Goal: Information Seeking & Learning: Learn about a topic

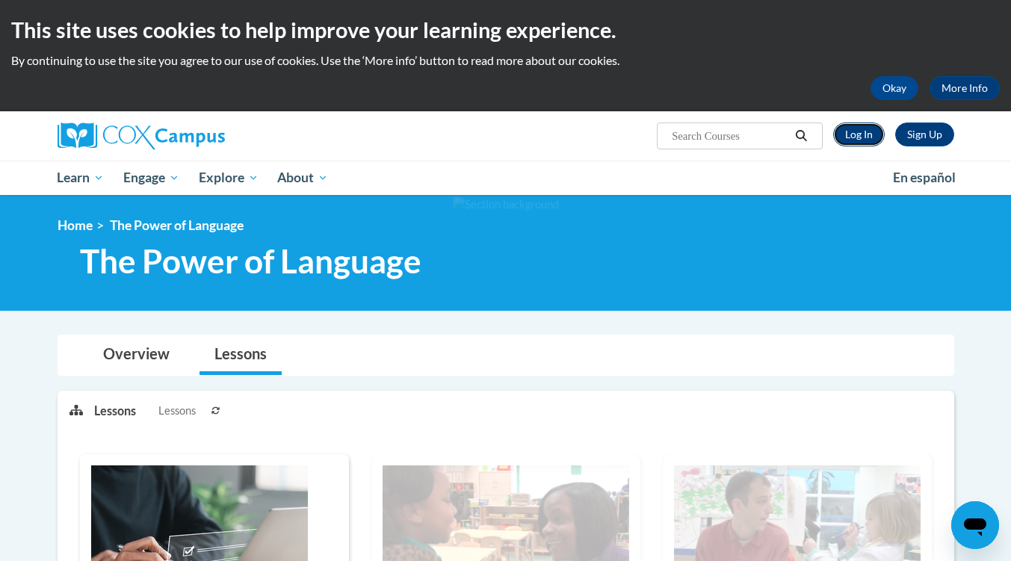
click at [852, 131] on link "Log In" at bounding box center [859, 134] width 52 height 24
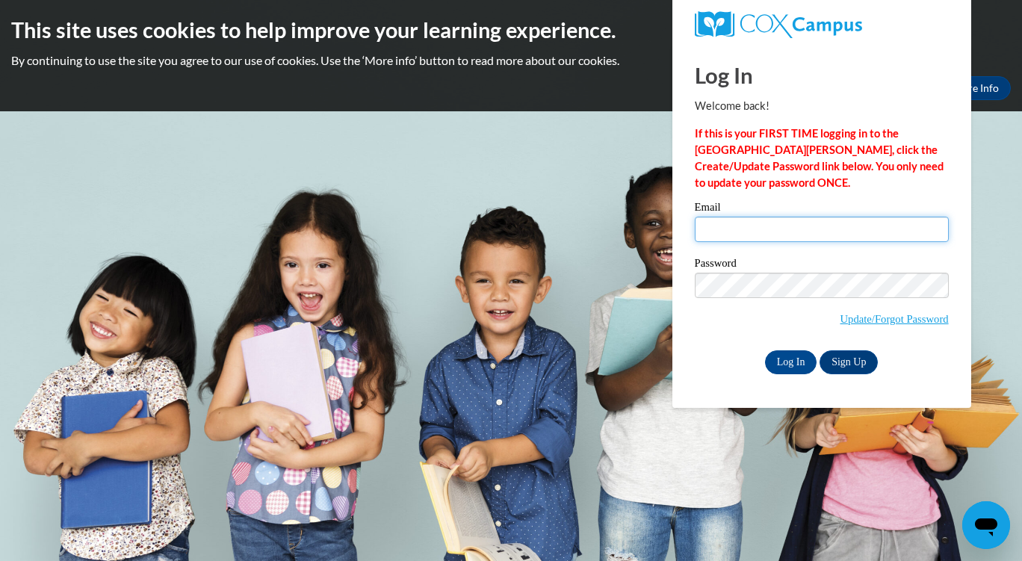
click at [770, 226] on input "Email" at bounding box center [822, 229] width 254 height 25
type input "LitishaHutchinson@gmail.com"
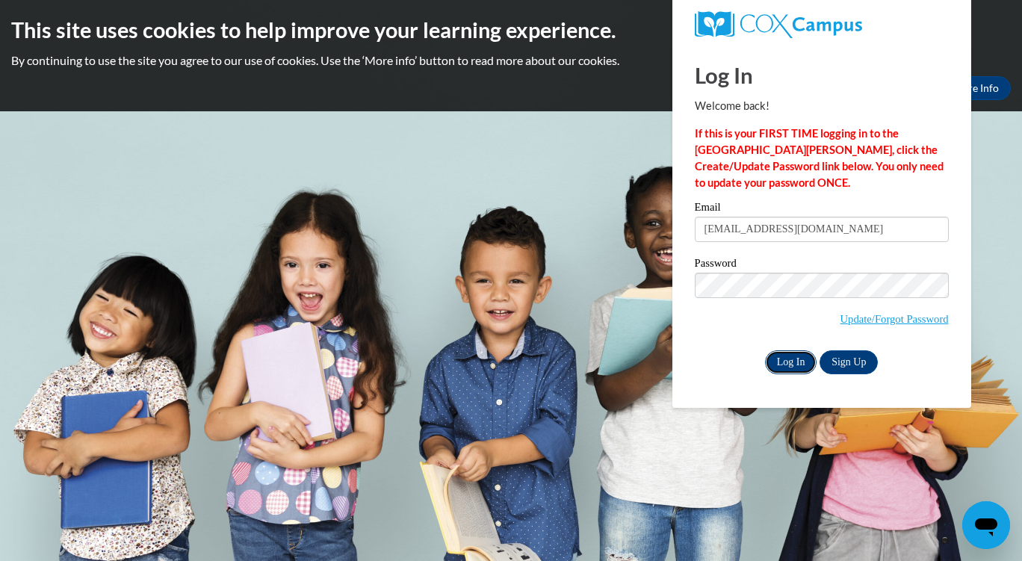
click at [794, 361] on input "Log In" at bounding box center [791, 362] width 52 height 24
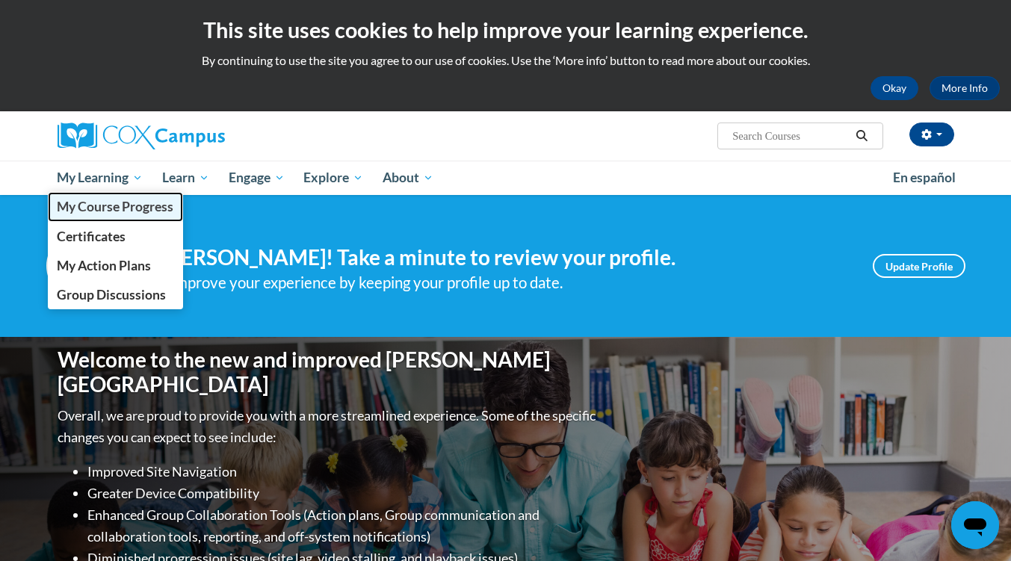
click at [124, 204] on span "My Course Progress" at bounding box center [115, 207] width 117 height 16
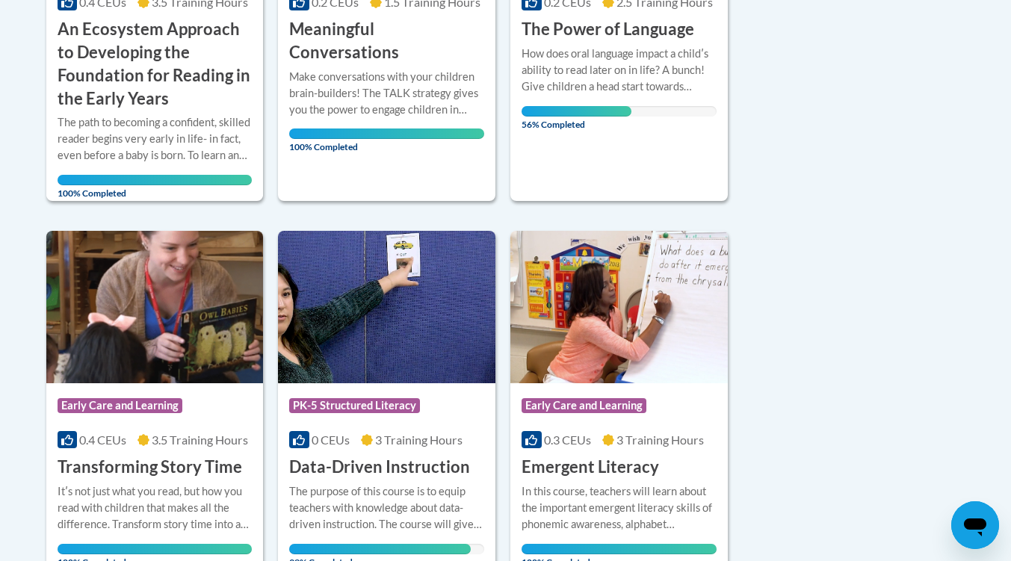
scroll to position [603, 0]
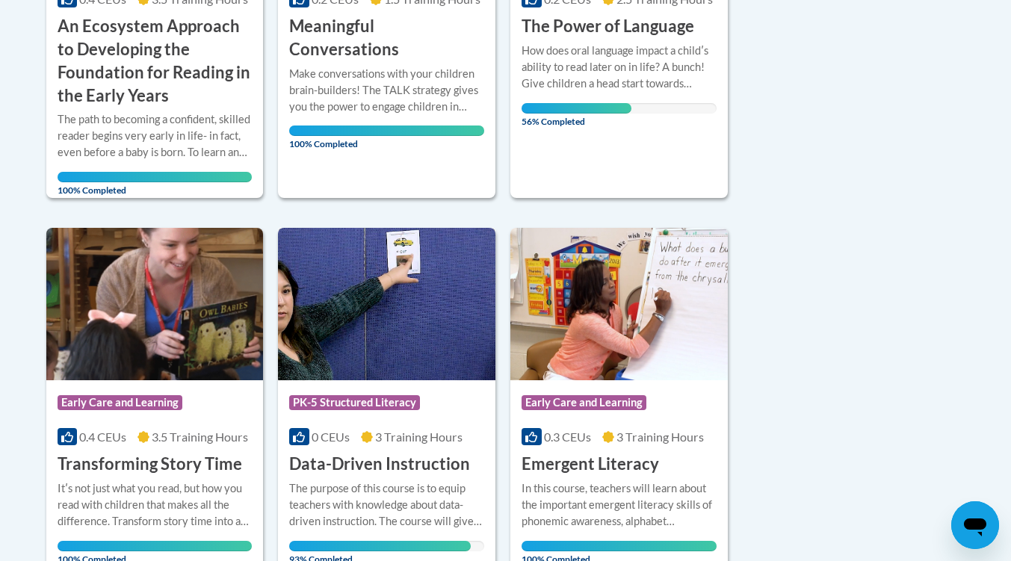
click at [413, 432] on span "3 Training Hours" at bounding box center [418, 436] width 87 height 14
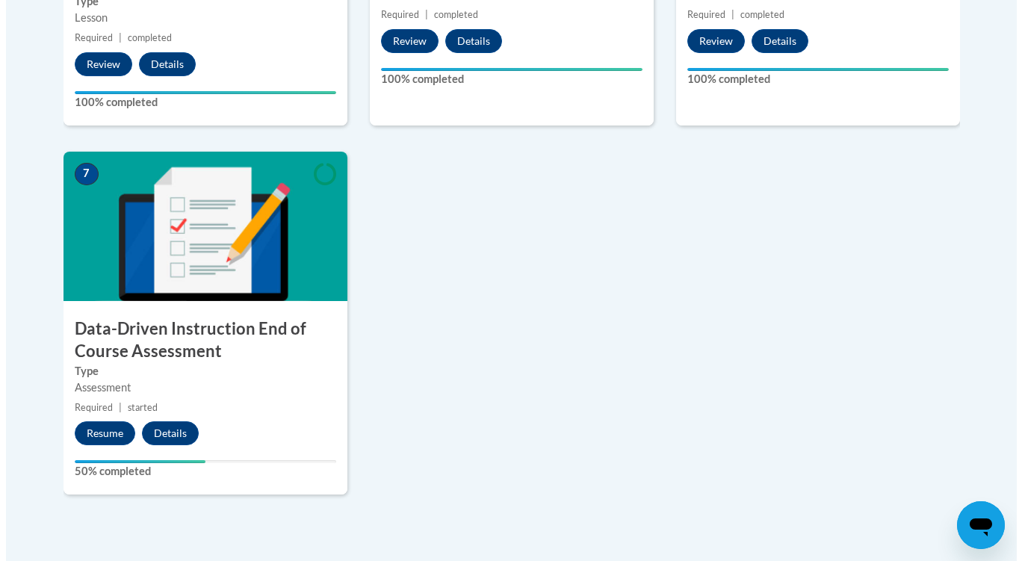
scroll to position [1090, 0]
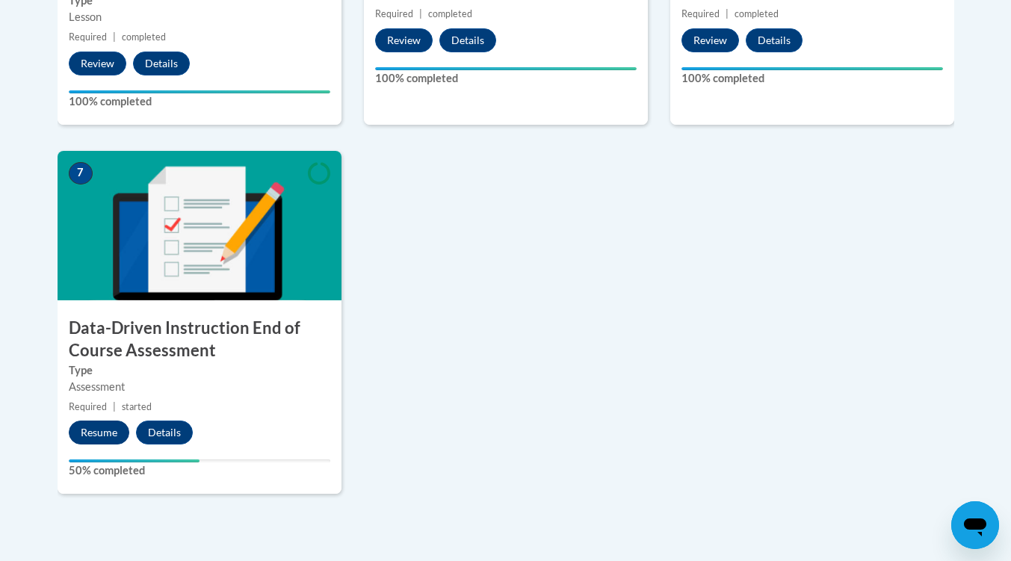
click at [81, 425] on button "Resume" at bounding box center [99, 432] width 60 height 24
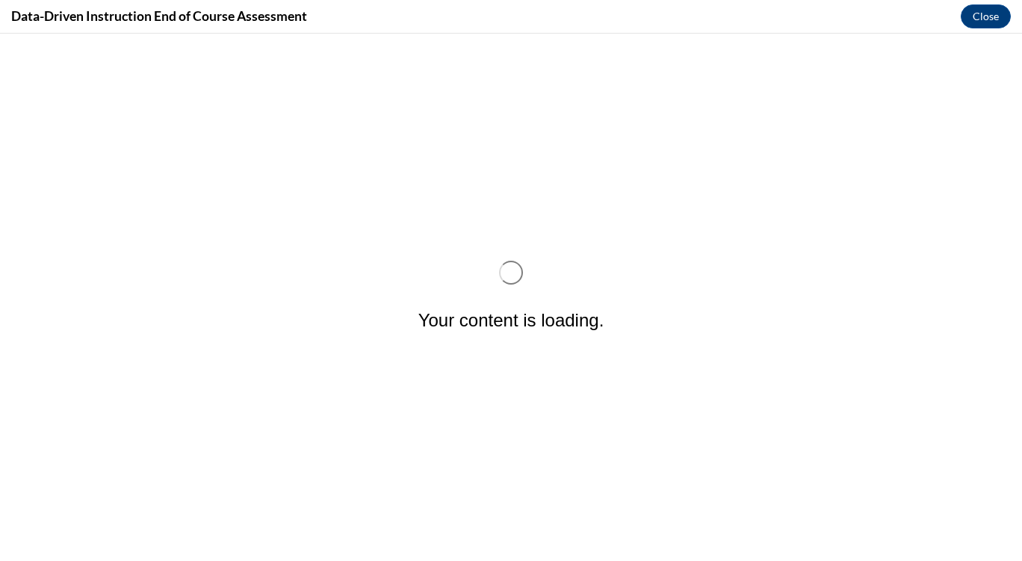
scroll to position [0, 0]
click at [124, 204] on div "Your content is loading." at bounding box center [511, 297] width 1022 height 527
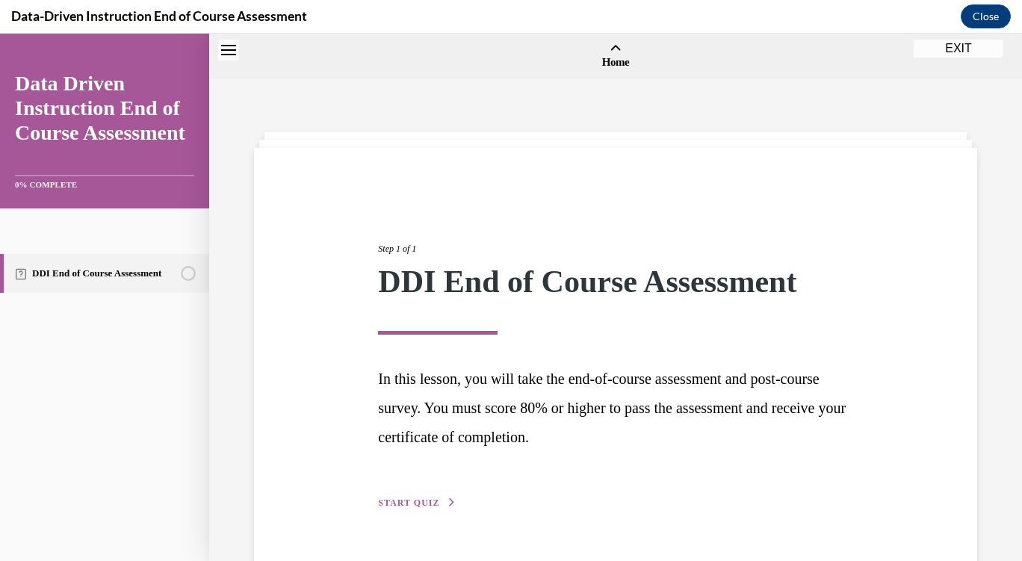
scroll to position [46, 0]
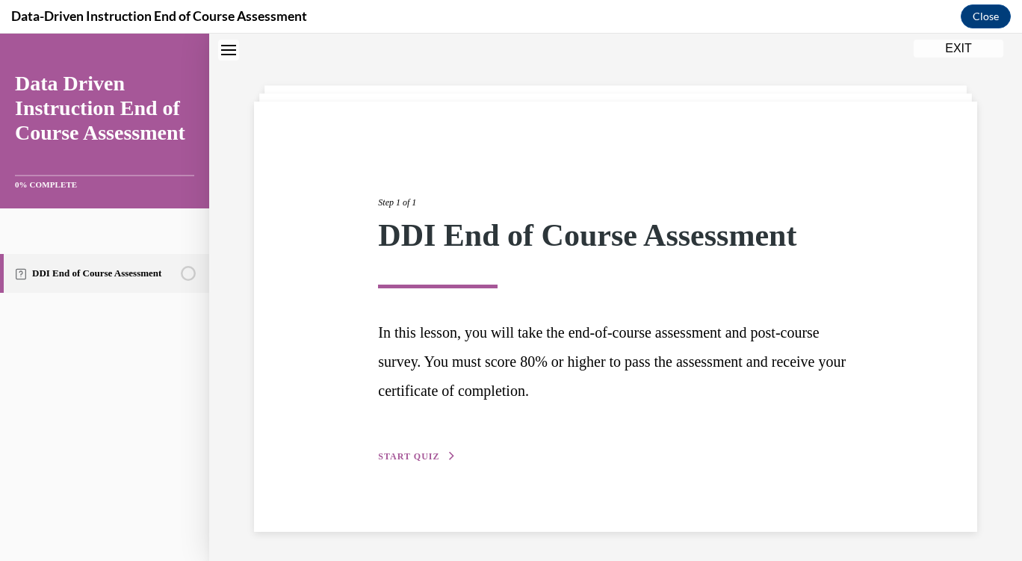
click at [412, 458] on span "START QUIZ" at bounding box center [408, 456] width 61 height 10
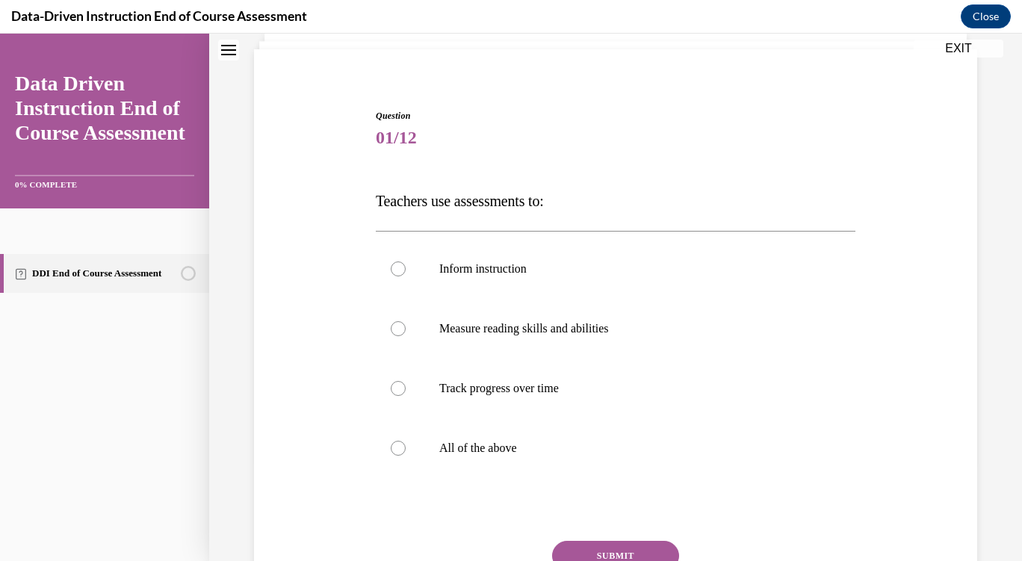
scroll to position [142, 0]
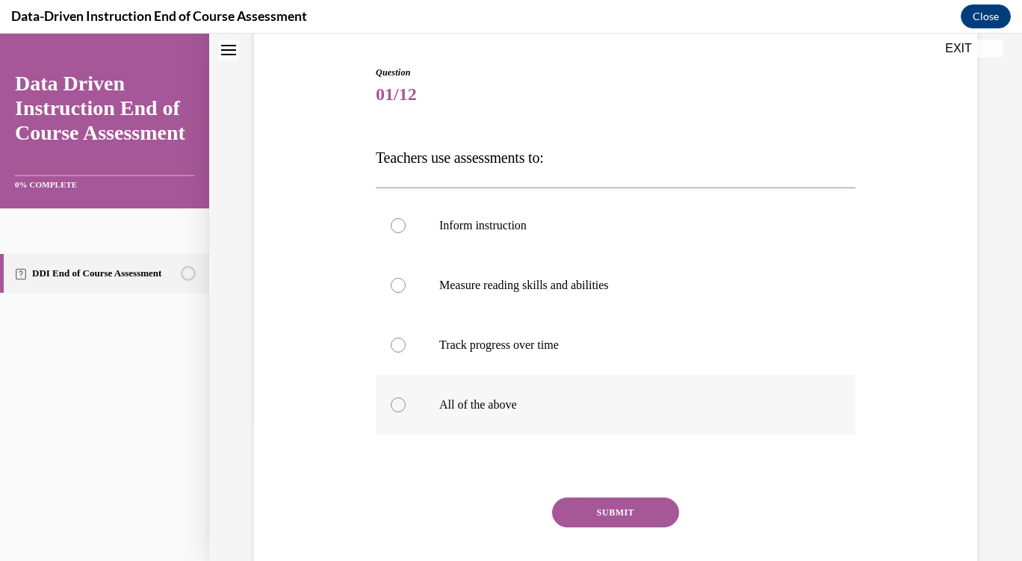
click at [488, 405] on p "All of the above" at bounding box center [628, 404] width 379 height 15
click at [406, 405] on input "All of the above" at bounding box center [398, 404] width 15 height 15
radio input "true"
click at [602, 515] on button "SUBMIT" at bounding box center [615, 512] width 127 height 30
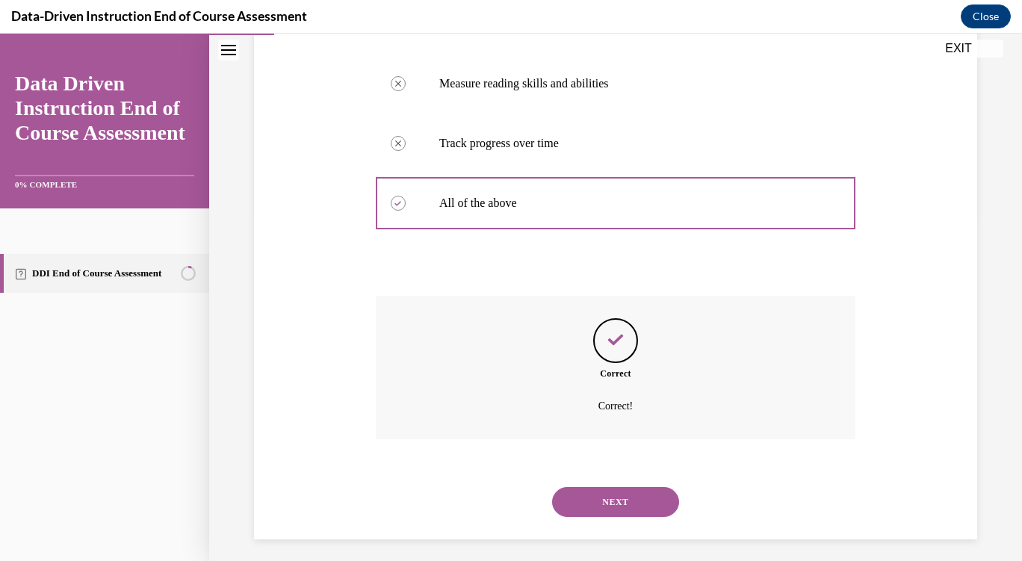
scroll to position [352, 0]
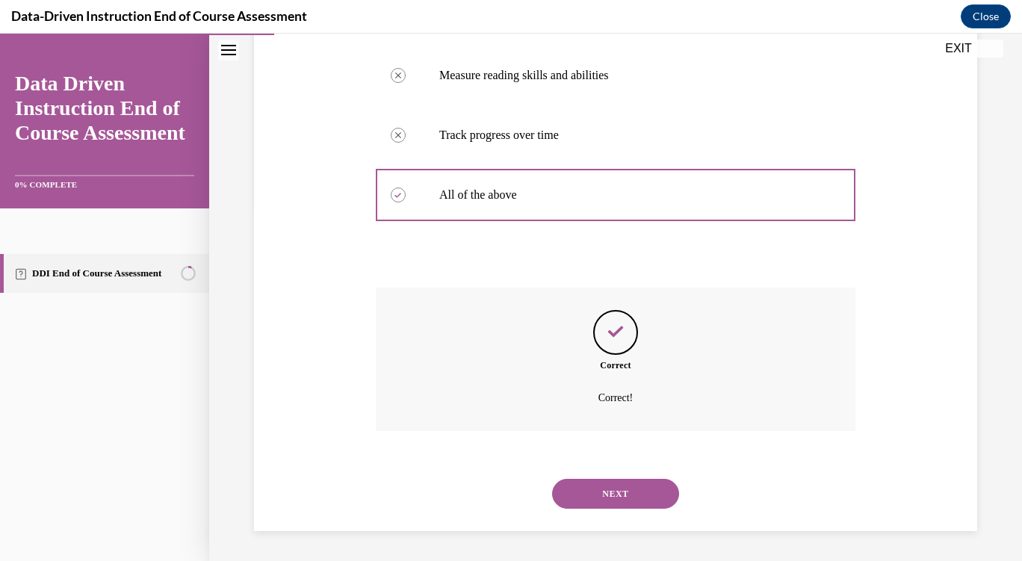
drag, startPoint x: 600, startPoint y: 493, endPoint x: 478, endPoint y: 499, distance: 121.9
click at [478, 499] on div "NEXT" at bounding box center [615, 494] width 479 height 60
click at [628, 491] on button "NEXT" at bounding box center [615, 494] width 127 height 30
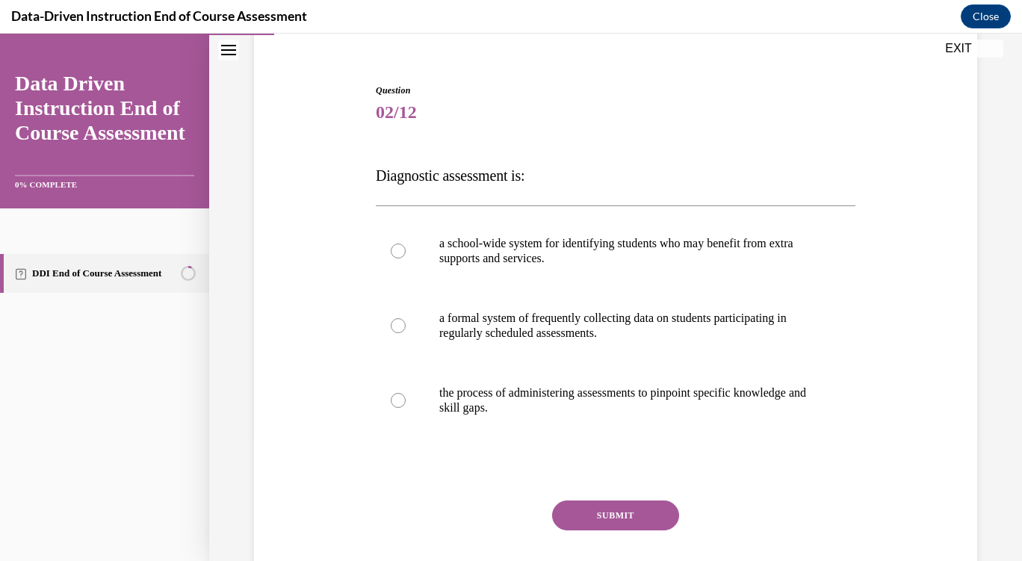
scroll to position [125, 0]
click at [399, 403] on div at bounding box center [398, 399] width 15 height 15
click at [399, 403] on input "the process of administering assessments to pinpoint specific knowledge and ski…" at bounding box center [398, 399] width 15 height 15
radio input "true"
click at [597, 519] on button "SUBMIT" at bounding box center [615, 515] width 127 height 30
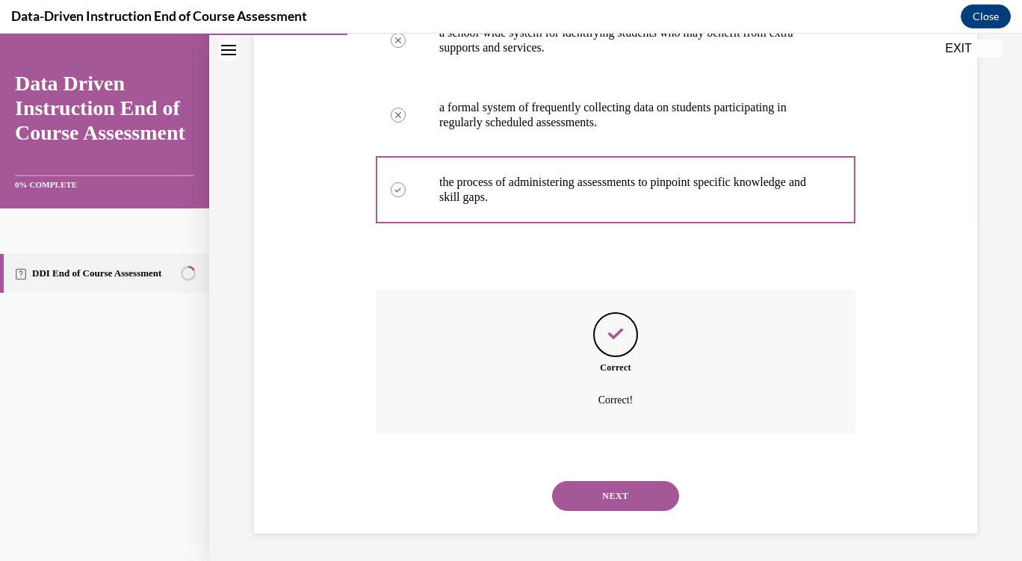
scroll to position [337, 0]
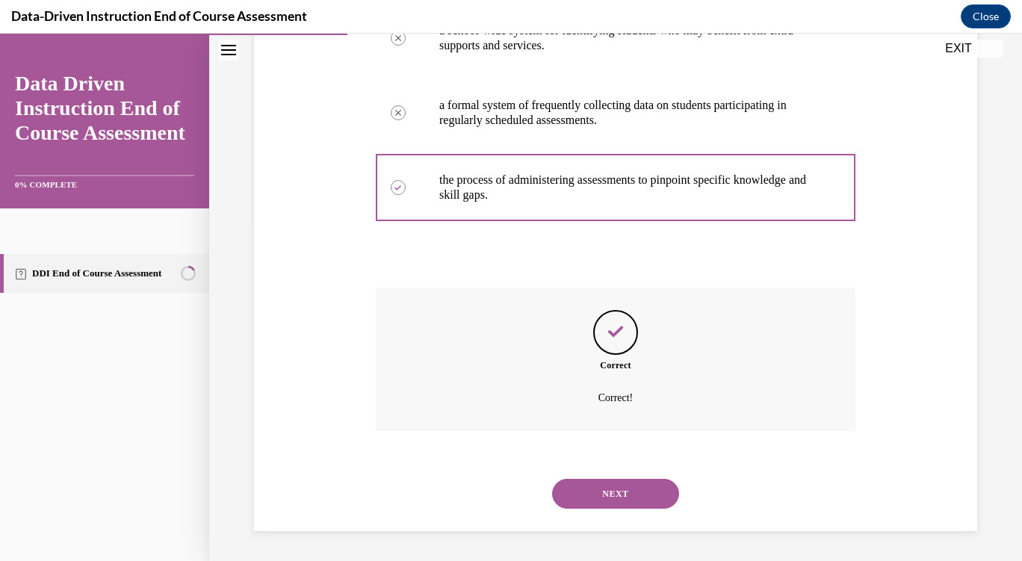
click at [625, 485] on button "NEXT" at bounding box center [615, 494] width 127 height 30
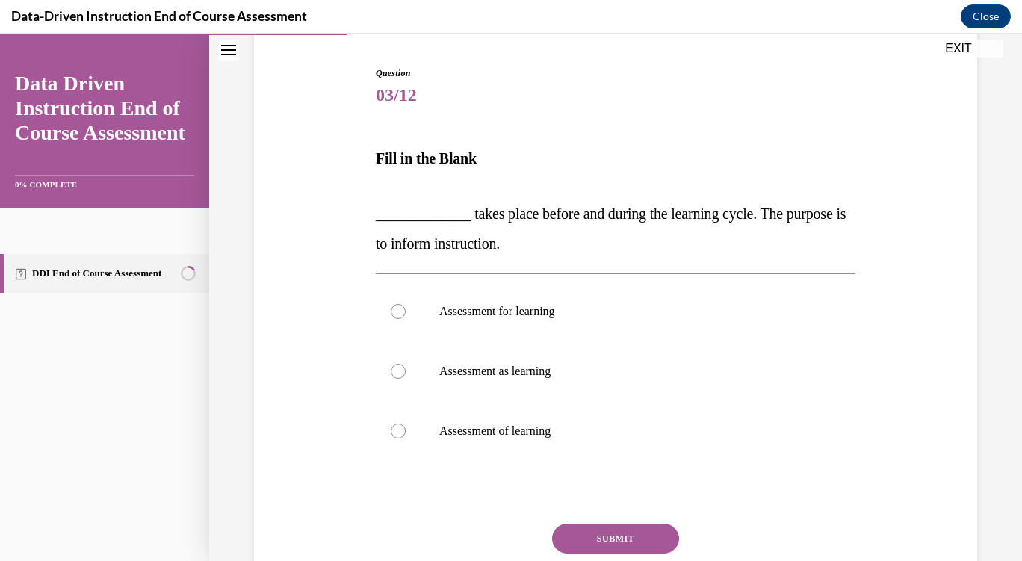
scroll to position [256, 0]
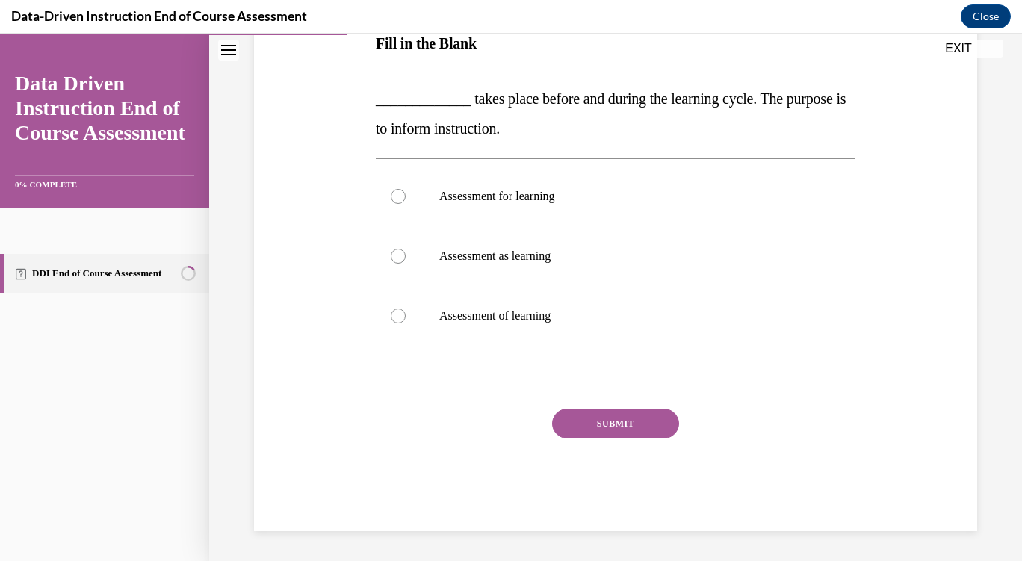
click at [831, 453] on div "SUBMIT" at bounding box center [615, 446] width 479 height 75
click at [547, 244] on label "Assessment as learning" at bounding box center [615, 256] width 479 height 60
click at [406, 249] on input "Assessment as learning" at bounding box center [398, 256] width 15 height 15
radio input "true"
click at [618, 419] on button "SUBMIT" at bounding box center [615, 424] width 127 height 30
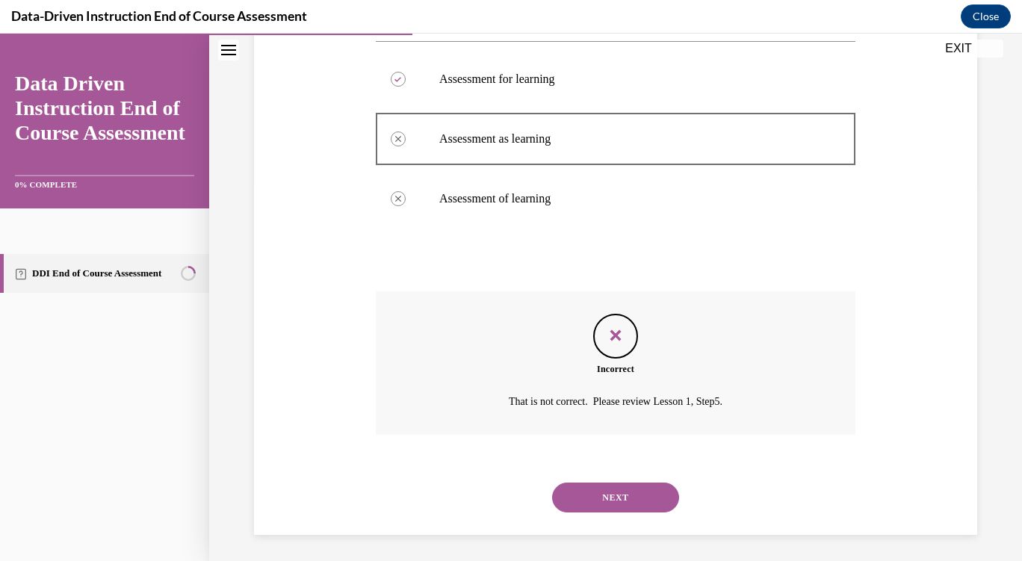
scroll to position [377, 0]
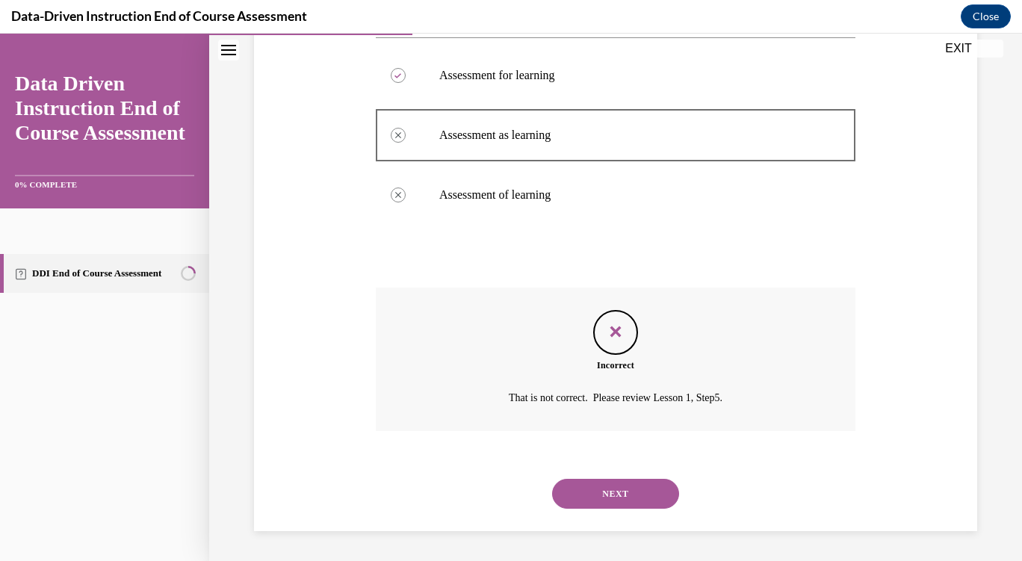
click at [613, 524] on div "SUBMIT NEXT" at bounding box center [615, 492] width 479 height 78
click at [631, 507] on button "NEXT" at bounding box center [615, 494] width 127 height 30
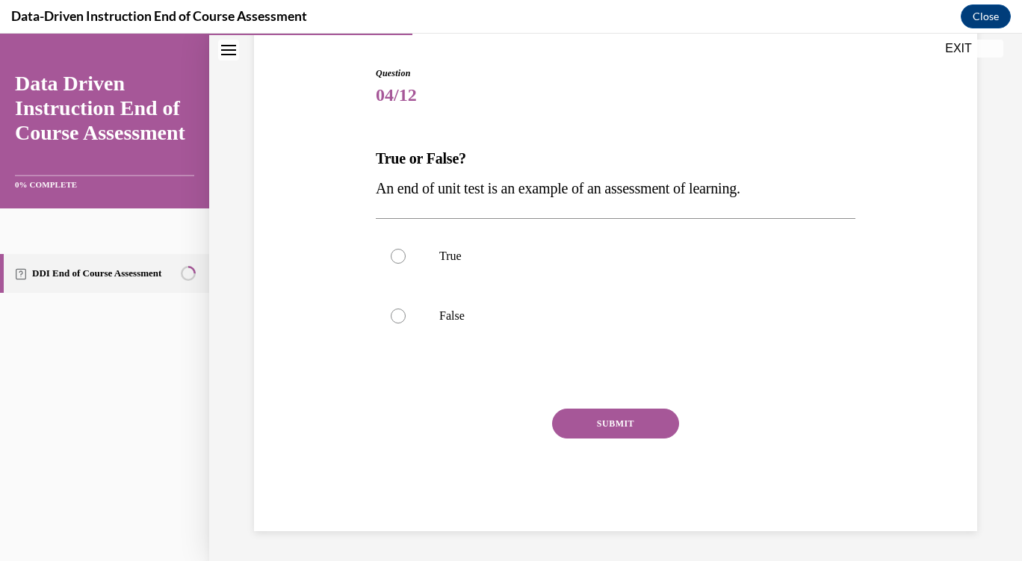
scroll to position [141, 0]
click at [451, 262] on p "True" at bounding box center [628, 256] width 379 height 15
click at [406, 262] on input "True" at bounding box center [398, 256] width 15 height 15
radio input "true"
click at [627, 433] on button "SUBMIT" at bounding box center [615, 424] width 127 height 30
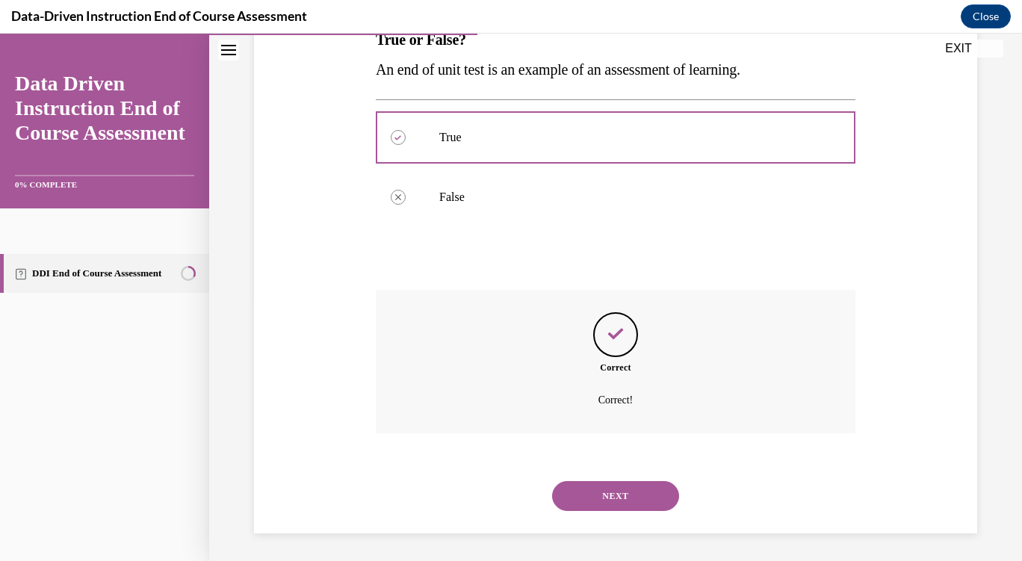
scroll to position [262, 0]
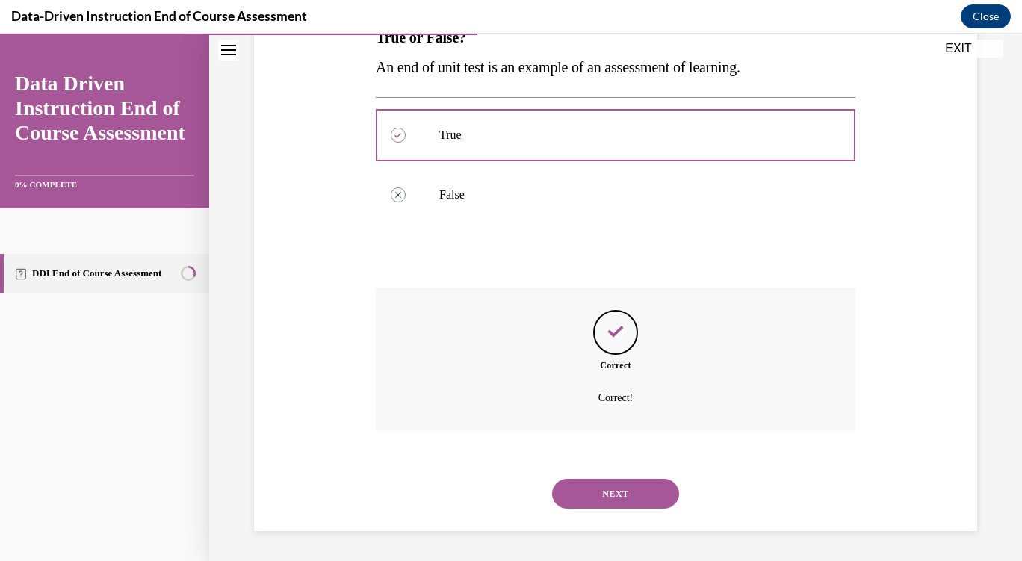
click at [616, 504] on button "NEXT" at bounding box center [615, 494] width 127 height 30
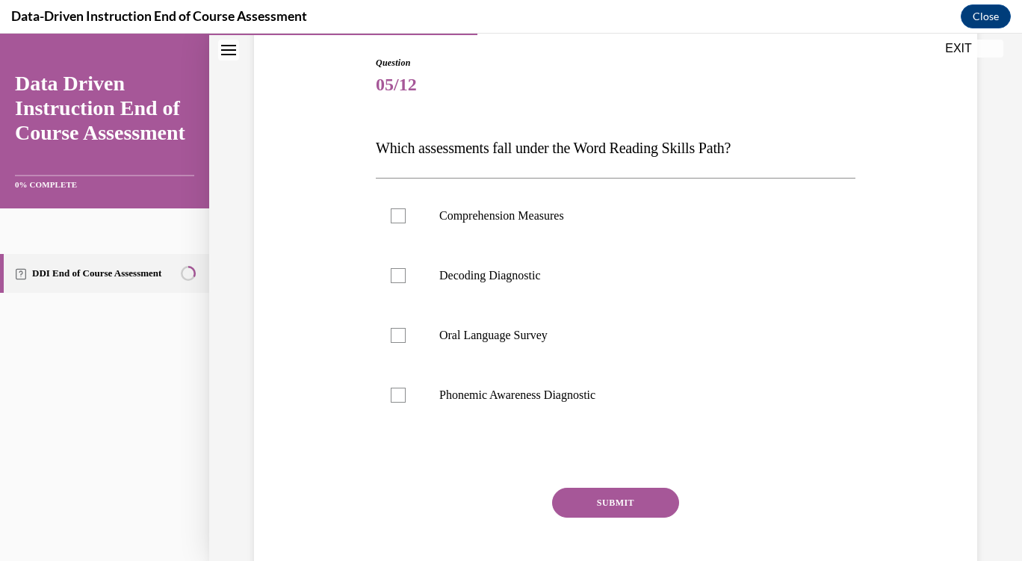
scroll to position [152, 0]
click at [575, 390] on p "Phonemic Awareness Diagnostic" at bounding box center [628, 394] width 379 height 15
click at [406, 390] on input "Phonemic Awareness Diagnostic" at bounding box center [398, 394] width 15 height 15
checkbox input "true"
click at [541, 274] on p "Decoding Diagnostic" at bounding box center [628, 274] width 379 height 15
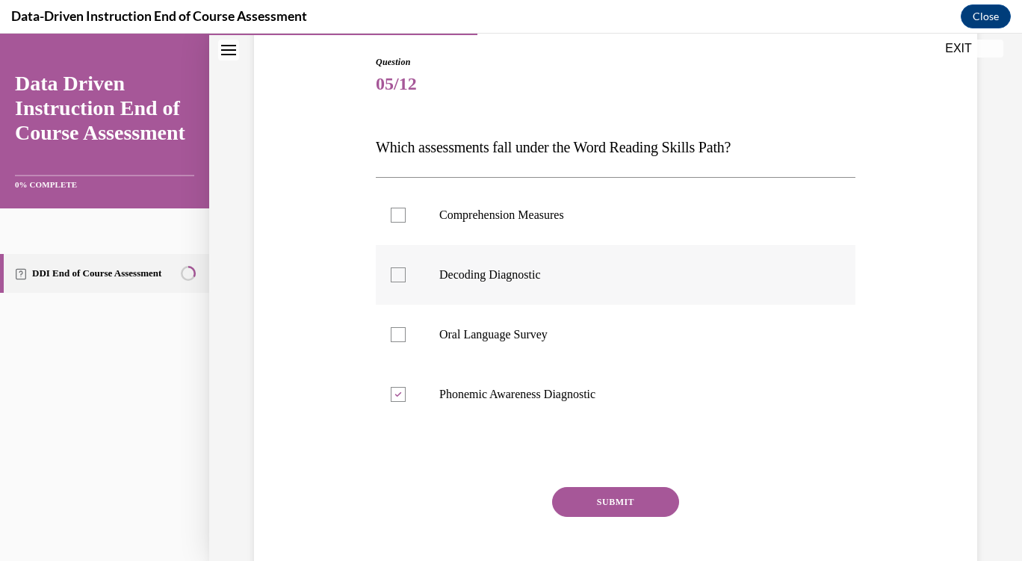
click at [406, 274] on input "Decoding Diagnostic" at bounding box center [398, 274] width 15 height 15
checkbox input "true"
click at [630, 515] on button "SUBMIT" at bounding box center [615, 502] width 127 height 30
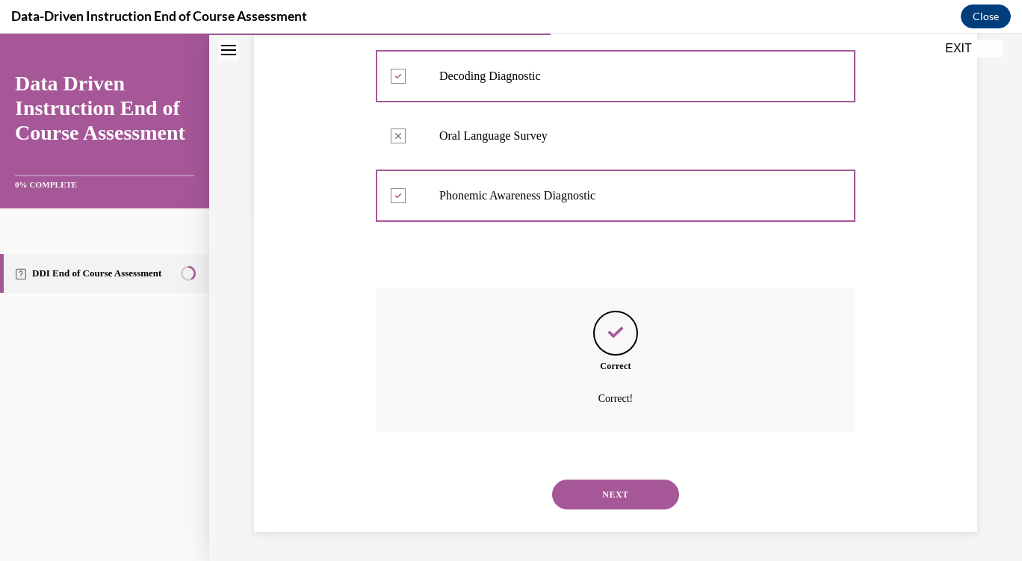
scroll to position [352, 0]
click at [641, 491] on button "NEXT" at bounding box center [615, 494] width 127 height 30
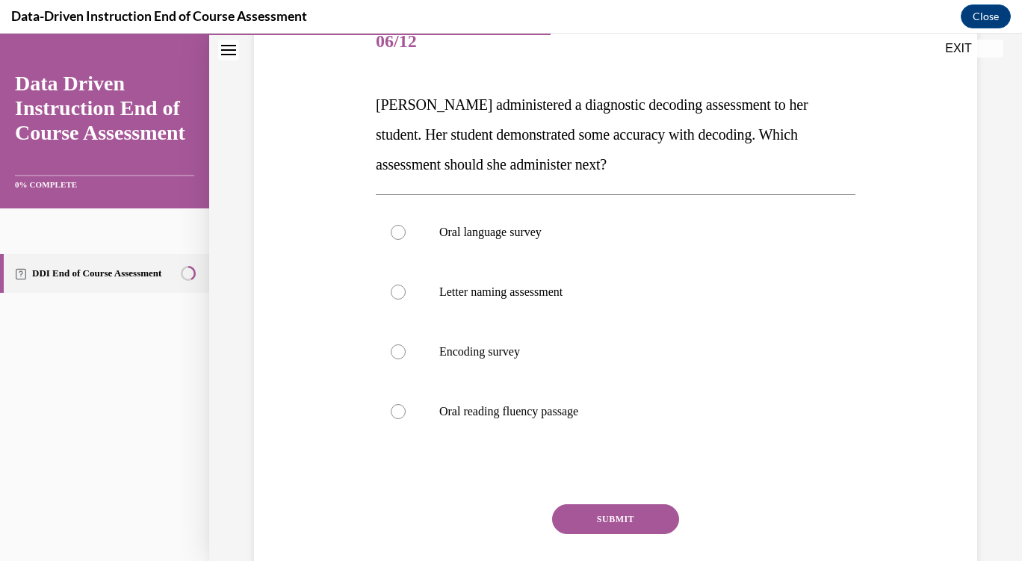
scroll to position [196, 0]
click at [389, 417] on label "Oral reading fluency passage" at bounding box center [615, 410] width 479 height 60
click at [391, 417] on input "Oral reading fluency passage" at bounding box center [398, 410] width 15 height 15
radio input "true"
click at [570, 521] on button "SUBMIT" at bounding box center [615, 518] width 127 height 30
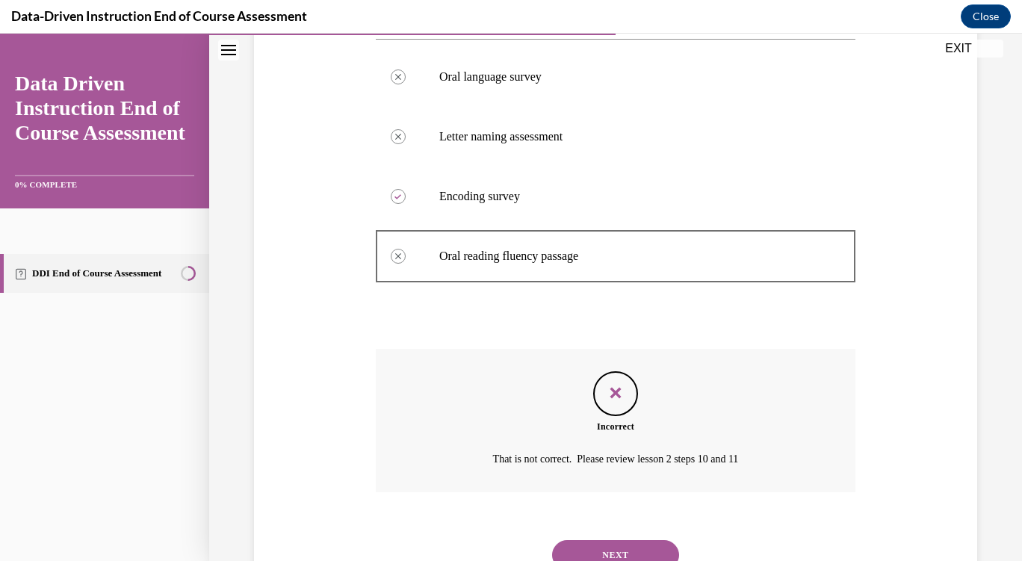
scroll to position [373, 0]
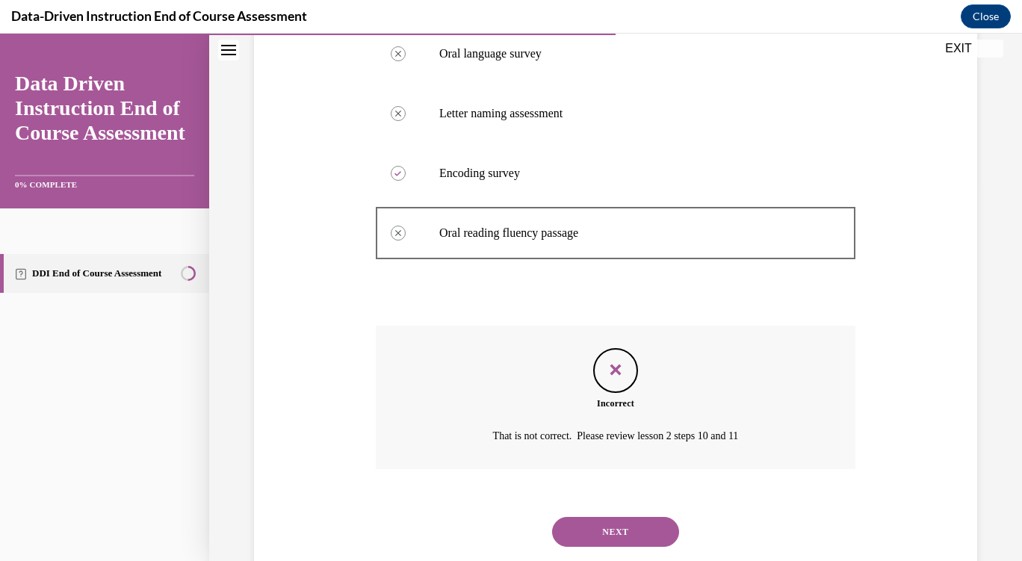
click at [585, 536] on button "NEXT" at bounding box center [615, 532] width 127 height 30
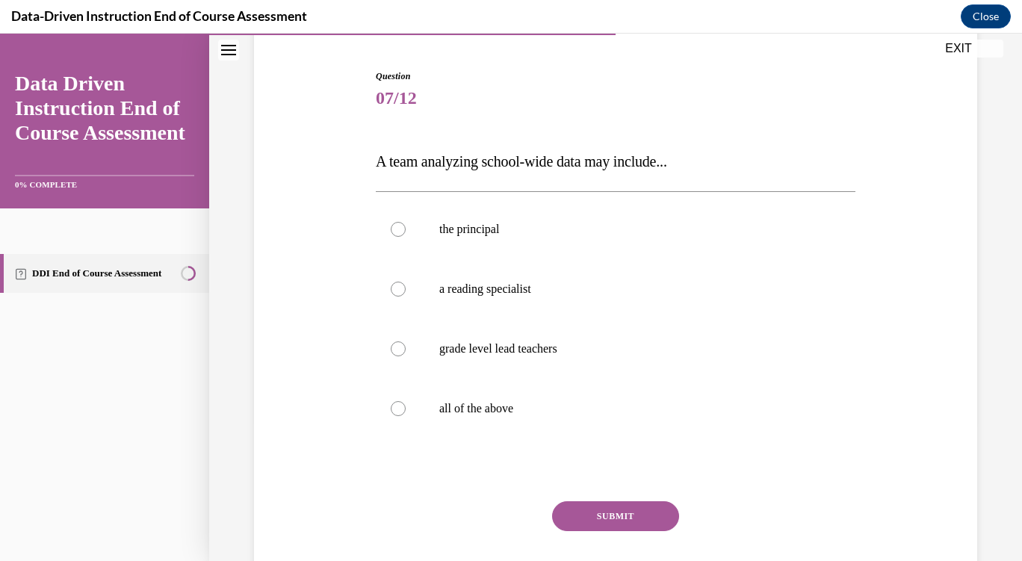
scroll to position [142, 0]
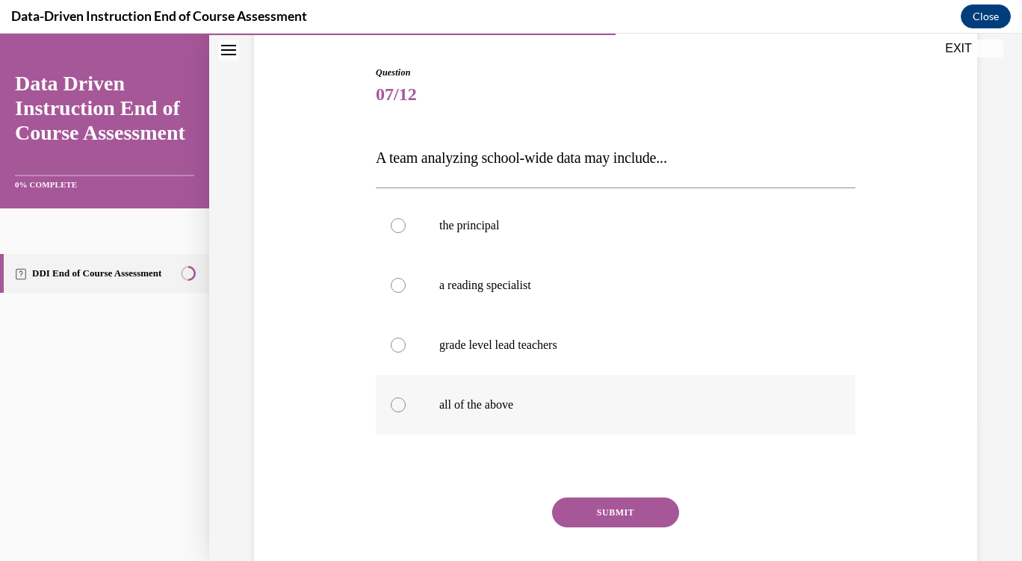
click at [386, 409] on label "all of the above" at bounding box center [615, 405] width 479 height 60
click at [391, 409] on input "all of the above" at bounding box center [398, 404] width 15 height 15
radio input "true"
click at [574, 521] on button "SUBMIT" at bounding box center [615, 512] width 127 height 30
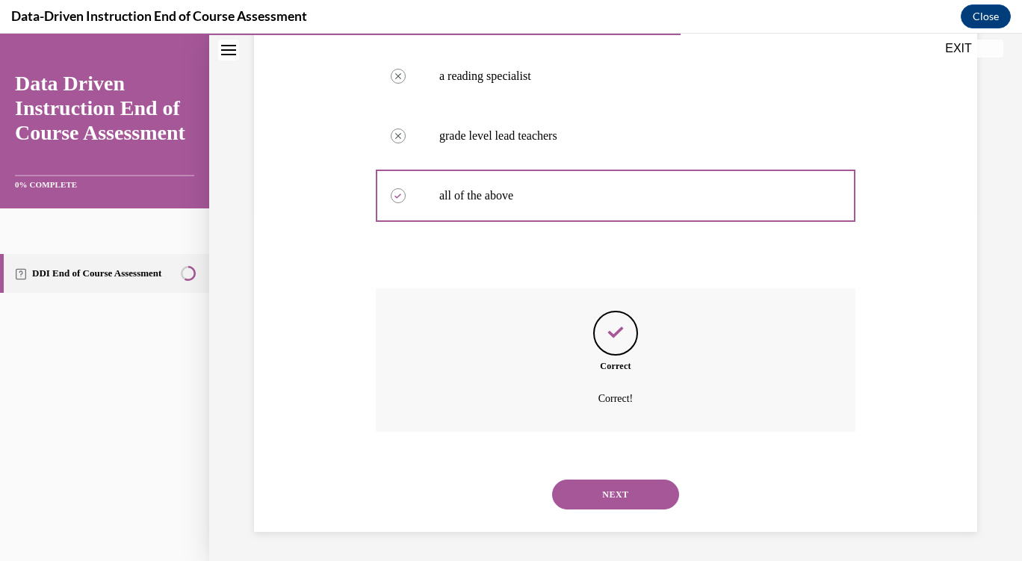
scroll to position [352, 0]
click at [574, 500] on button "NEXT" at bounding box center [615, 494] width 127 height 30
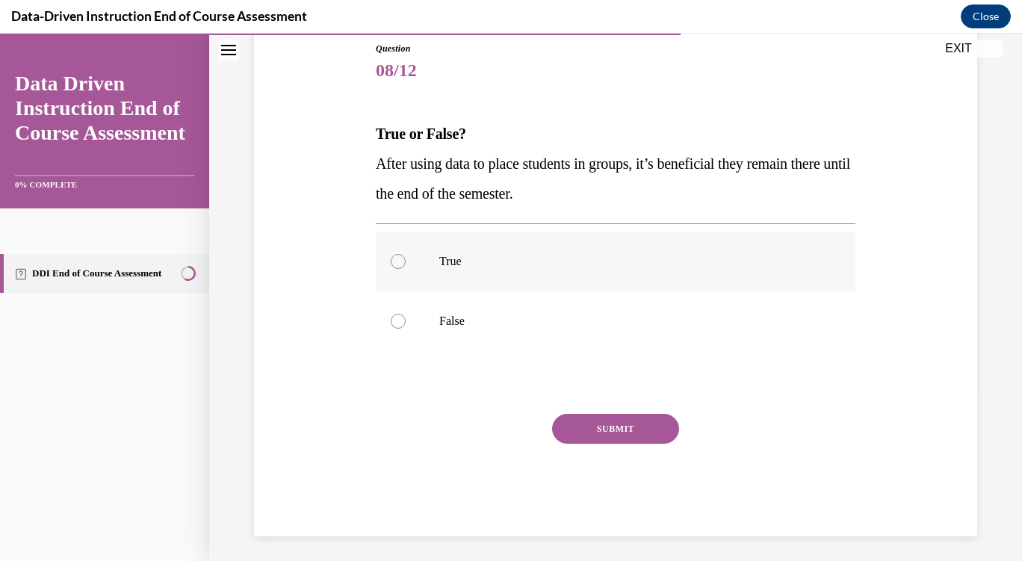
click at [450, 269] on label "True" at bounding box center [615, 262] width 479 height 60
click at [406, 269] on input "True" at bounding box center [398, 261] width 15 height 15
radio input "true"
click at [598, 418] on button "SUBMIT" at bounding box center [615, 429] width 127 height 30
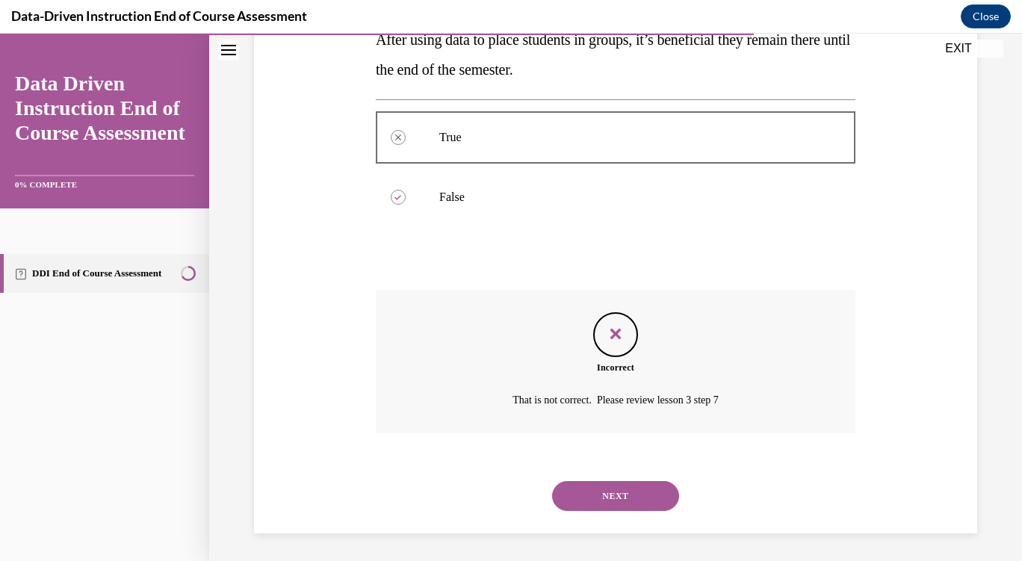
scroll to position [292, 0]
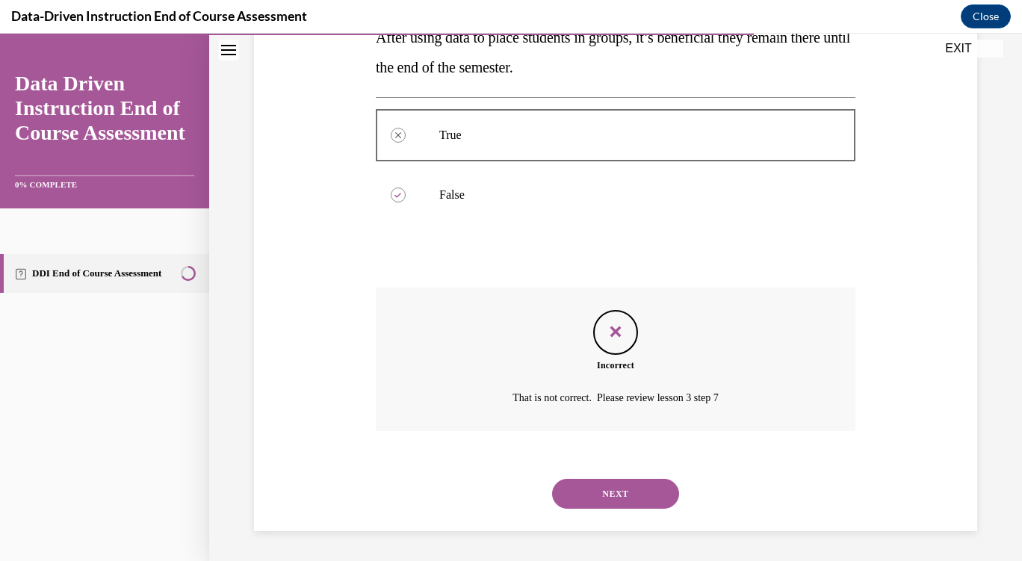
click at [627, 492] on button "NEXT" at bounding box center [615, 494] width 127 height 30
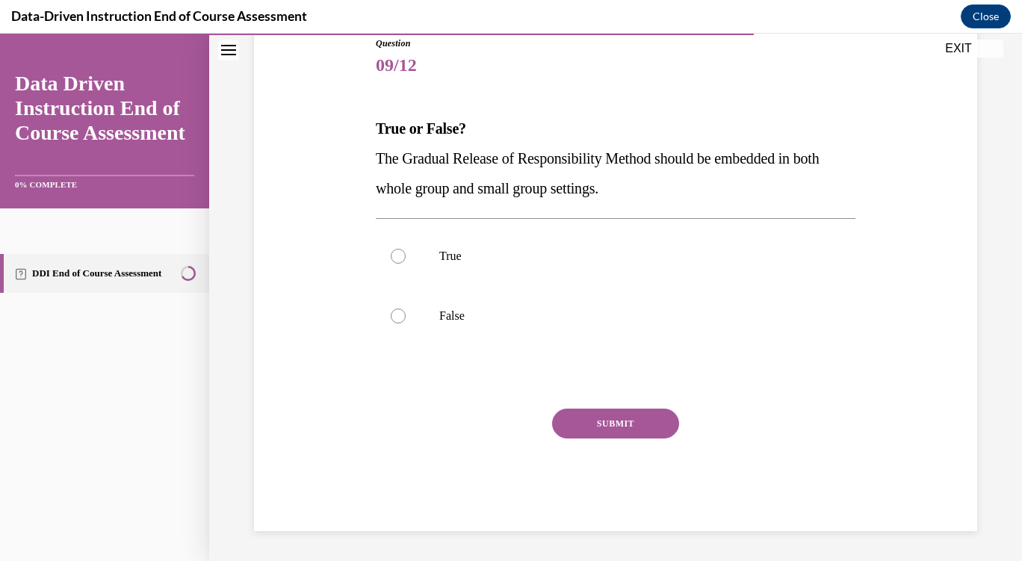
scroll to position [166, 0]
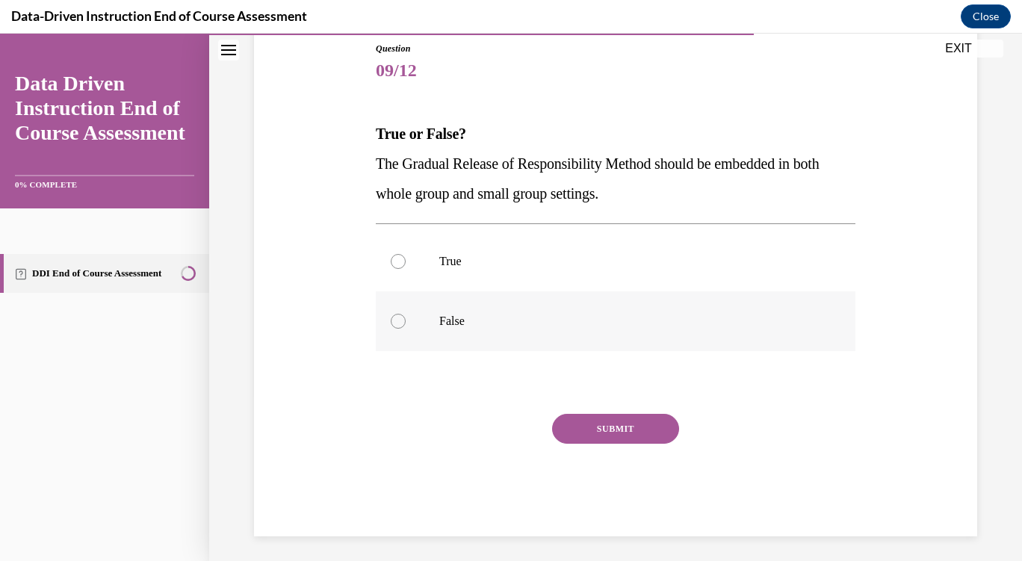
click at [399, 330] on label "False" at bounding box center [615, 321] width 479 height 60
click at [399, 329] on input "False" at bounding box center [398, 321] width 15 height 15
radio input "true"
click at [593, 434] on button "SUBMIT" at bounding box center [615, 429] width 127 height 30
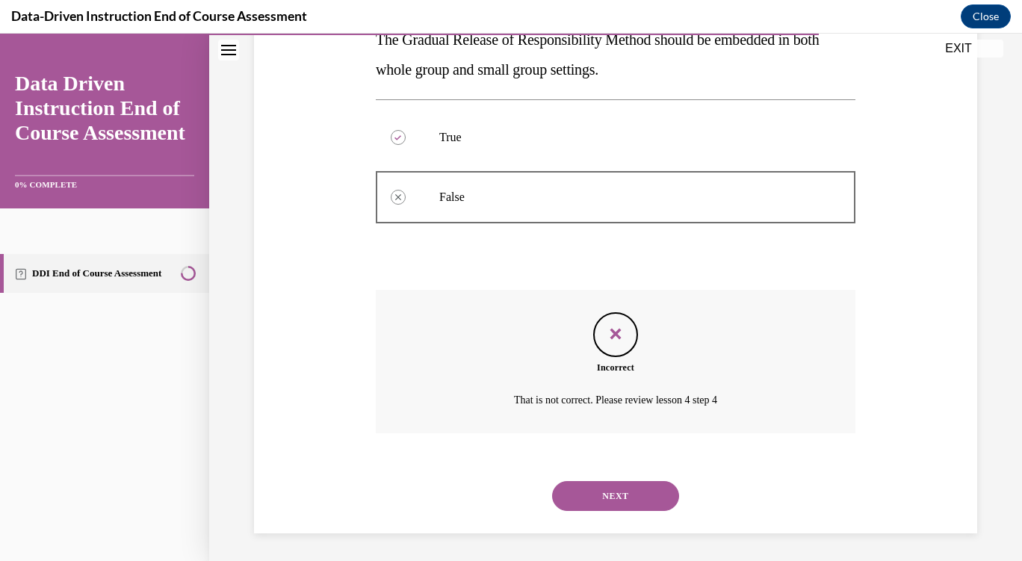
scroll to position [292, 0]
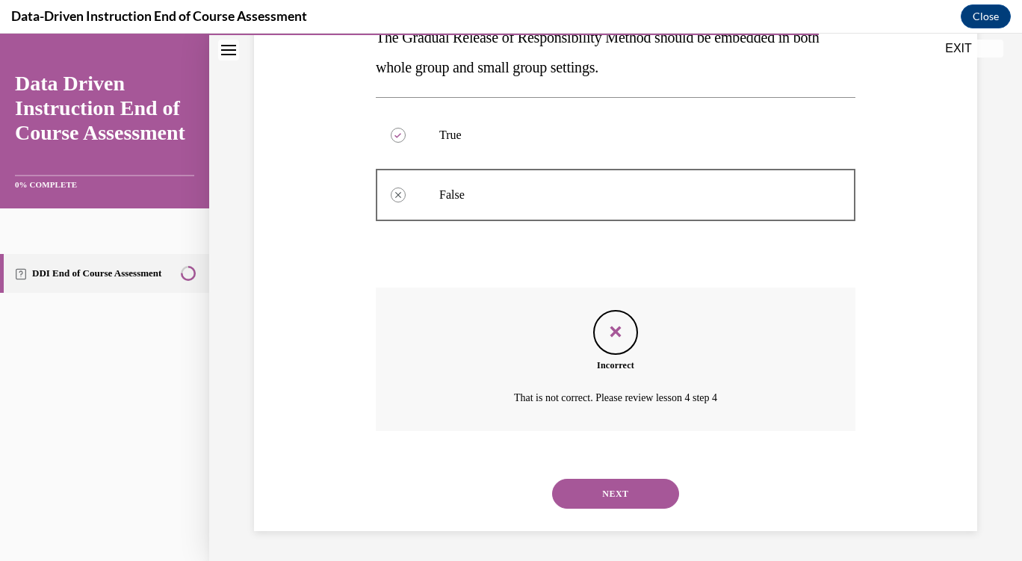
click at [575, 497] on button "NEXT" at bounding box center [615, 494] width 127 height 30
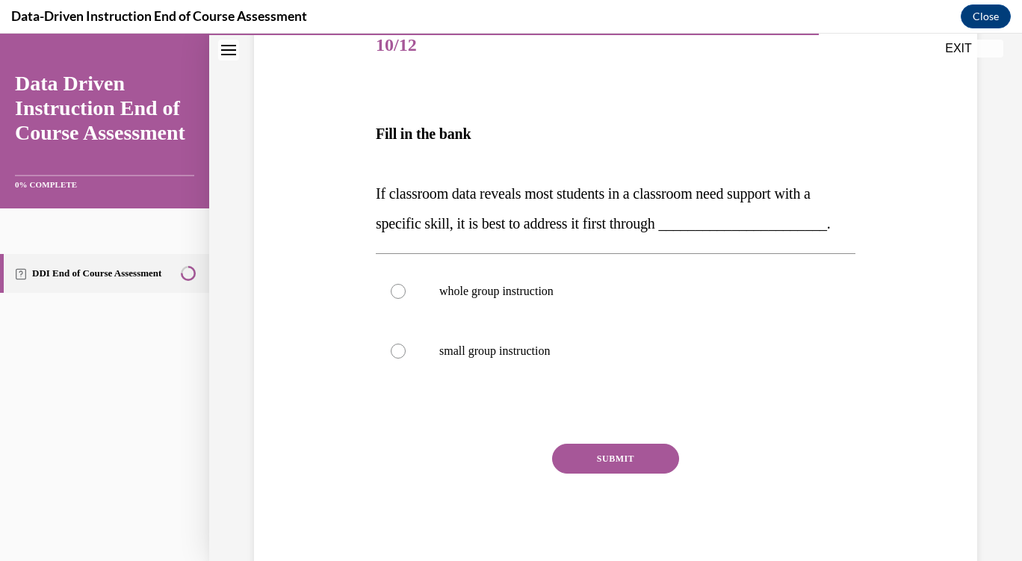
scroll to position [192, 0]
click at [388, 320] on label "whole group instruction" at bounding box center [615, 291] width 479 height 60
click at [391, 298] on input "whole group instruction" at bounding box center [398, 290] width 15 height 15
radio input "true"
click at [576, 473] on button "SUBMIT" at bounding box center [615, 458] width 127 height 30
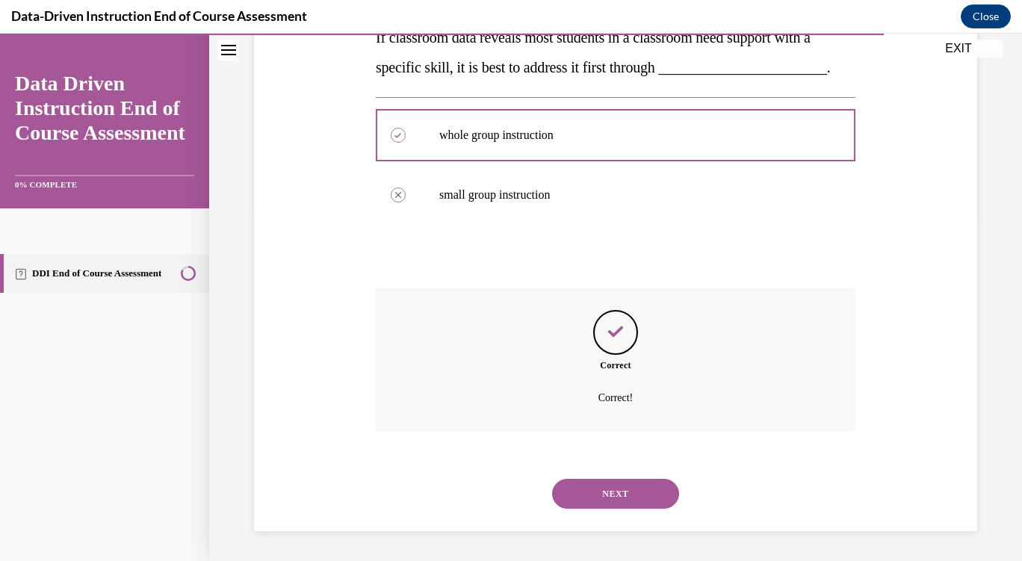
scroll to position [377, 0]
click at [578, 503] on button "NEXT" at bounding box center [615, 494] width 127 height 30
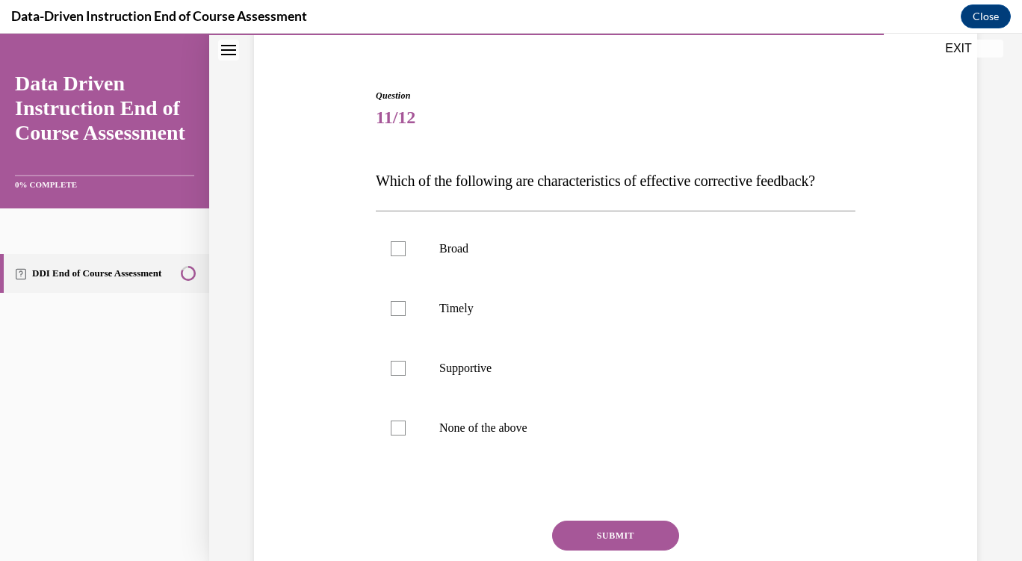
scroll to position [114, 0]
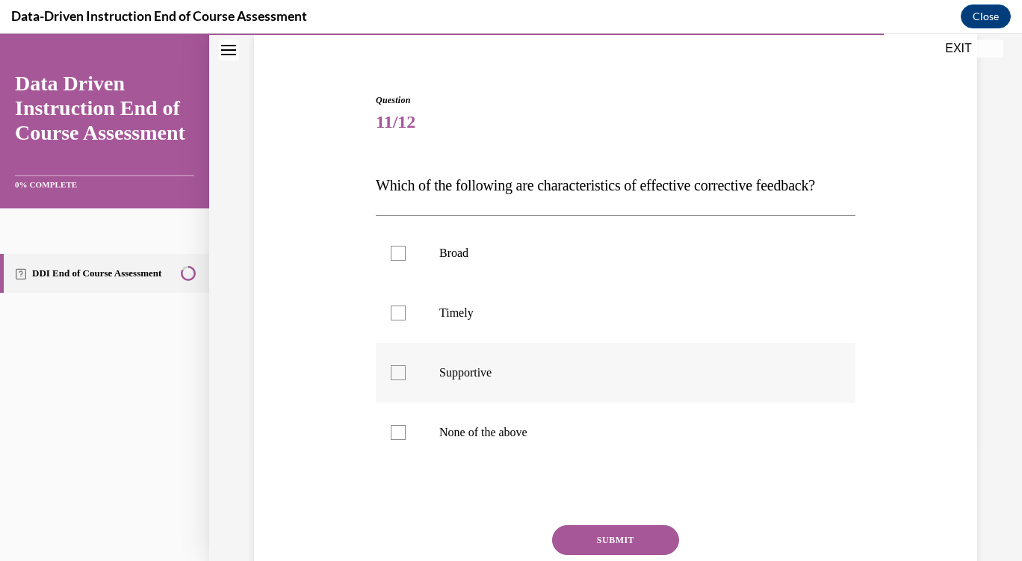
click at [393, 403] on label "Supportive" at bounding box center [615, 373] width 479 height 60
click at [393, 380] on input "Supportive" at bounding box center [398, 372] width 15 height 15
checkbox input "true"
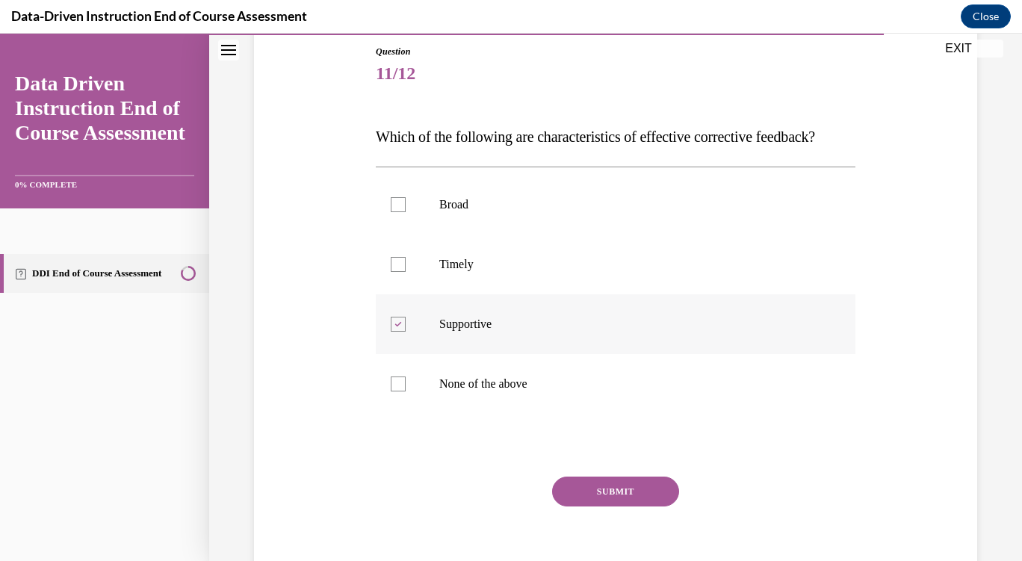
scroll to position [161, 0]
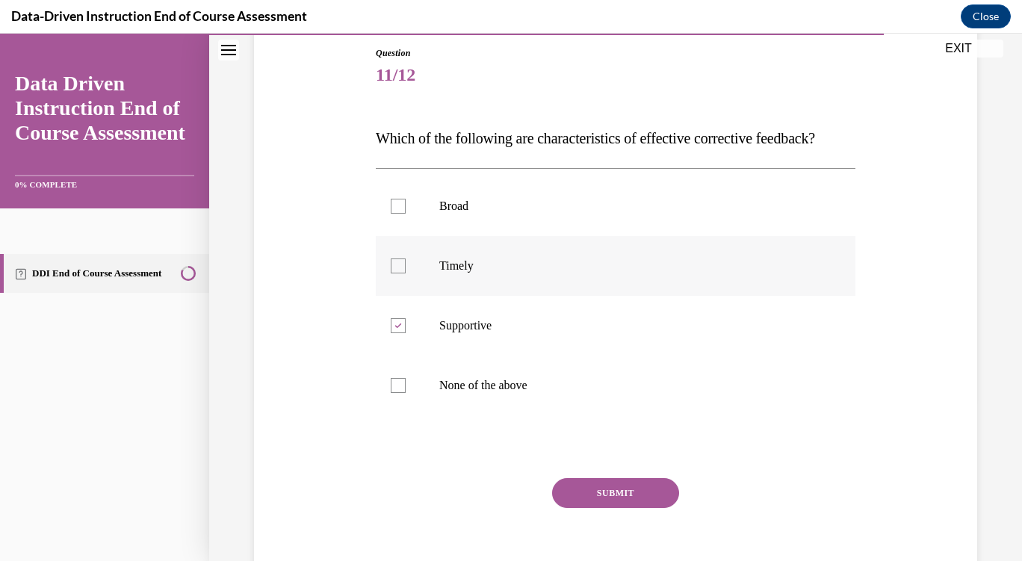
click at [392, 273] on div at bounding box center [398, 265] width 15 height 15
click at [392, 273] on input "Timely" at bounding box center [398, 265] width 15 height 15
checkbox input "true"
click at [591, 509] on button "SUBMIT" at bounding box center [615, 494] width 127 height 30
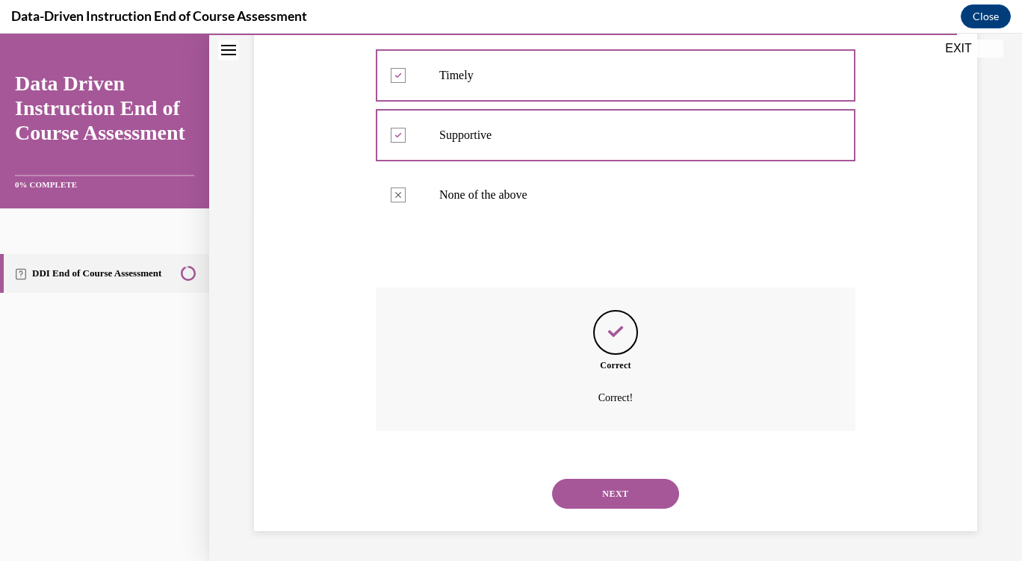
scroll to position [382, 0]
click at [582, 500] on button "NEXT" at bounding box center [615, 494] width 127 height 30
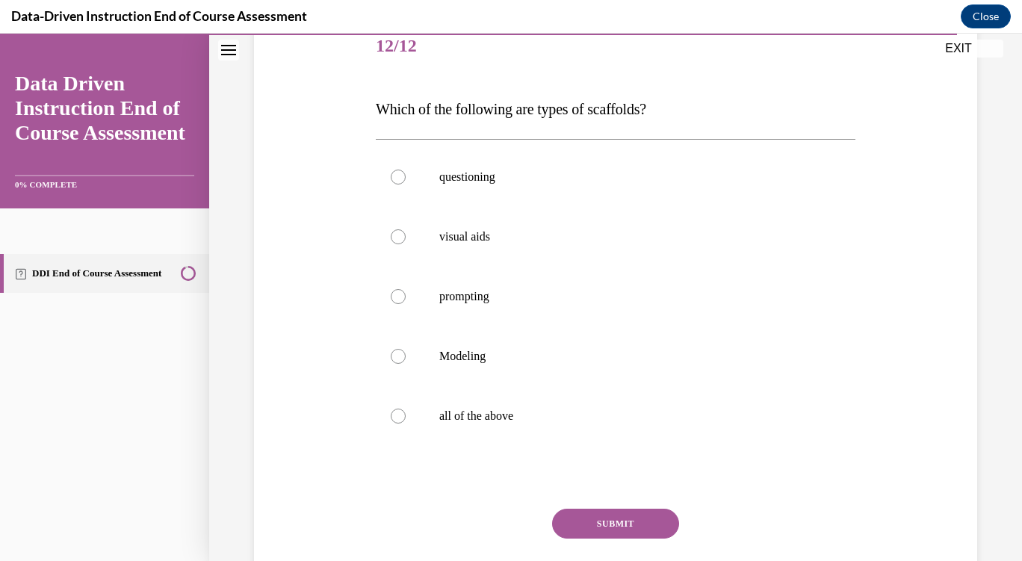
scroll to position [191, 0]
click at [379, 426] on label "all of the above" at bounding box center [615, 415] width 479 height 60
click at [391, 423] on input "all of the above" at bounding box center [398, 415] width 15 height 15
radio input "true"
click at [595, 535] on button "SUBMIT" at bounding box center [615, 523] width 127 height 30
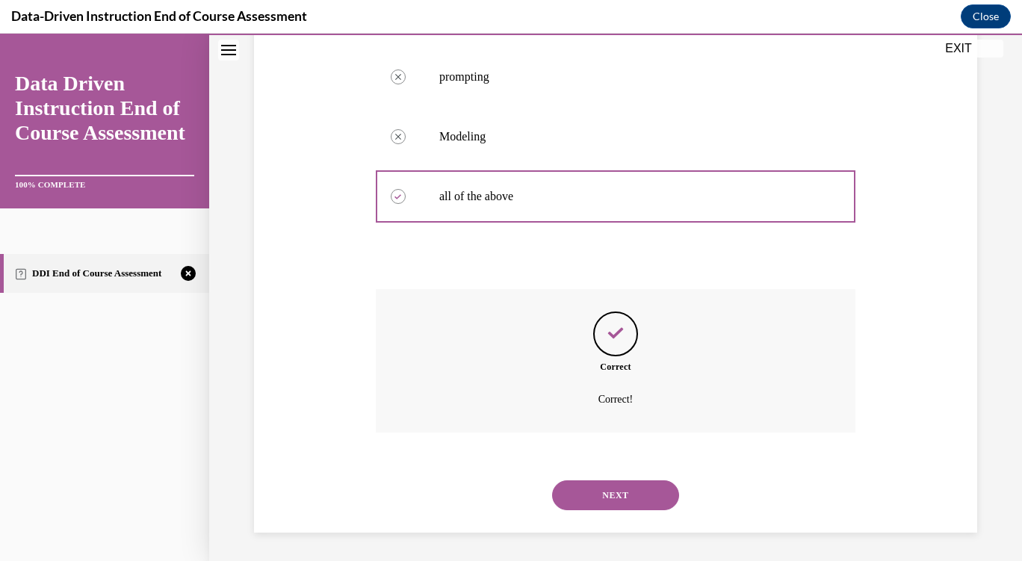
scroll to position [412, 0]
click at [590, 506] on button "NEXT" at bounding box center [615, 494] width 127 height 30
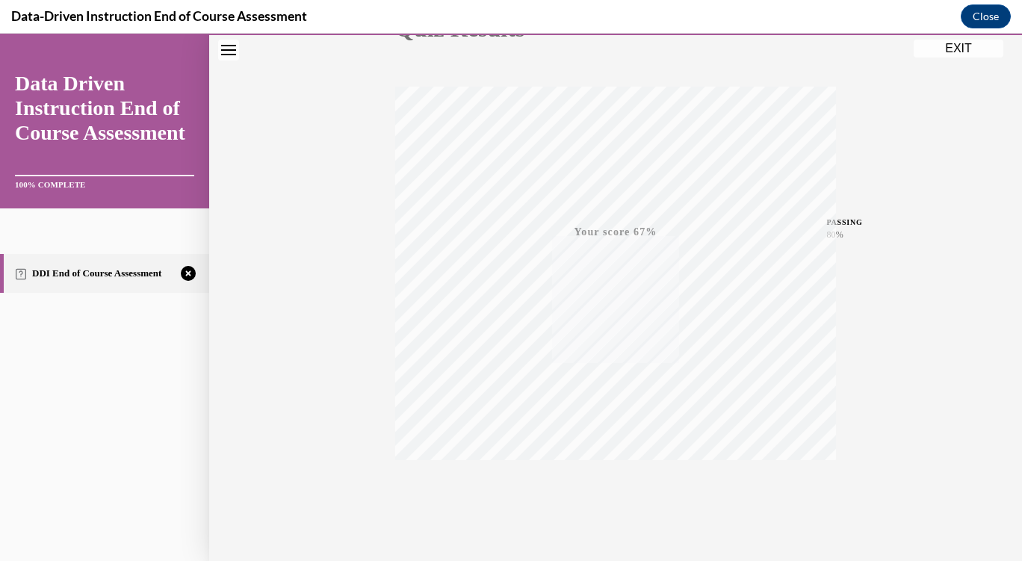
scroll to position [238, 0]
click at [611, 487] on button "TAKE AGAIN" at bounding box center [615, 459] width 89 height 67
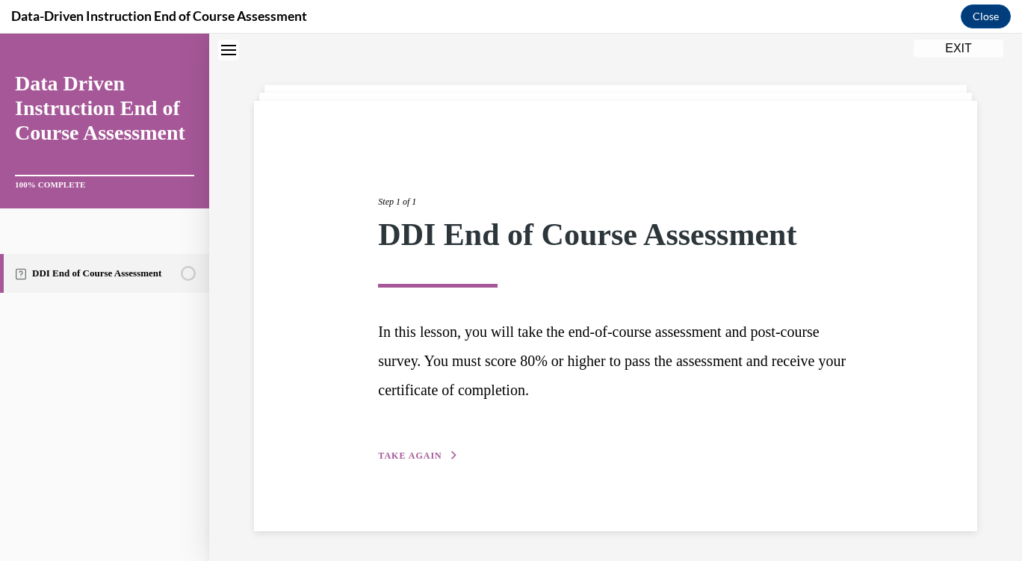
scroll to position [47, 0]
click at [397, 479] on div "Step 1 of 1 DDI End of Course Assessment In this lesson, you will take the end-…" at bounding box center [615, 316] width 723 height 430
click at [396, 460] on span "TAKE AGAIN" at bounding box center [409, 455] width 63 height 10
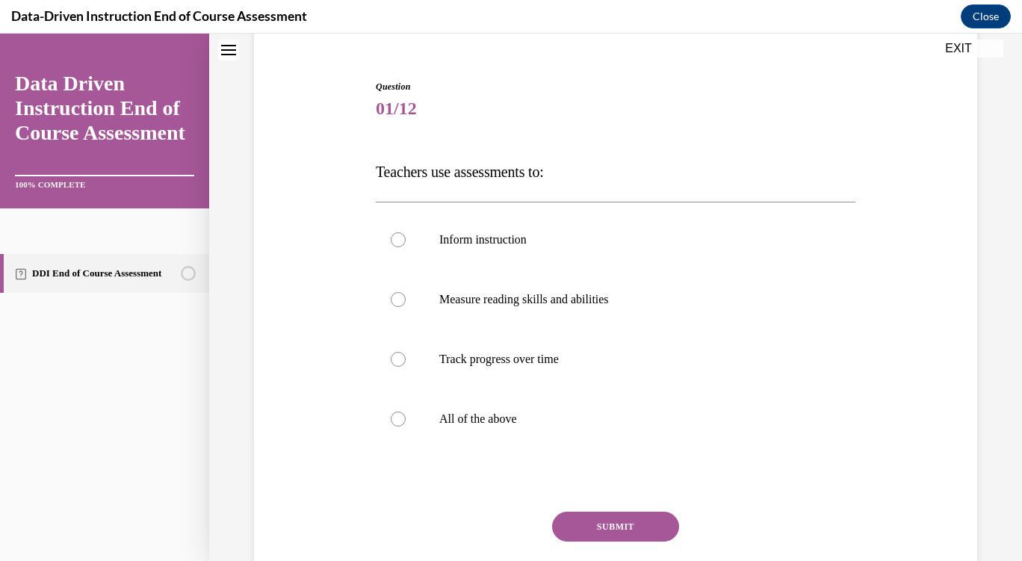
scroll to position [135, 0]
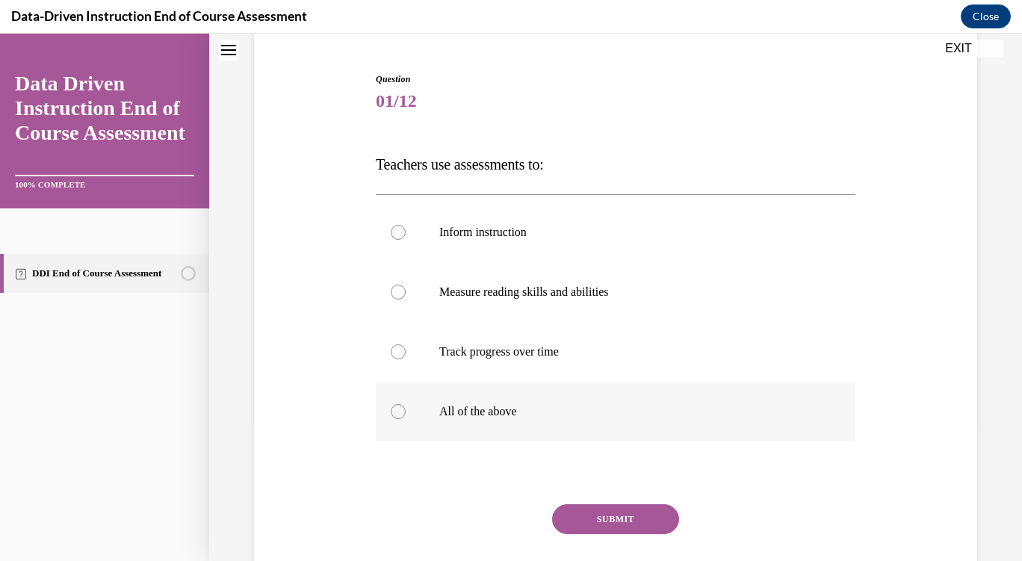
click at [399, 417] on div at bounding box center [398, 411] width 15 height 15
click at [399, 417] on input "All of the above" at bounding box center [398, 411] width 15 height 15
radio input "true"
click at [577, 524] on button "SUBMIT" at bounding box center [615, 519] width 127 height 30
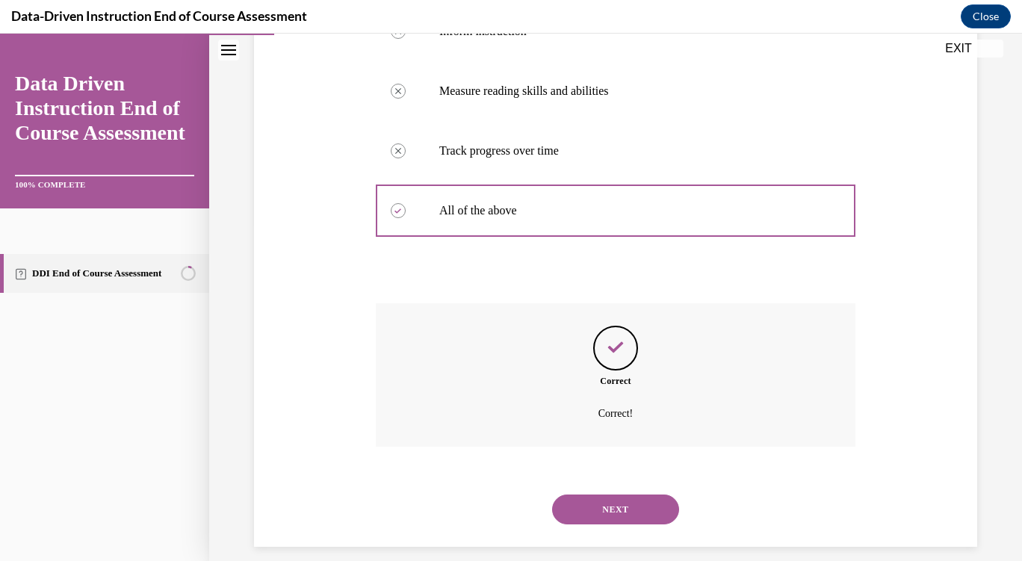
scroll to position [352, 0]
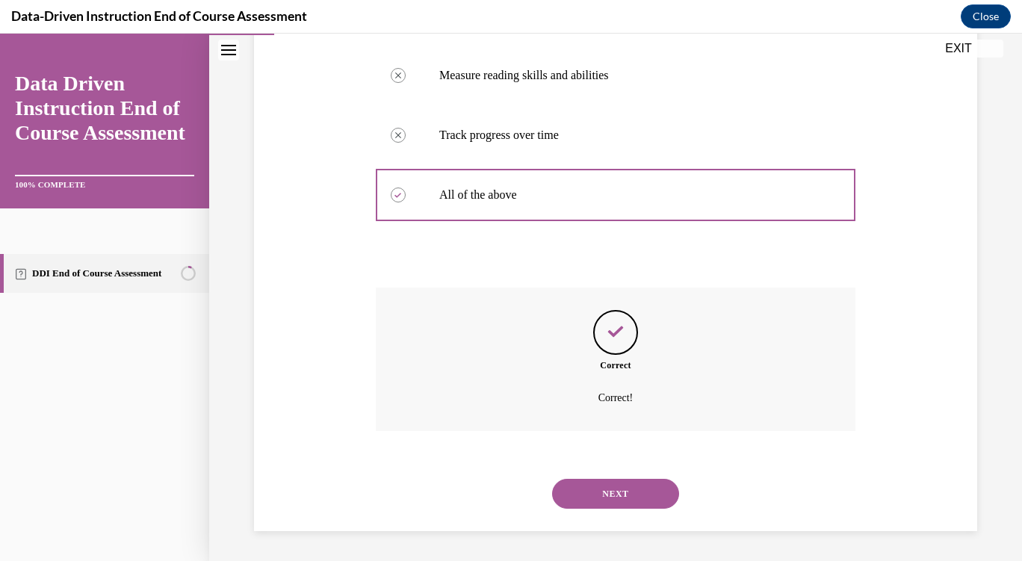
click at [592, 506] on button "NEXT" at bounding box center [615, 494] width 127 height 30
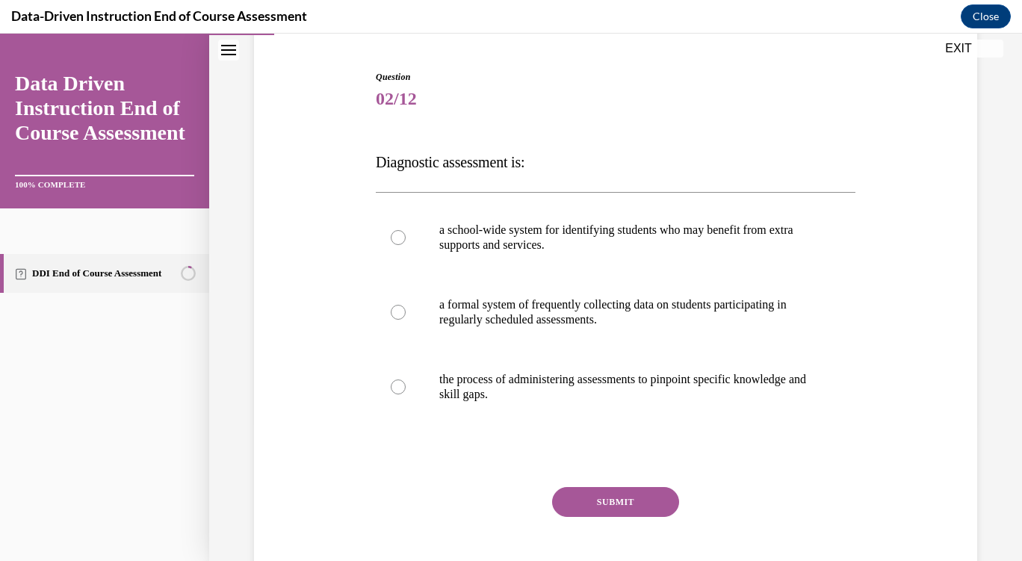
scroll to position [141, 0]
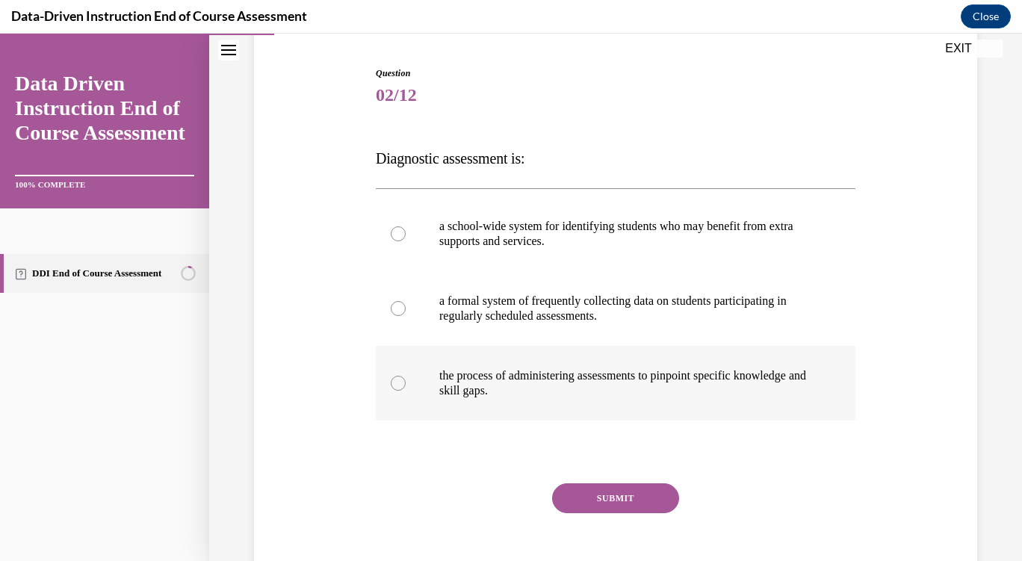
click at [392, 395] on label "the process of administering assessments to pinpoint specific knowledge and ski…" at bounding box center [615, 383] width 479 height 75
click at [392, 391] on input "the process of administering assessments to pinpoint specific knowledge and ski…" at bounding box center [398, 383] width 15 height 15
radio input "true"
click at [612, 524] on div "SUBMIT" at bounding box center [615, 520] width 479 height 75
click at [590, 503] on button "SUBMIT" at bounding box center [615, 498] width 127 height 30
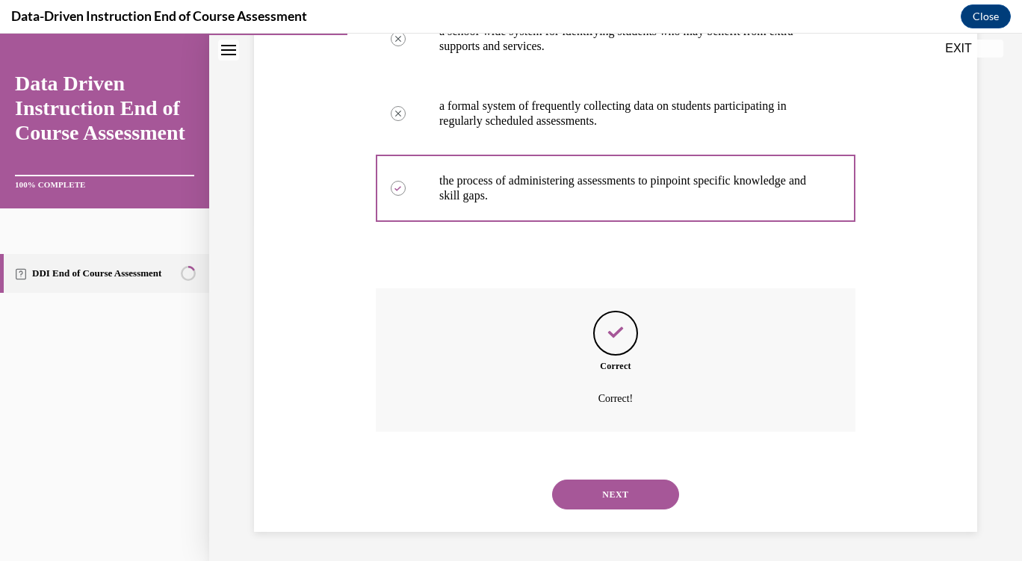
scroll to position [337, 0]
click at [576, 508] on button "NEXT" at bounding box center [615, 494] width 127 height 30
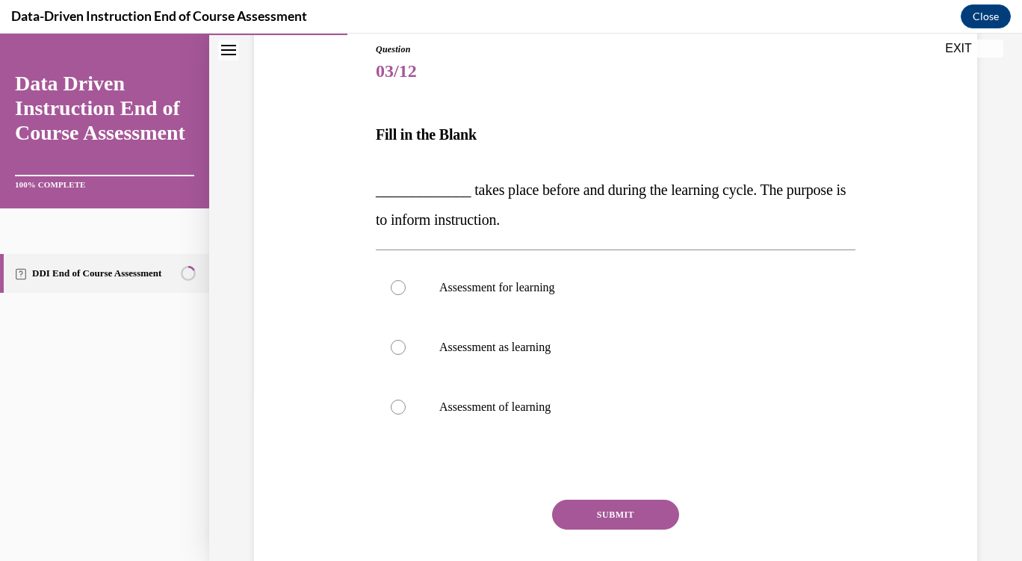
scroll to position [177, 0]
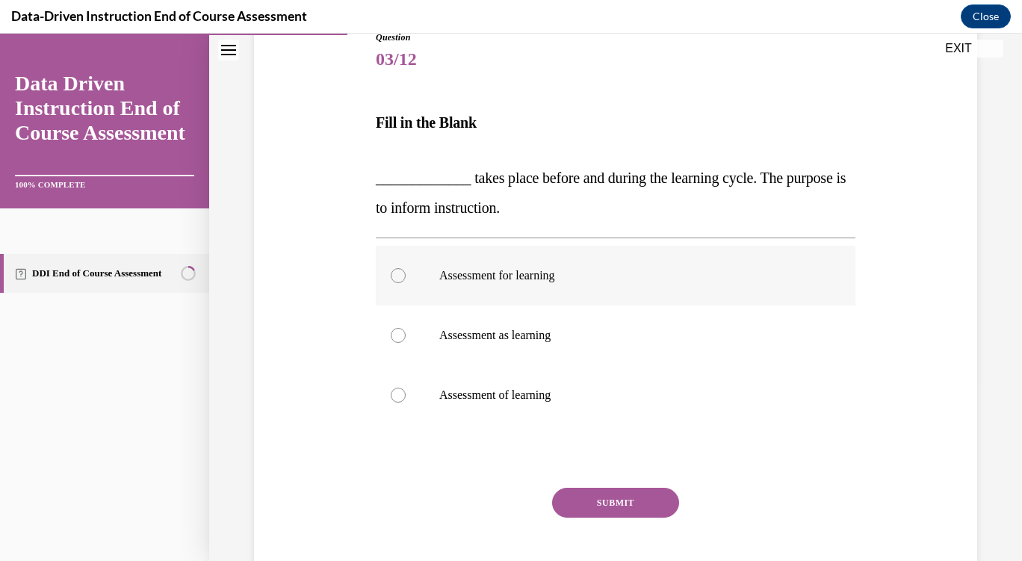
click at [387, 282] on label "Assessment for learning" at bounding box center [615, 276] width 479 height 60
click at [391, 282] on input "Assessment for learning" at bounding box center [398, 275] width 15 height 15
radio input "true"
click at [591, 513] on button "SUBMIT" at bounding box center [615, 503] width 127 height 30
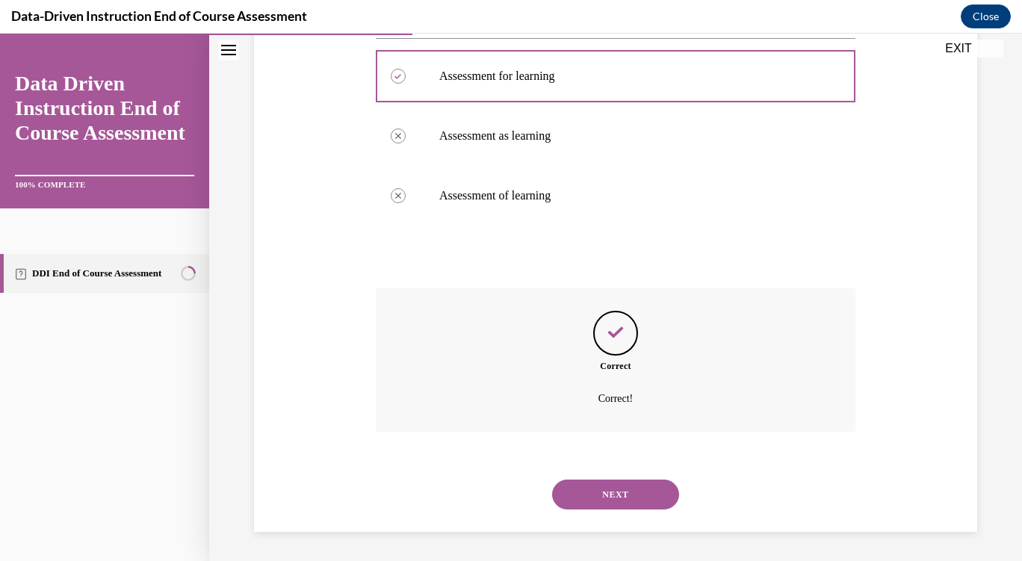
scroll to position [377, 0]
click at [577, 508] on button "NEXT" at bounding box center [615, 494] width 127 height 30
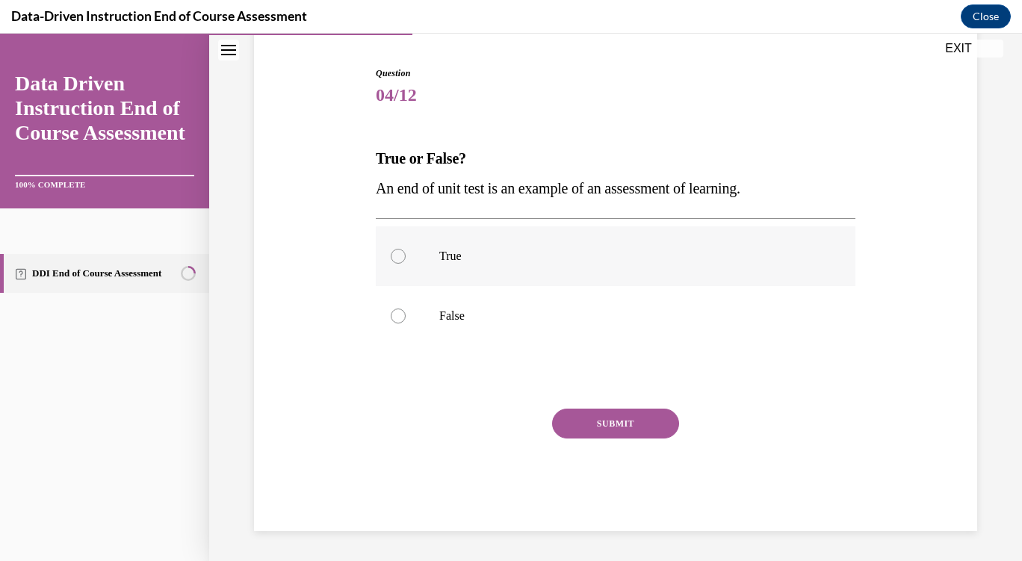
click at [398, 269] on label "True" at bounding box center [615, 256] width 479 height 60
click at [398, 264] on input "True" at bounding box center [398, 256] width 15 height 15
radio input "true"
click at [593, 436] on button "SUBMIT" at bounding box center [615, 424] width 127 height 30
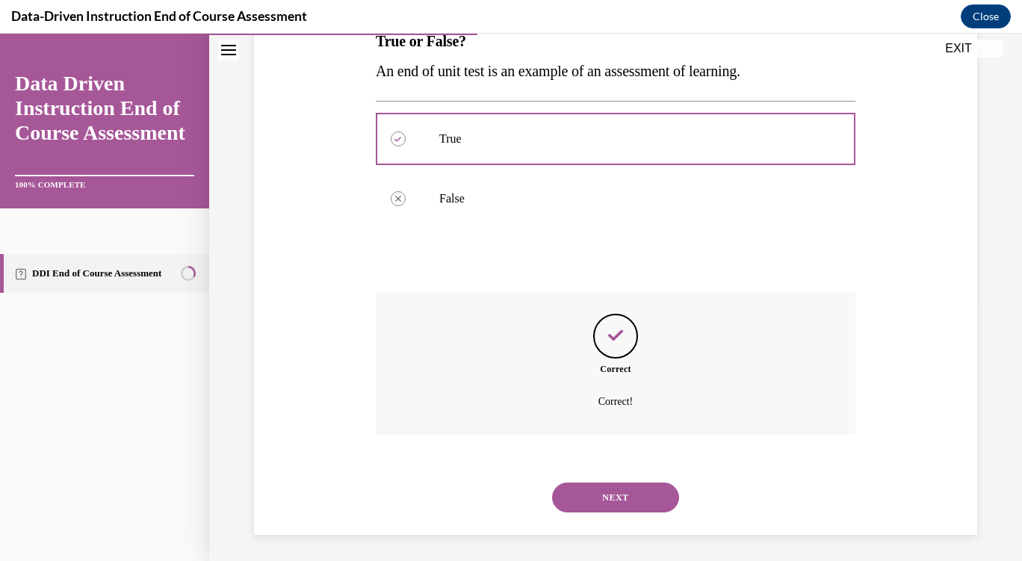
scroll to position [262, 0]
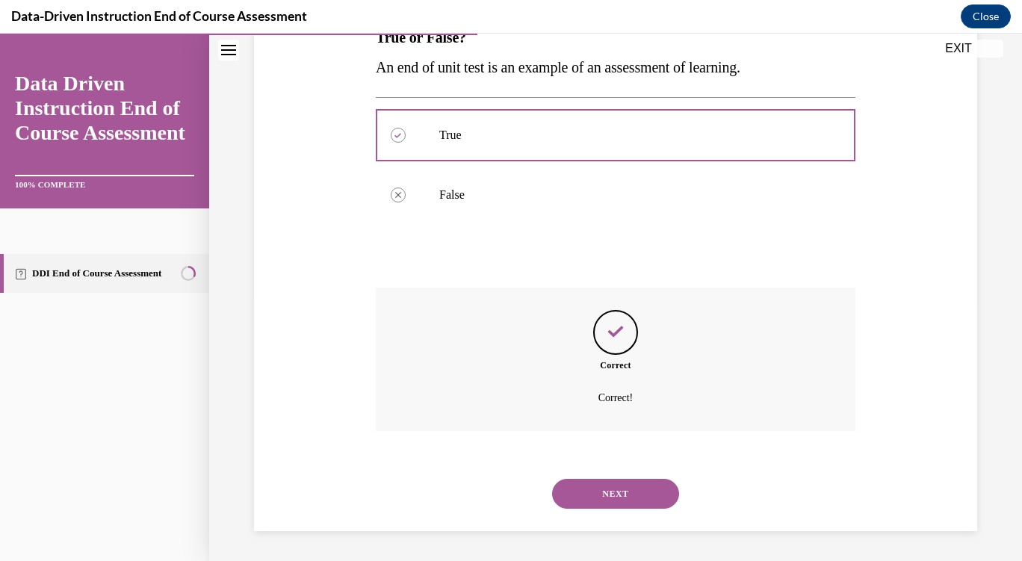
click at [577, 494] on button "NEXT" at bounding box center [615, 494] width 127 height 30
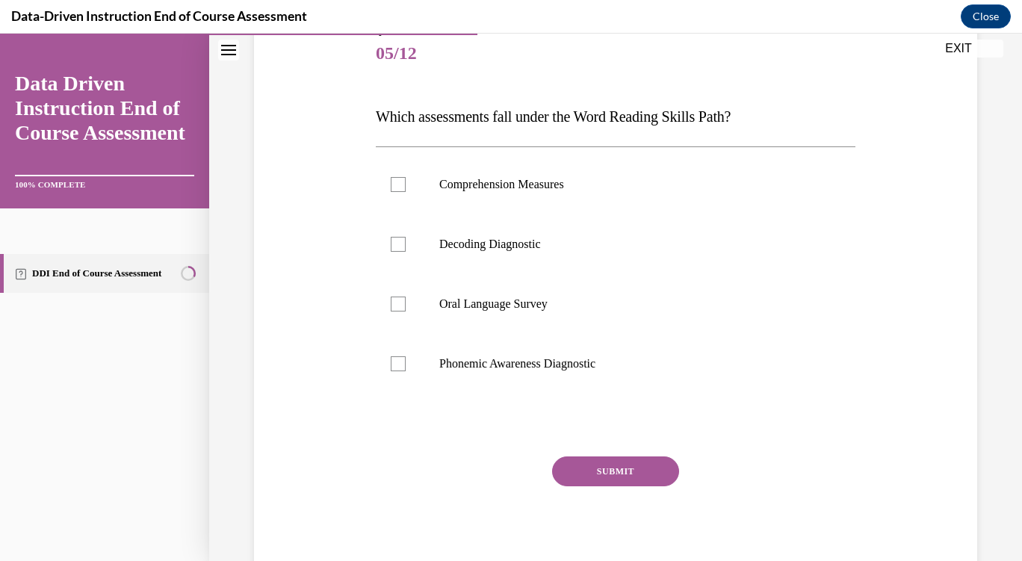
scroll to position [185, 0]
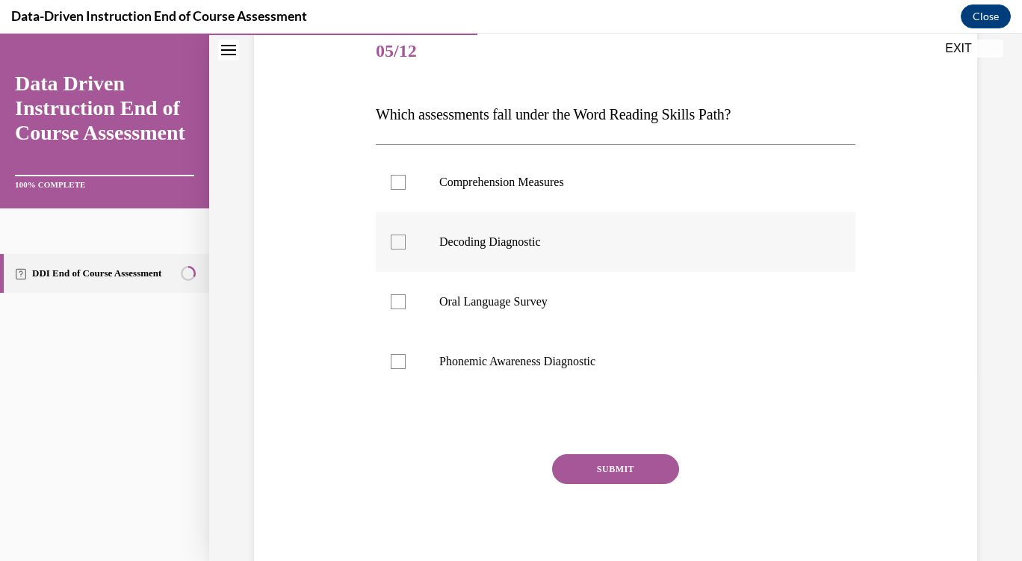
click at [402, 259] on label "Decoding Diagnostic" at bounding box center [615, 242] width 479 height 60
click at [402, 249] on input "Decoding Diagnostic" at bounding box center [398, 242] width 15 height 15
checkbox input "true"
click at [398, 375] on label "Phonemic Awareness Diagnostic" at bounding box center [615, 362] width 479 height 60
click at [398, 369] on input "Phonemic Awareness Diagnostic" at bounding box center [398, 361] width 15 height 15
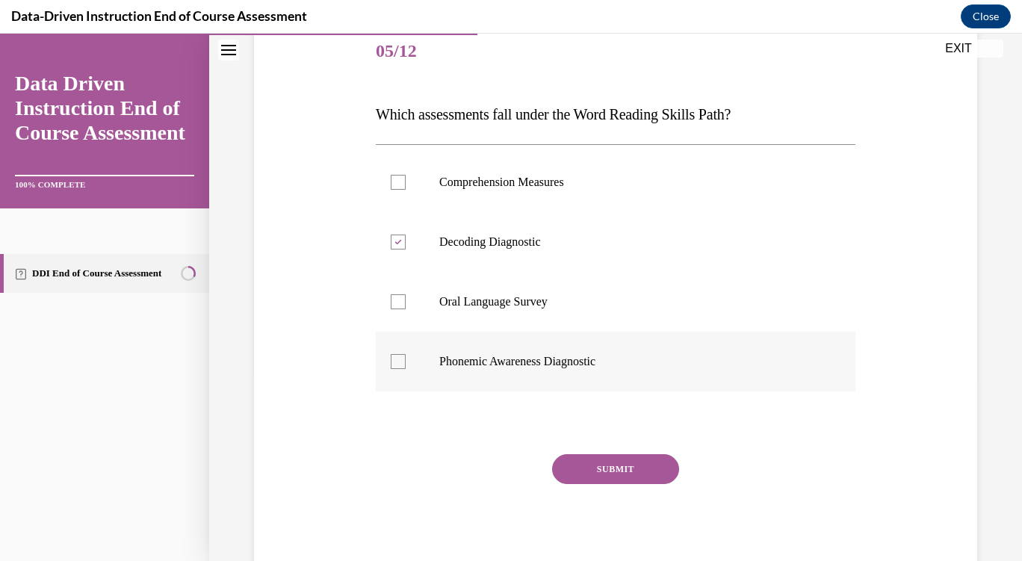
checkbox input "true"
click at [592, 478] on button "SUBMIT" at bounding box center [615, 469] width 127 height 30
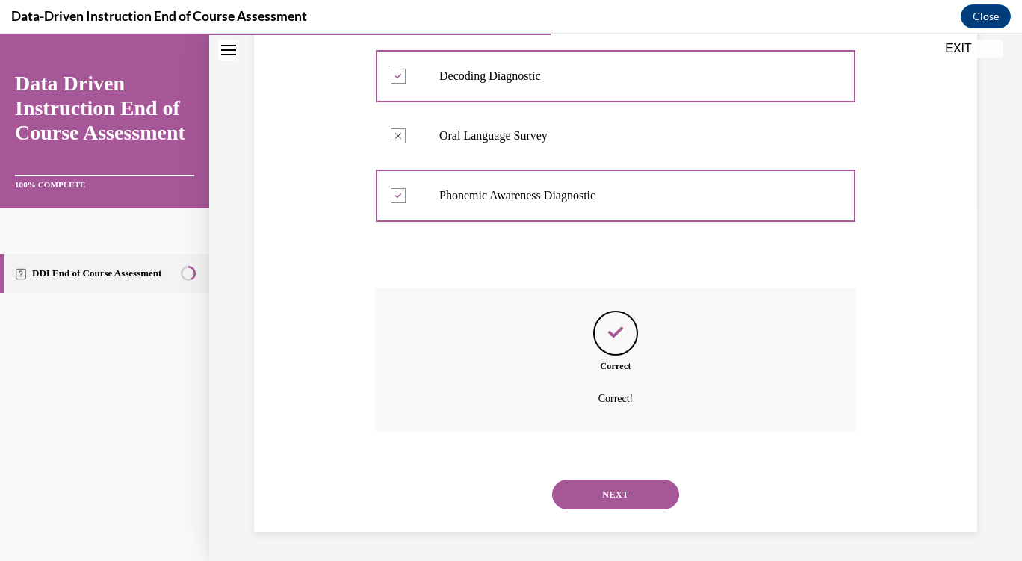
scroll to position [352, 0]
click at [576, 506] on button "NEXT" at bounding box center [615, 494] width 127 height 30
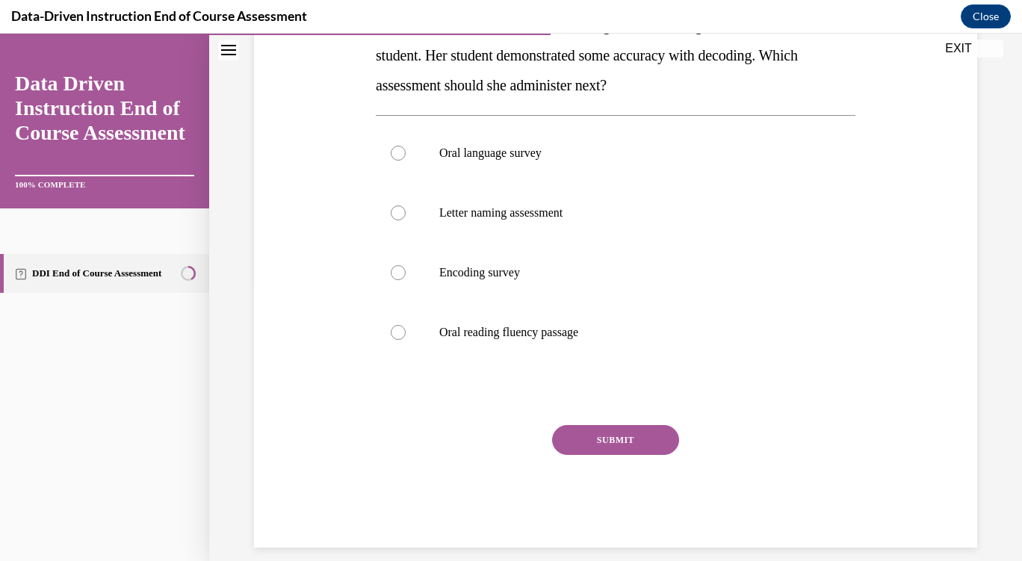
scroll to position [279, 0]
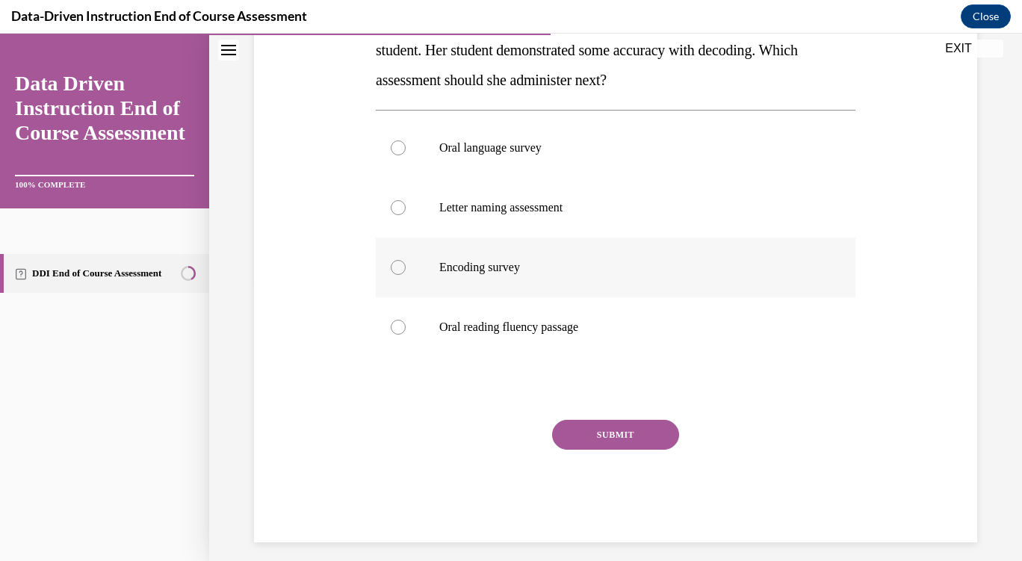
click at [395, 284] on label "Encoding survey" at bounding box center [615, 268] width 479 height 60
click at [395, 275] on input "Encoding survey" at bounding box center [398, 267] width 15 height 15
radio input "true"
click at [583, 430] on button "SUBMIT" at bounding box center [615, 435] width 127 height 30
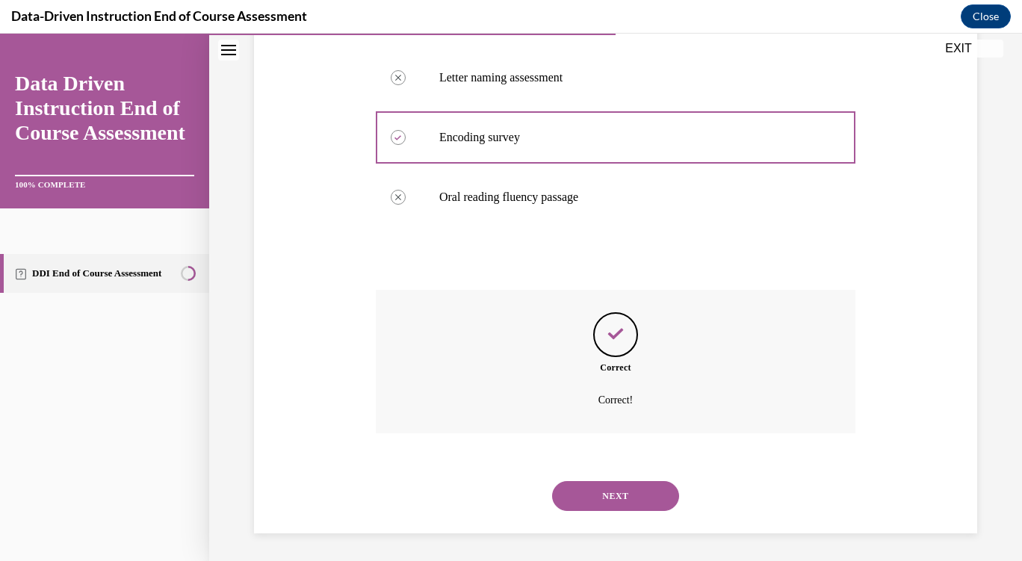
scroll to position [412, 0]
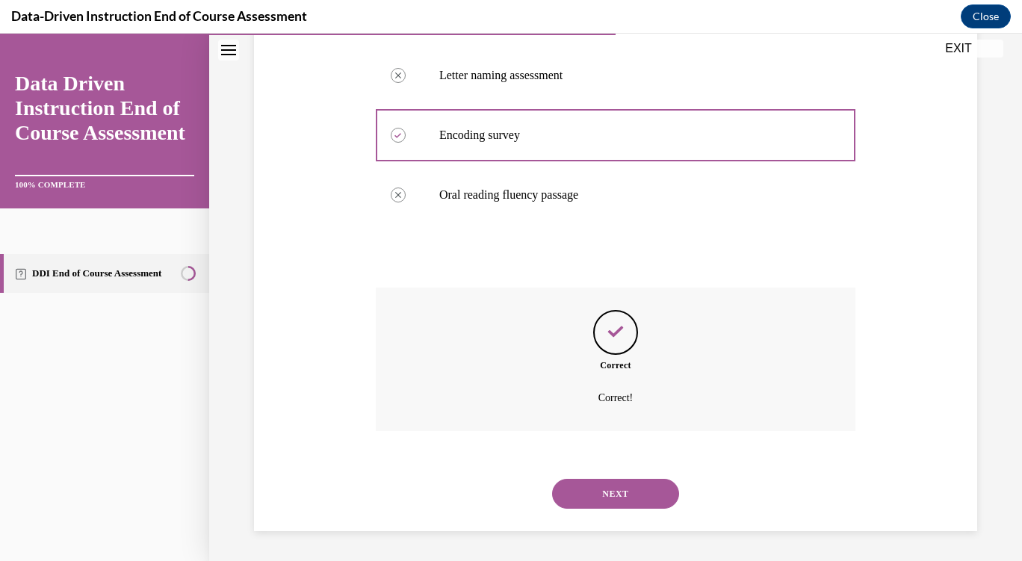
click at [574, 505] on button "NEXT" at bounding box center [615, 494] width 127 height 30
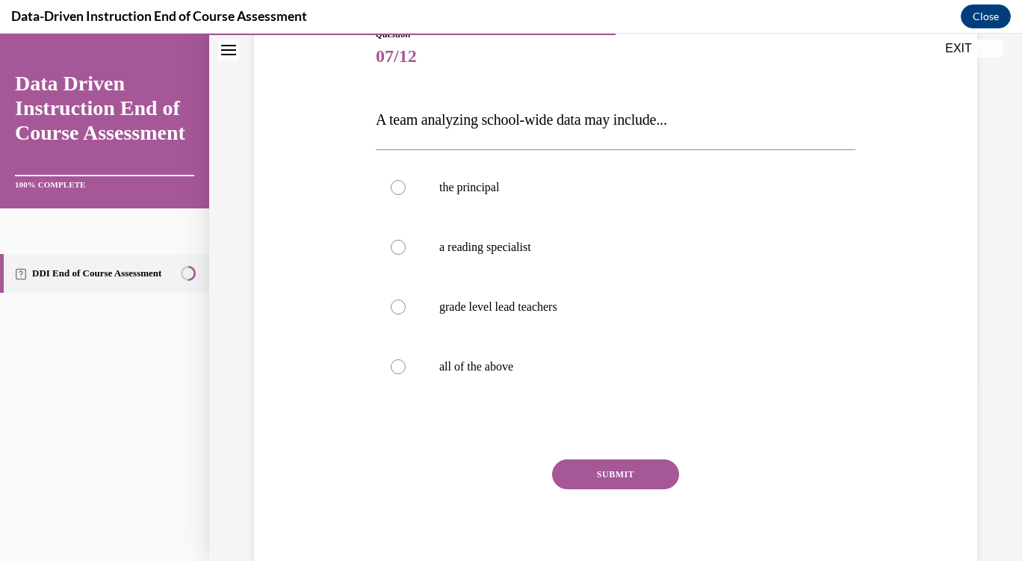
scroll to position [203, 0]
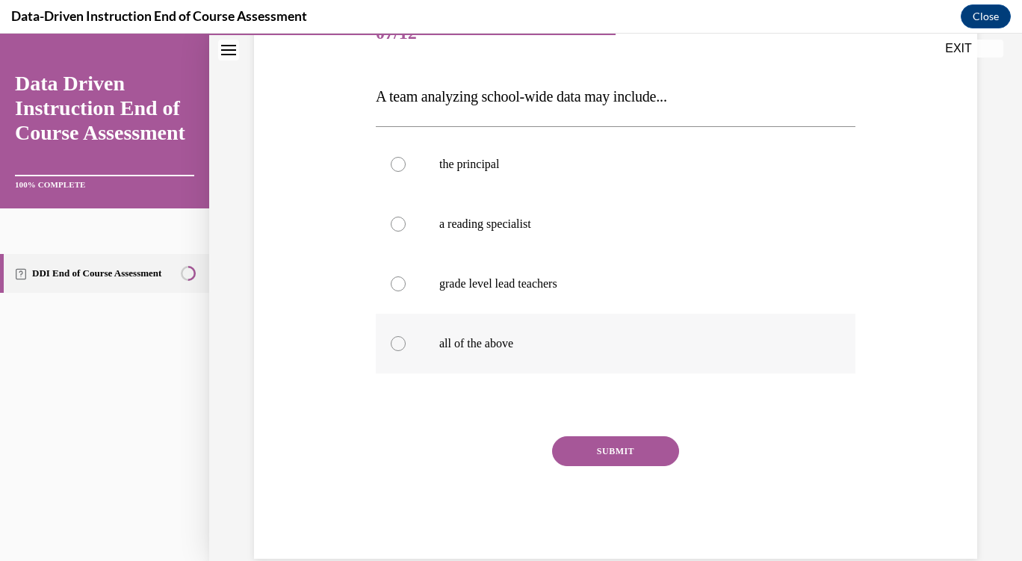
click at [394, 364] on label "all of the above" at bounding box center [615, 344] width 479 height 60
click at [394, 351] on input "all of the above" at bounding box center [398, 343] width 15 height 15
radio input "true"
click at [592, 463] on button "SUBMIT" at bounding box center [615, 451] width 127 height 30
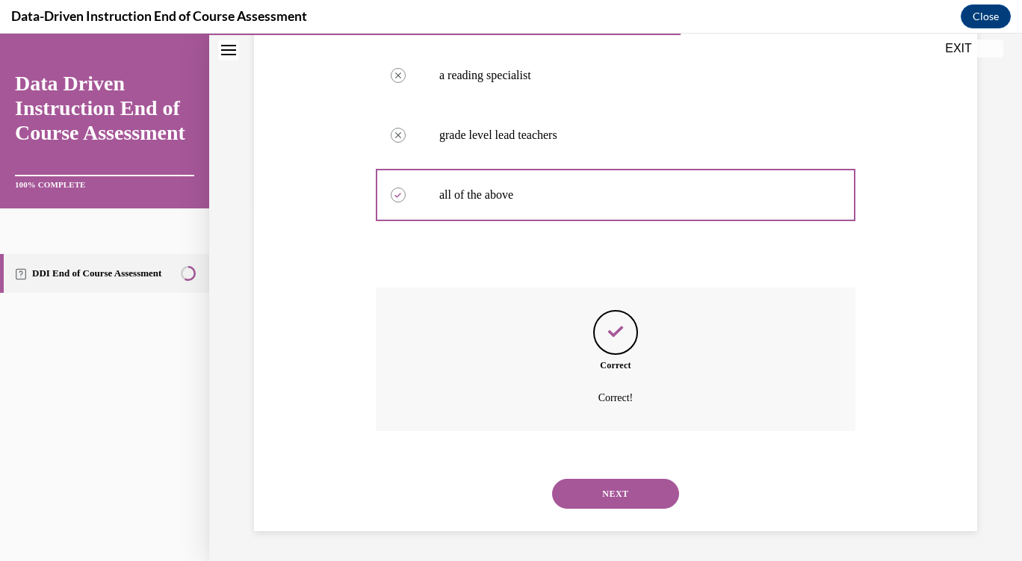
click at [575, 503] on button "NEXT" at bounding box center [615, 494] width 127 height 30
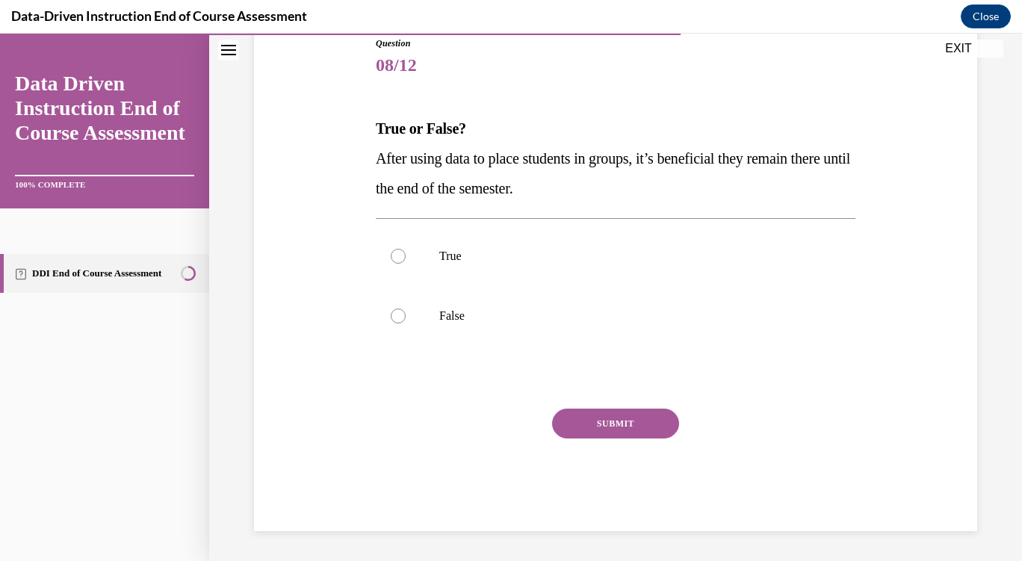
scroll to position [166, 0]
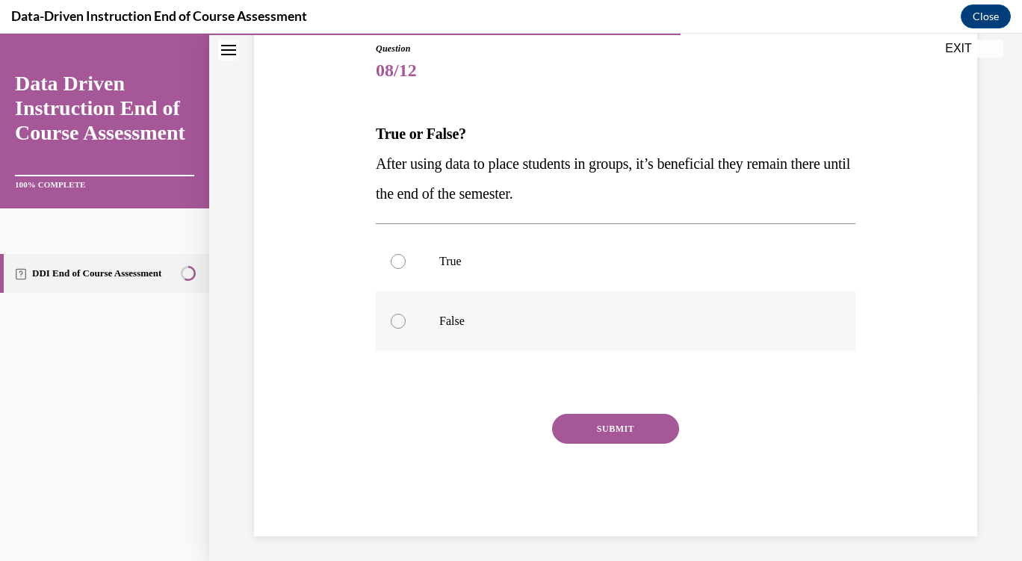
click at [387, 332] on label "False" at bounding box center [615, 321] width 479 height 60
click at [391, 329] on input "False" at bounding box center [398, 321] width 15 height 15
radio input "true"
click at [559, 434] on button "SUBMIT" at bounding box center [615, 429] width 127 height 30
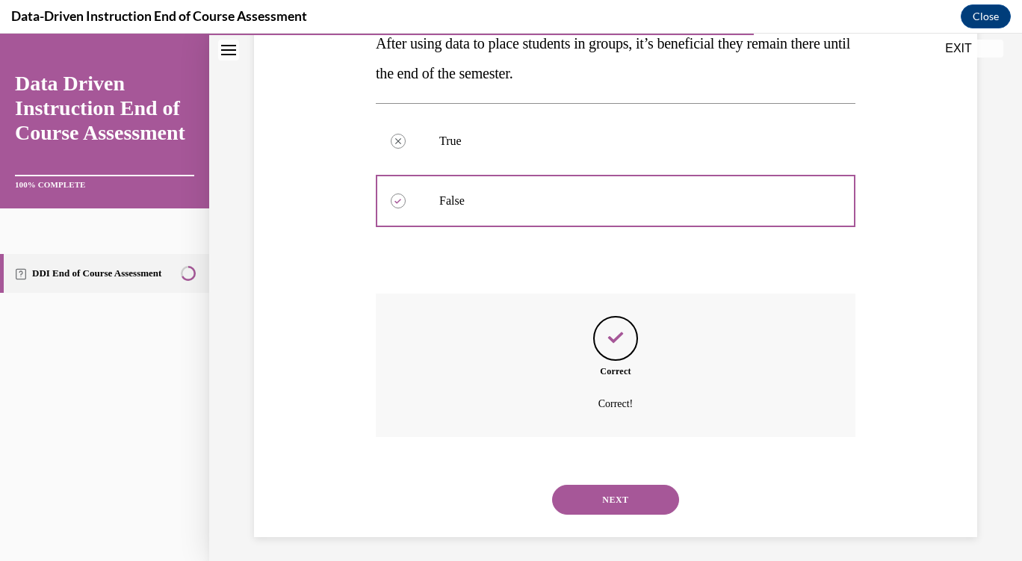
scroll to position [292, 0]
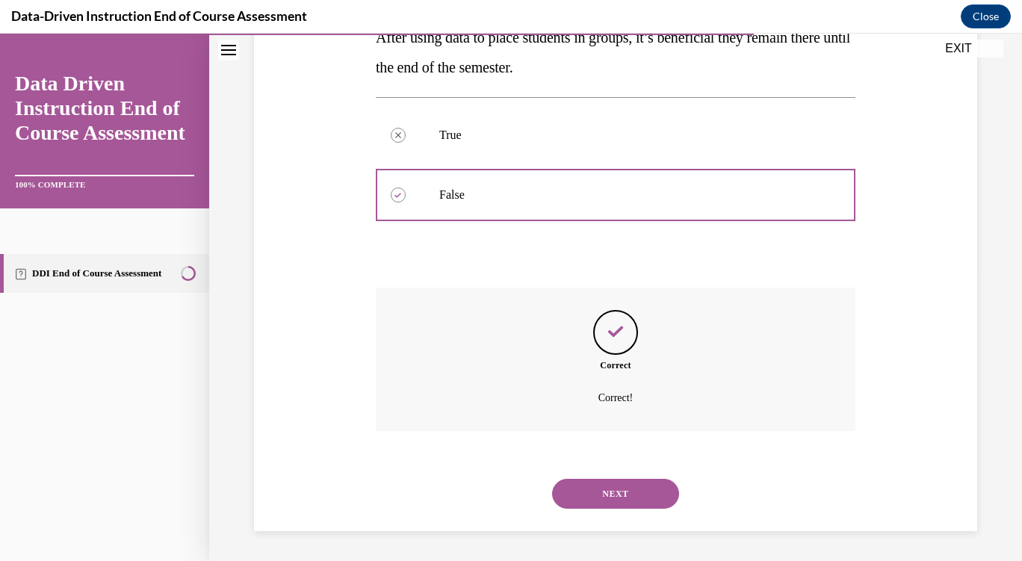
click at [574, 503] on button "NEXT" at bounding box center [615, 494] width 127 height 30
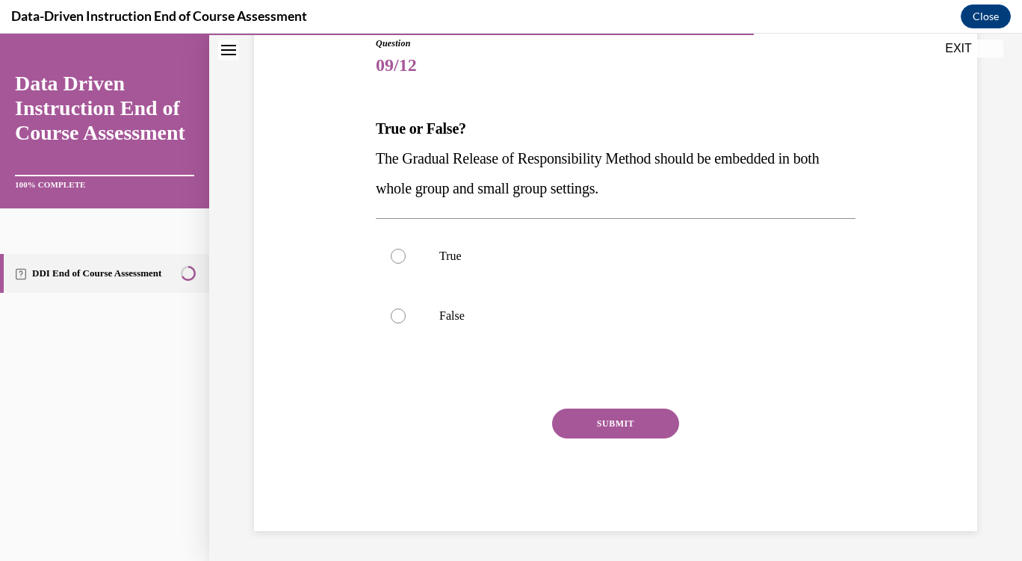
scroll to position [166, 0]
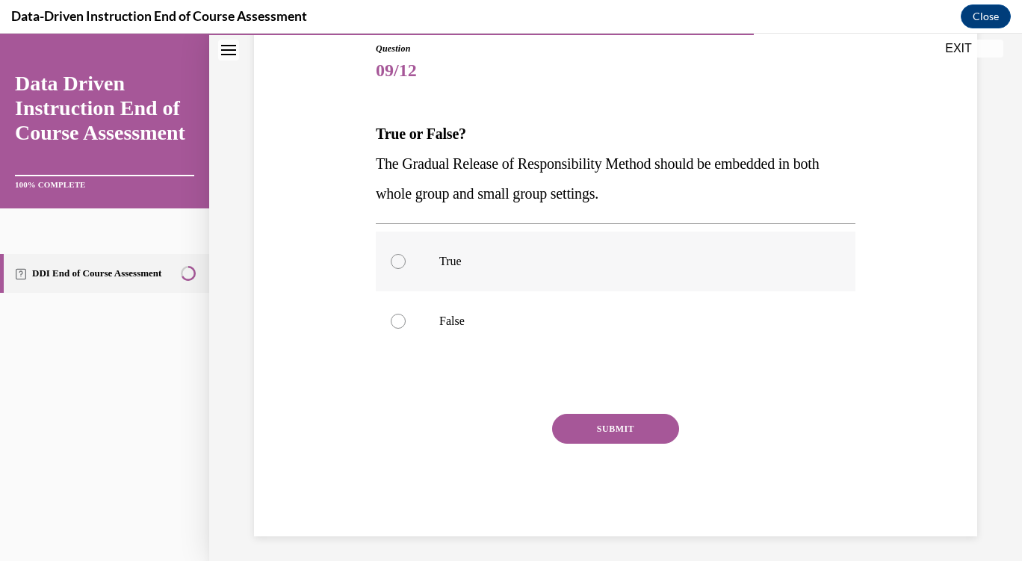
click at [388, 276] on label "True" at bounding box center [615, 262] width 479 height 60
click at [391, 269] on input "True" at bounding box center [398, 261] width 15 height 15
radio input "true"
click at [594, 436] on button "SUBMIT" at bounding box center [615, 430] width 127 height 30
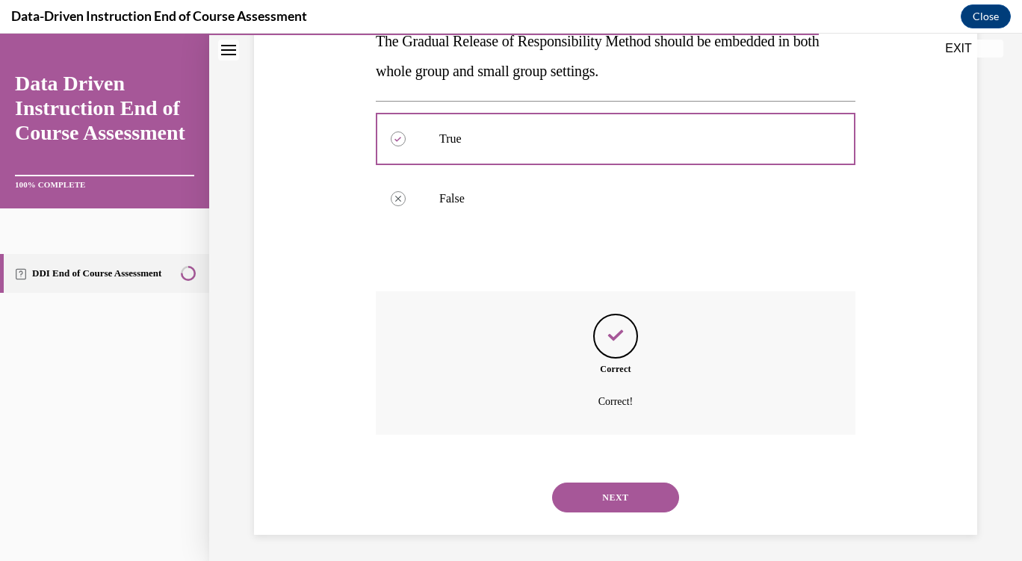
scroll to position [292, 0]
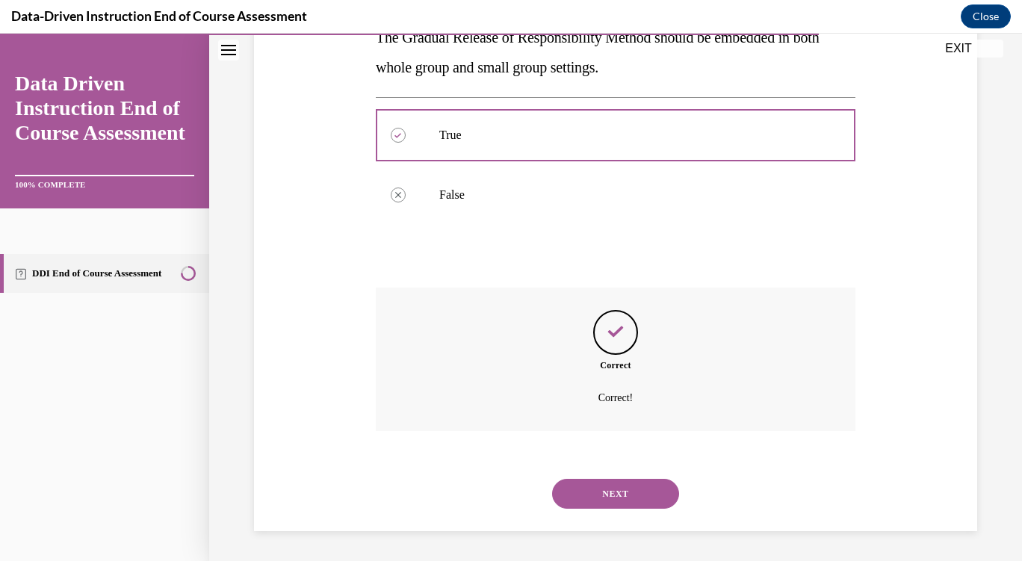
click at [574, 493] on button "NEXT" at bounding box center [615, 494] width 127 height 30
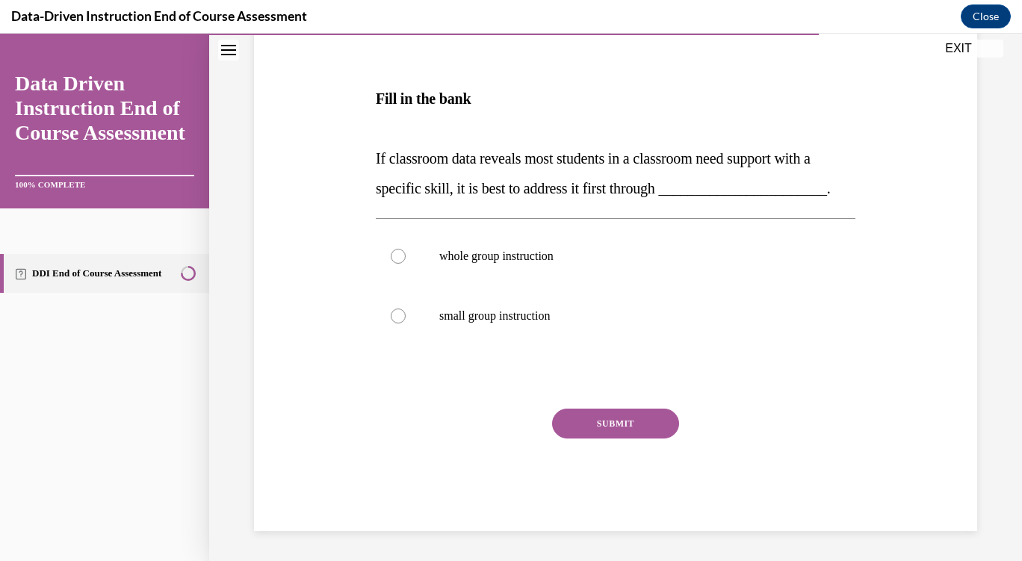
scroll to position [252, 0]
click at [390, 272] on label "whole group instruction" at bounding box center [615, 256] width 479 height 60
click at [391, 264] on input "whole group instruction" at bounding box center [398, 256] width 15 height 15
radio input "true"
click at [596, 426] on button "SUBMIT" at bounding box center [615, 424] width 127 height 30
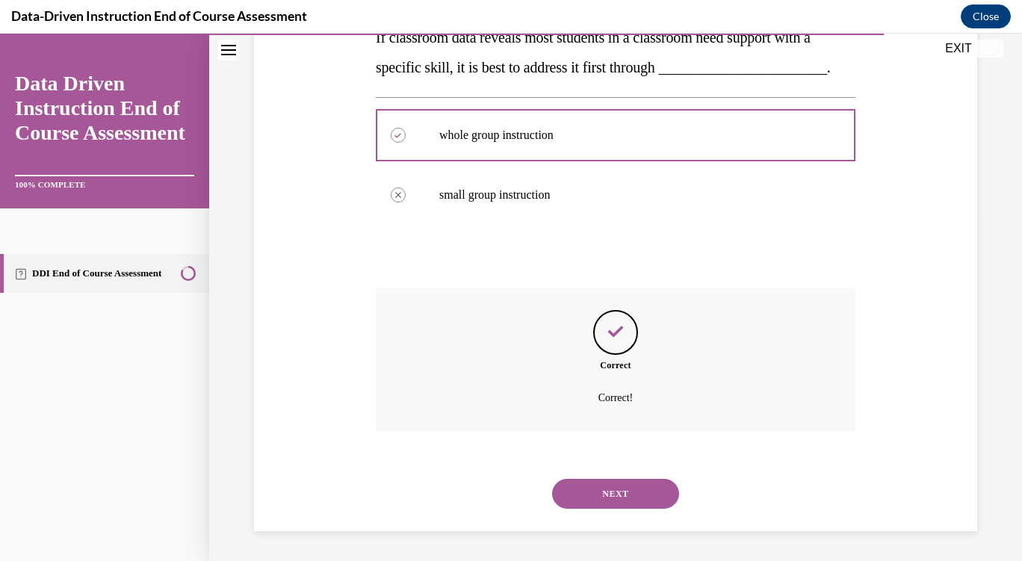
scroll to position [377, 0]
click at [567, 488] on button "NEXT" at bounding box center [615, 494] width 127 height 30
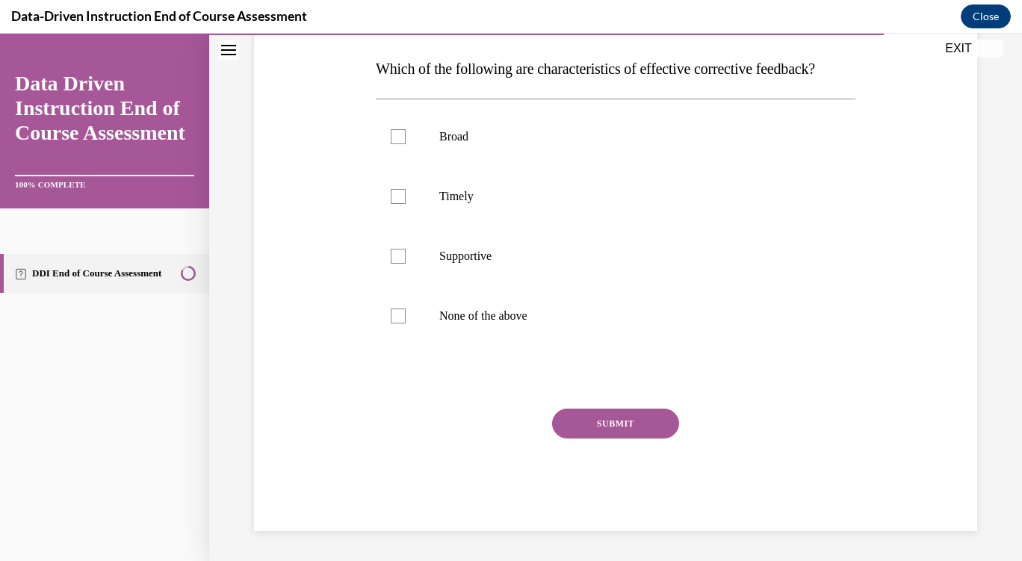
scroll to position [261, 0]
click at [394, 200] on div at bounding box center [398, 196] width 15 height 15
click at [394, 200] on input "Timely" at bounding box center [398, 196] width 15 height 15
checkbox input "true"
click at [397, 258] on div at bounding box center [398, 256] width 15 height 15
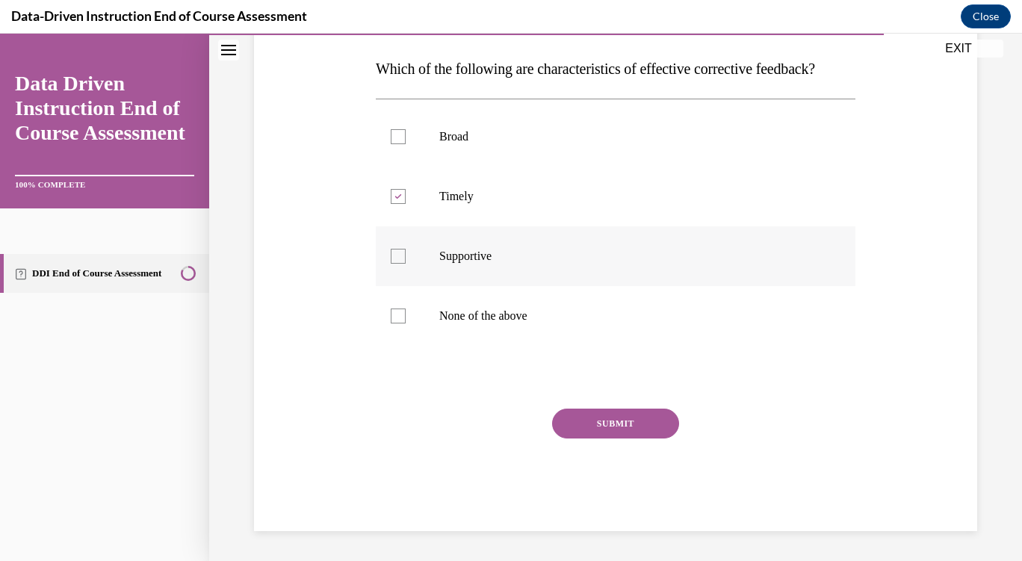
click at [397, 258] on input "Supportive" at bounding box center [398, 256] width 15 height 15
checkbox input "true"
click at [598, 424] on button "SUBMIT" at bounding box center [615, 424] width 127 height 30
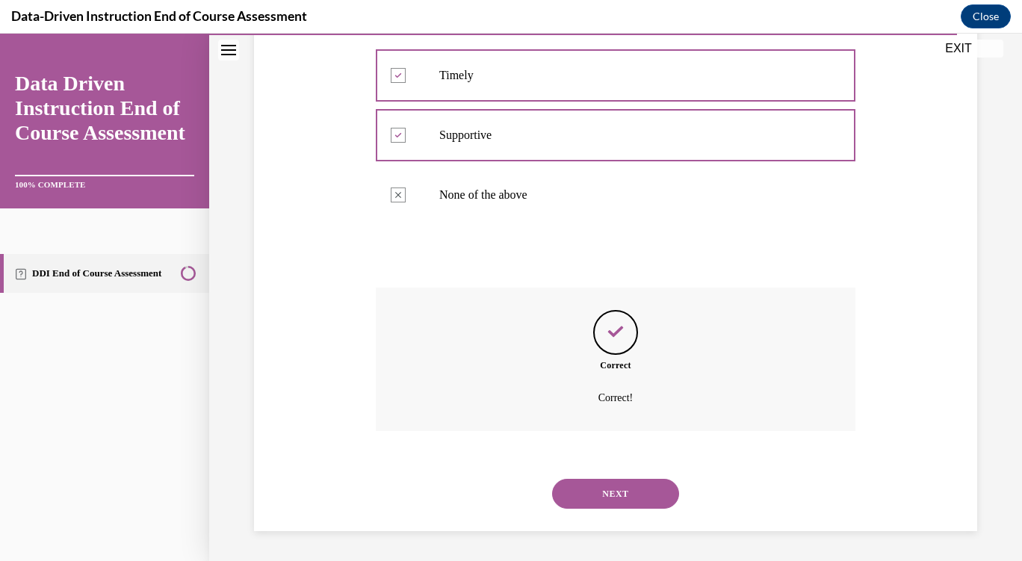
scroll to position [382, 0]
click at [569, 497] on button "NEXT" at bounding box center [615, 494] width 127 height 30
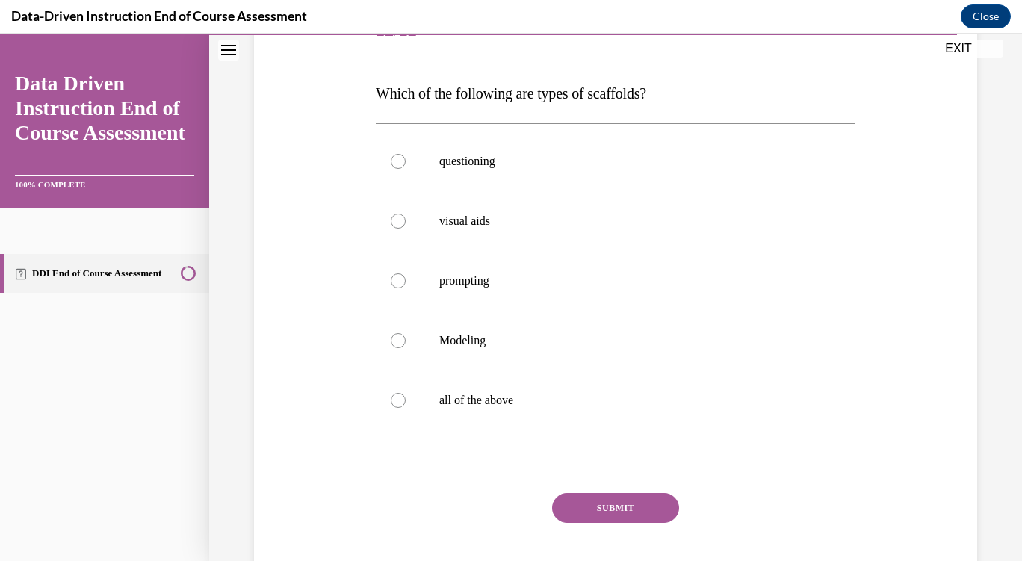
scroll to position [207, 0]
click at [395, 405] on div at bounding box center [398, 399] width 15 height 15
click at [395, 405] on input "all of the above" at bounding box center [398, 399] width 15 height 15
radio input "true"
click at [593, 513] on button "SUBMIT" at bounding box center [615, 507] width 127 height 30
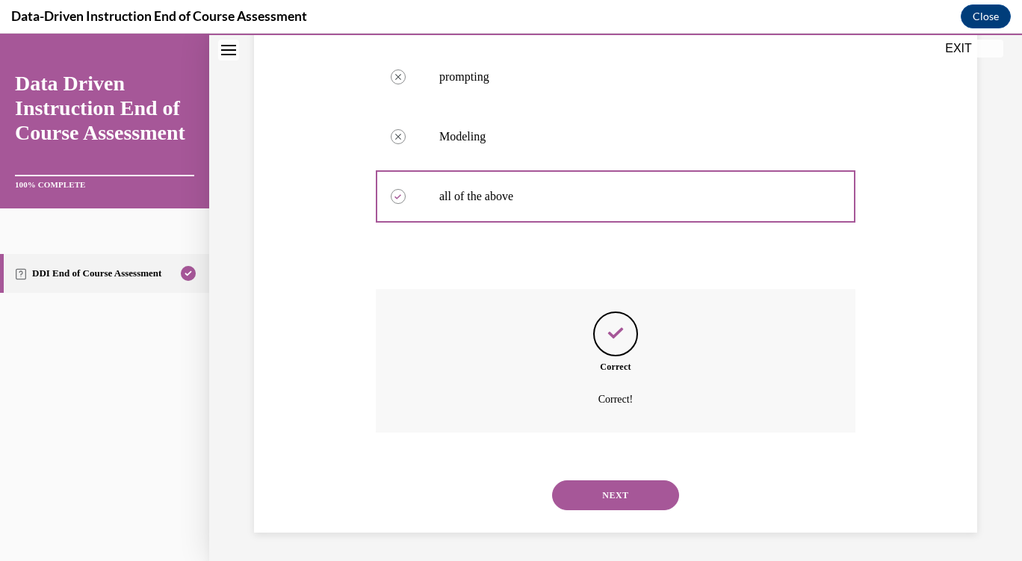
scroll to position [412, 0]
click at [600, 494] on button "NEXT" at bounding box center [615, 494] width 127 height 30
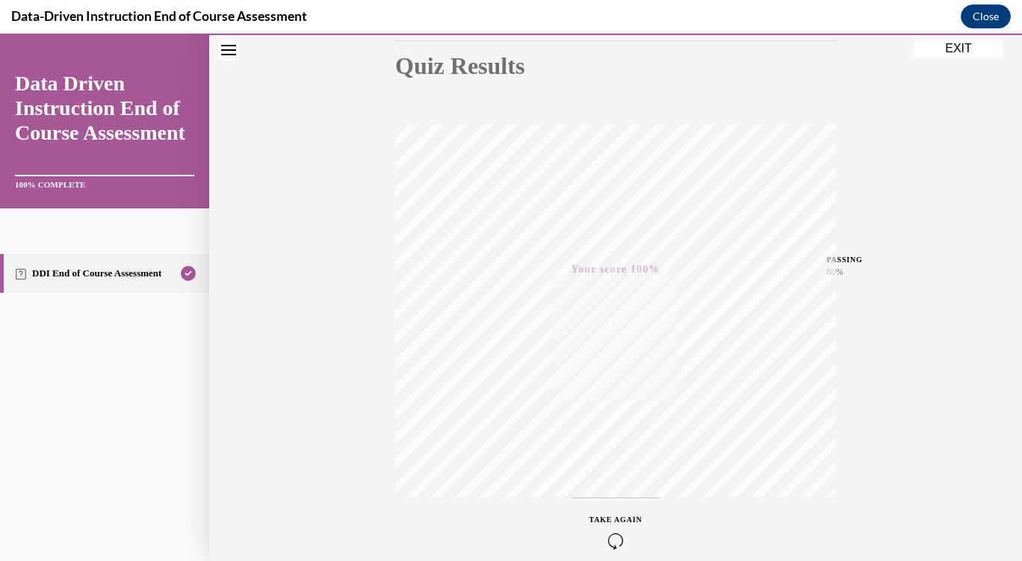
scroll to position [167, 0]
click at [971, 60] on div "Quiz Results PASSING 80% Your score 100% Passed PASSING 80% Your score Your sco…" at bounding box center [615, 273] width 813 height 718
click at [963, 53] on button "EXIT" at bounding box center [958, 49] width 90 height 18
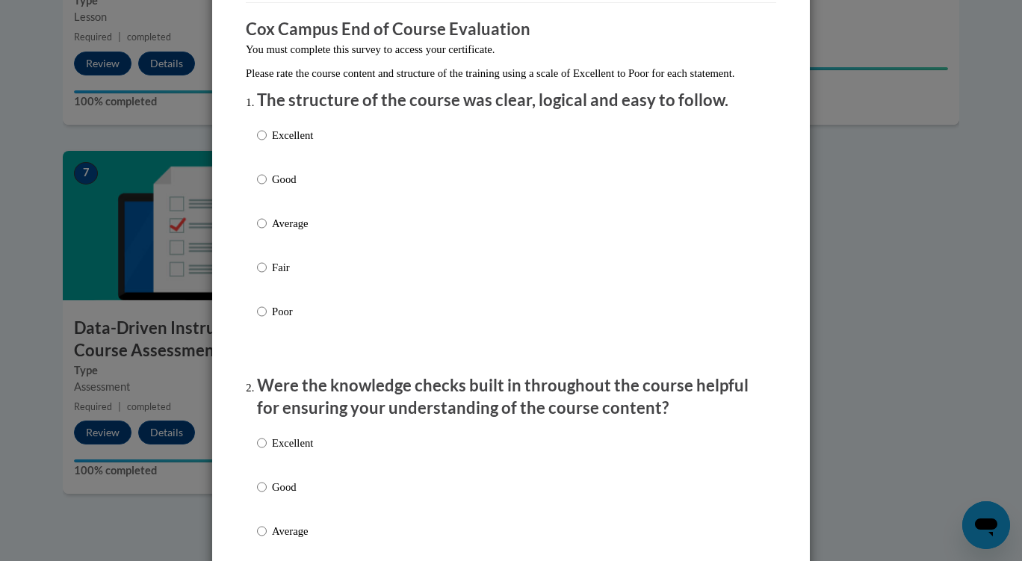
scroll to position [122, 0]
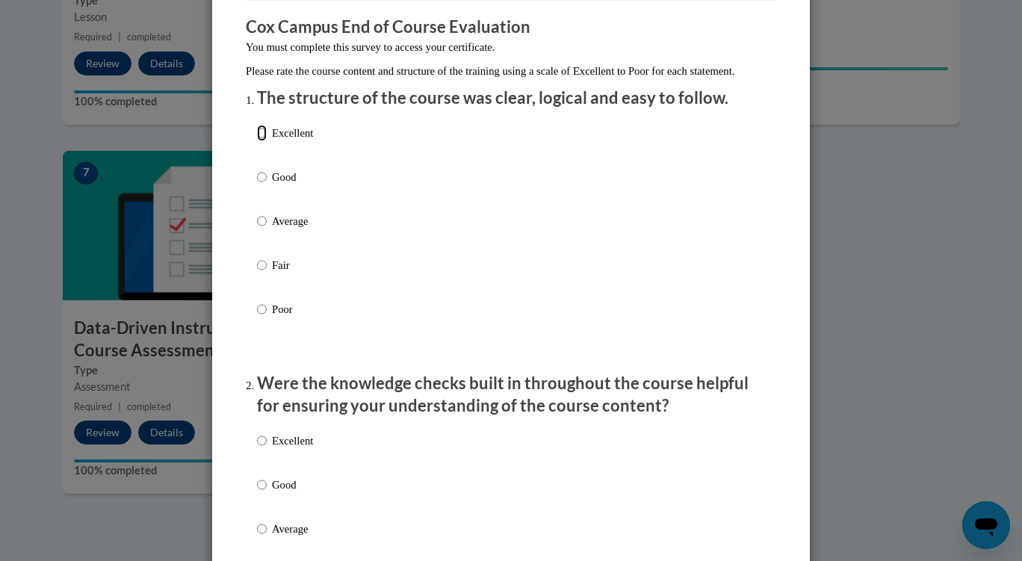
click at [257, 141] on input "Excellent" at bounding box center [262, 133] width 10 height 16
radio input "true"
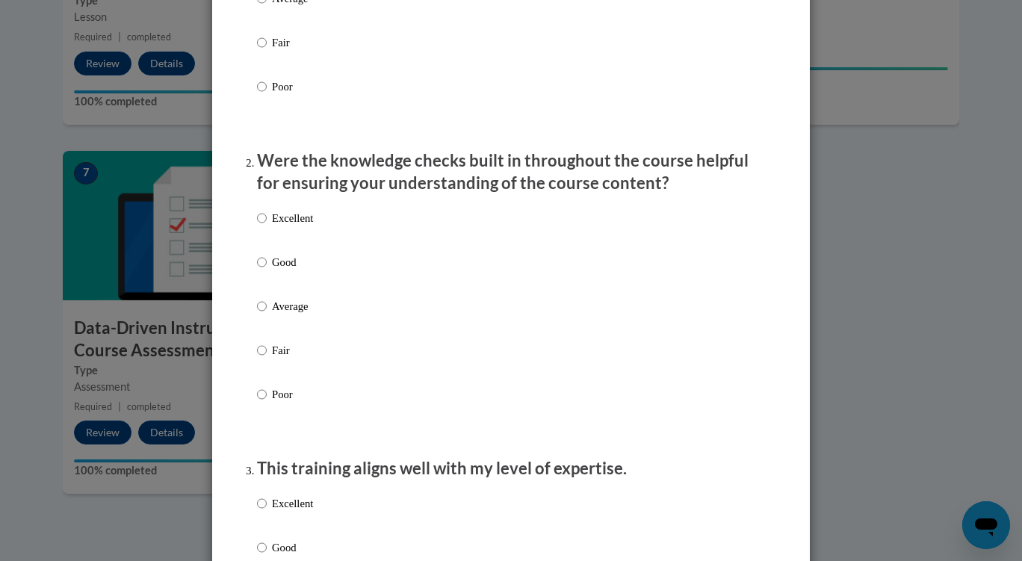
scroll to position [341, 0]
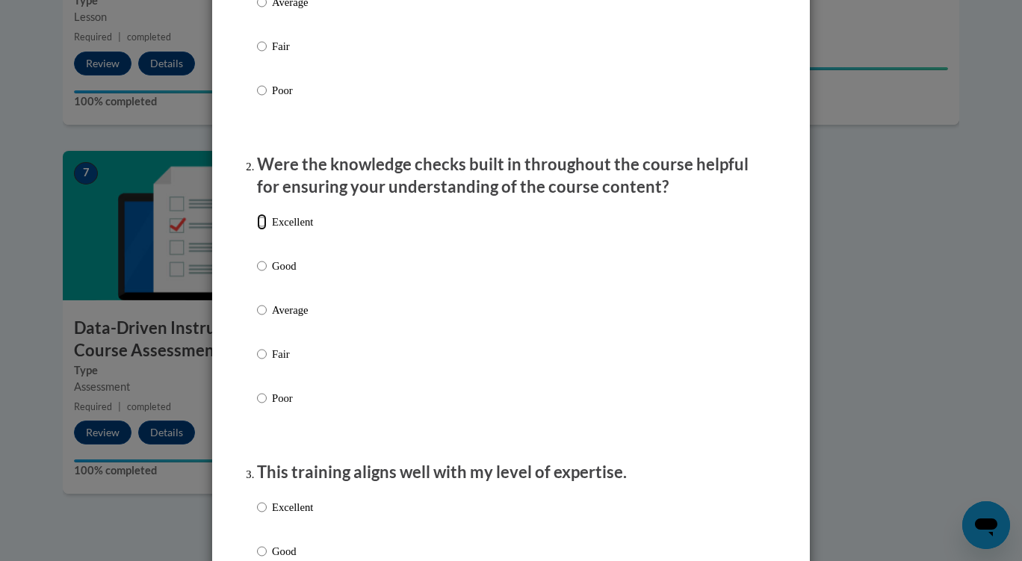
click at [258, 230] on input "Excellent" at bounding box center [262, 222] width 10 height 16
radio input "true"
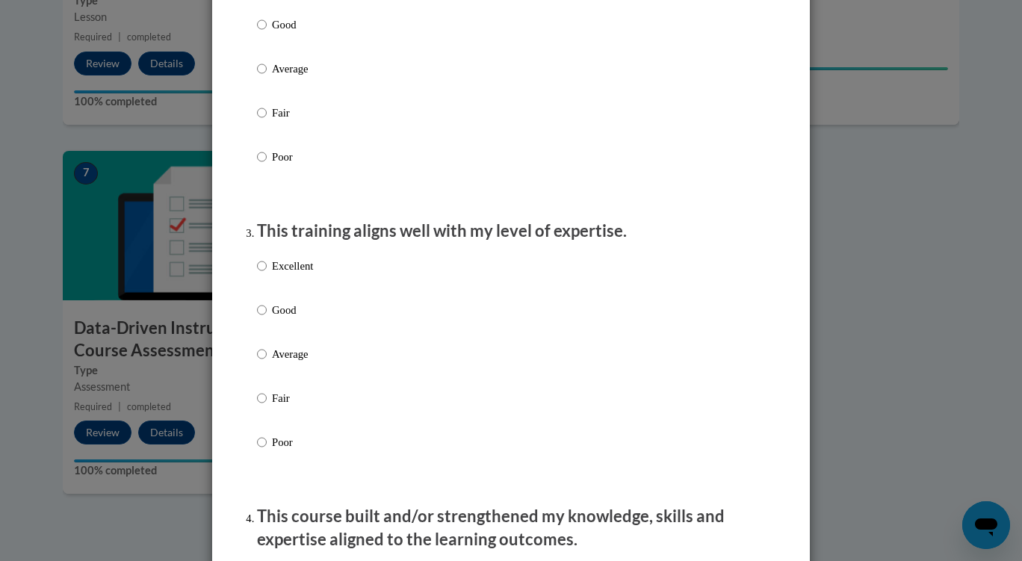
scroll to position [608, 0]
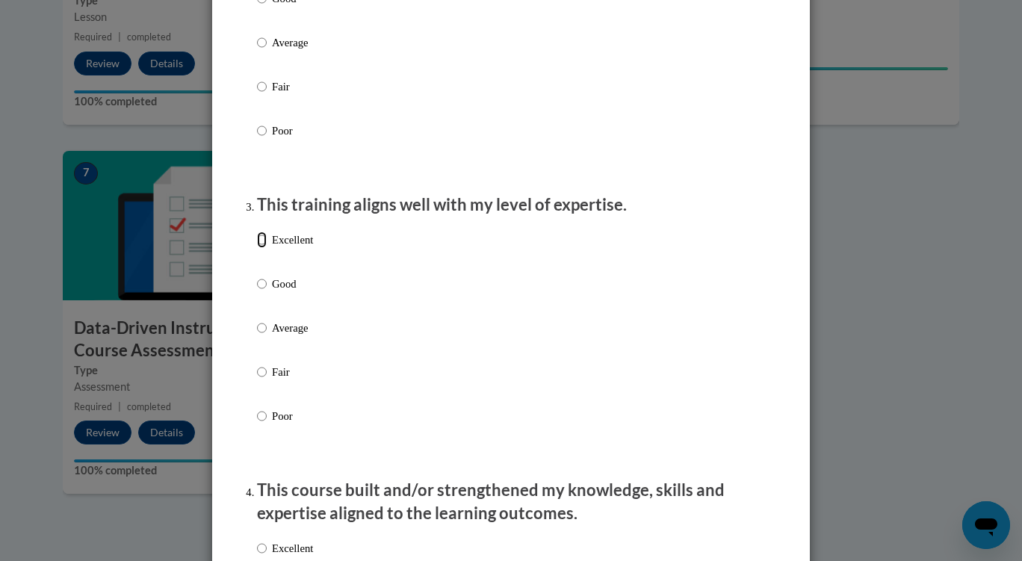
click at [257, 248] on input "Excellent" at bounding box center [262, 240] width 10 height 16
radio input "true"
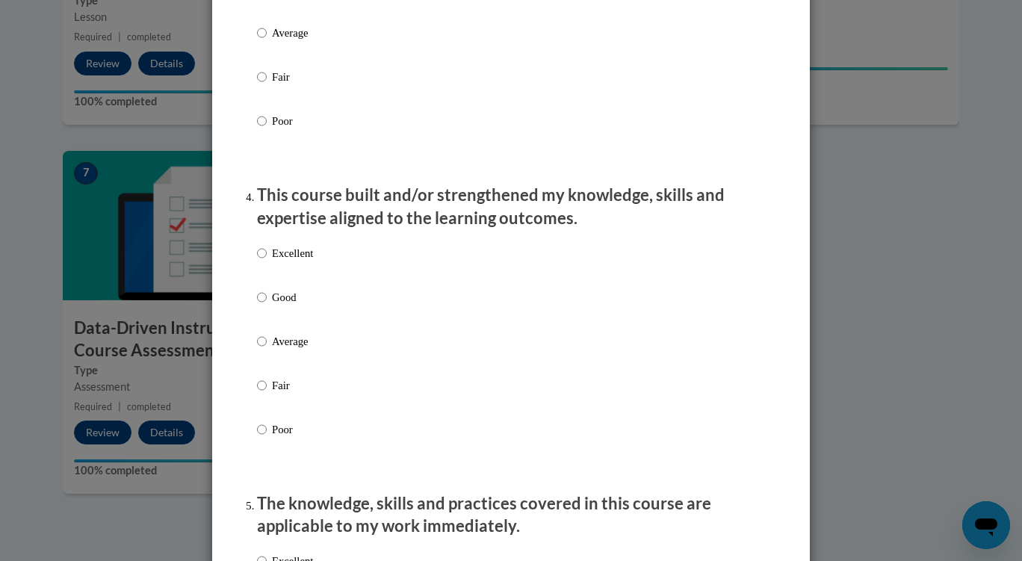
scroll to position [907, 0]
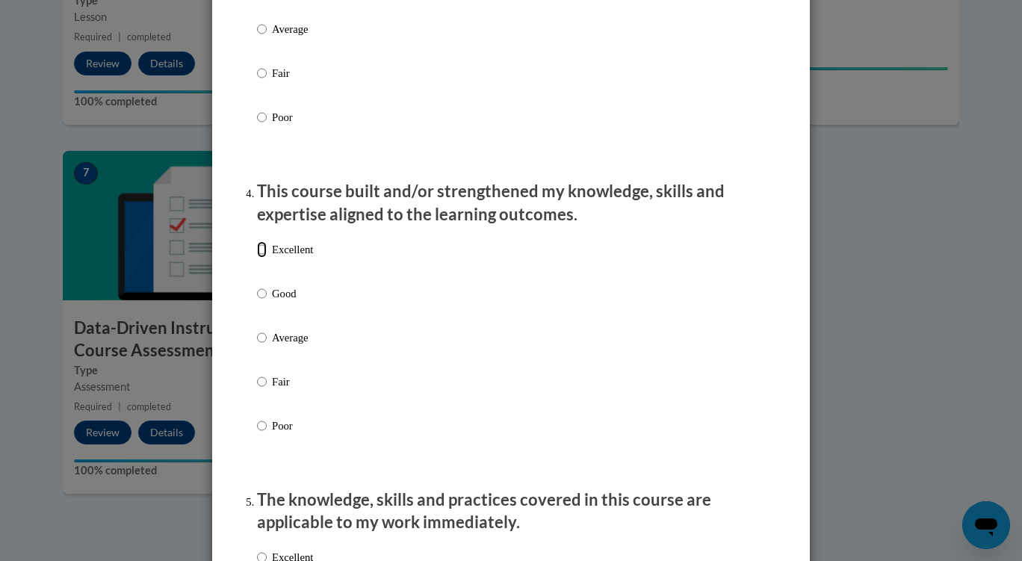
click at [257, 258] on input "Excellent" at bounding box center [262, 249] width 10 height 16
radio input "true"
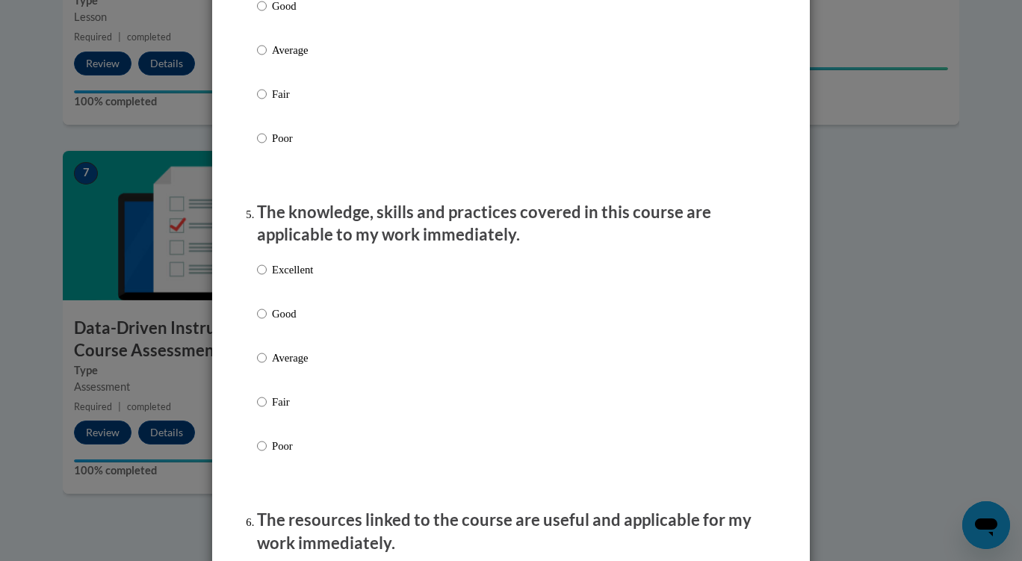
scroll to position [1196, 0]
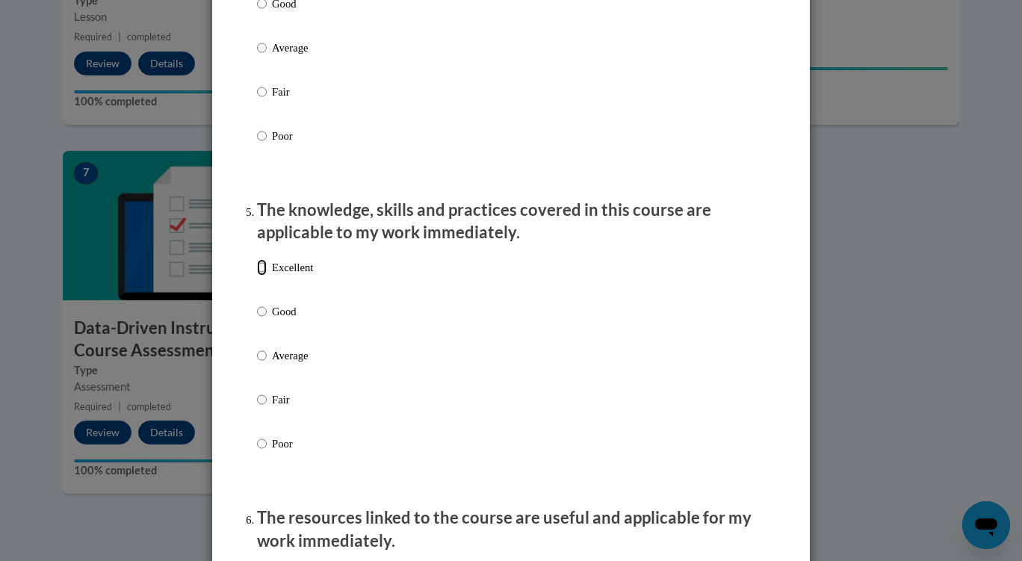
click at [257, 276] on input "Excellent" at bounding box center [262, 267] width 10 height 16
radio input "true"
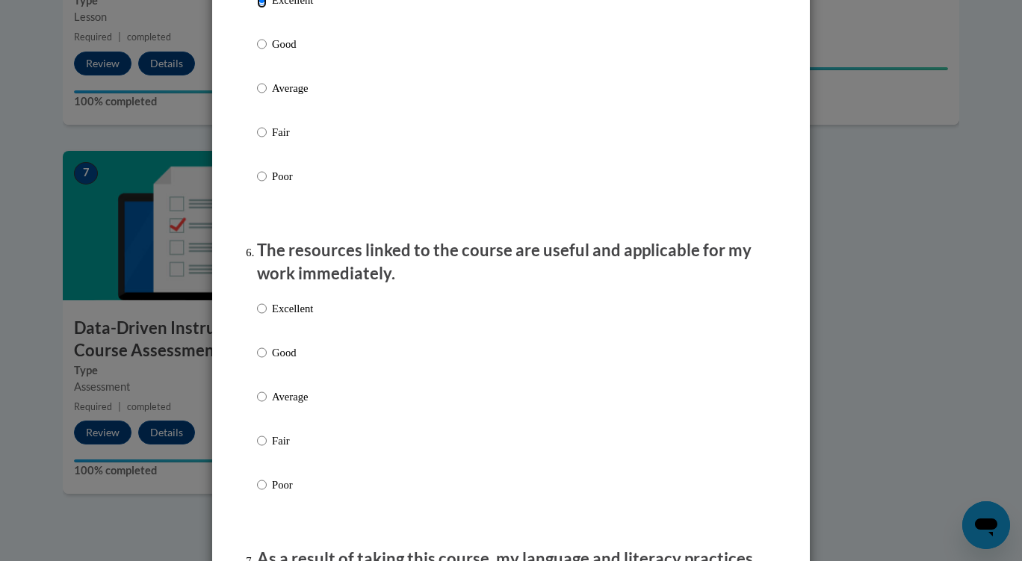
scroll to position [1471, 0]
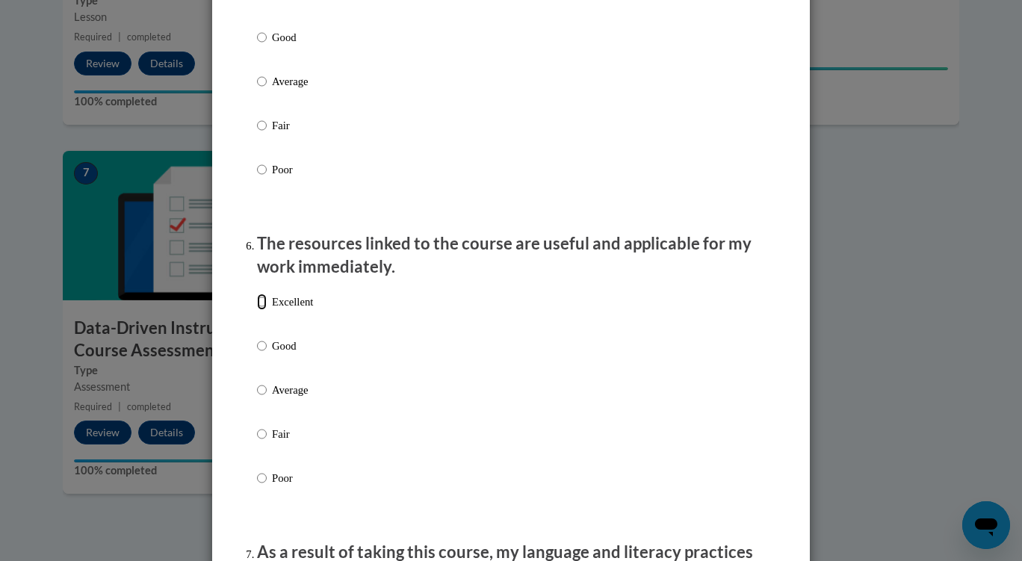
click at [257, 310] on input "Excellent" at bounding box center [262, 302] width 10 height 16
radio input "true"
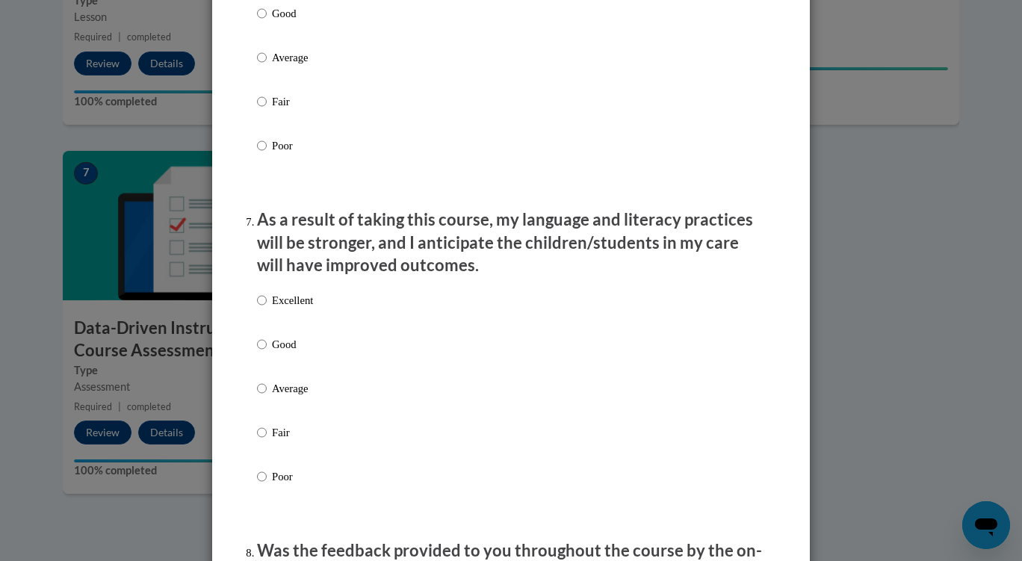
scroll to position [1812, 0]
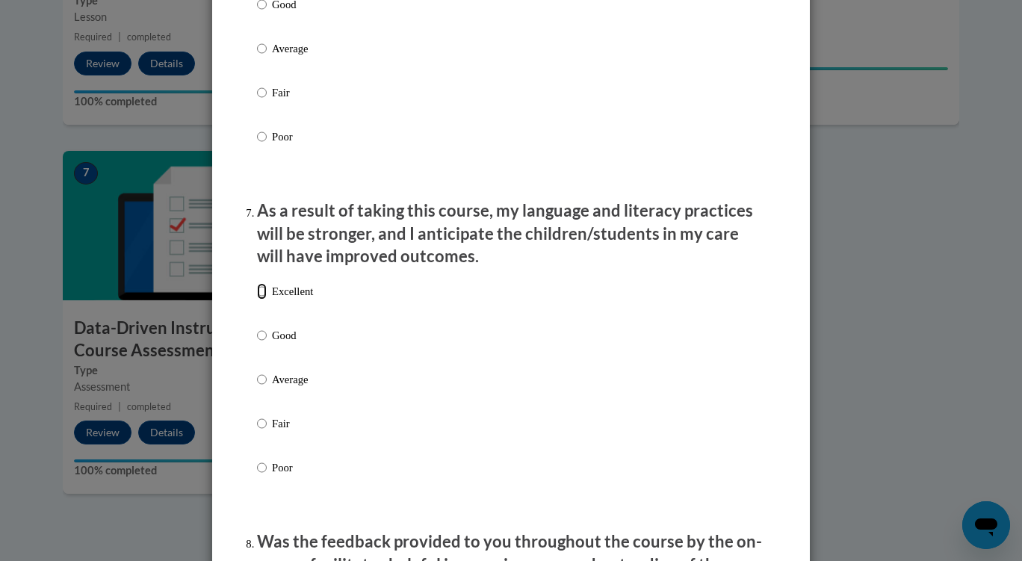
click at [257, 299] on input "Excellent" at bounding box center [262, 291] width 10 height 16
radio input "true"
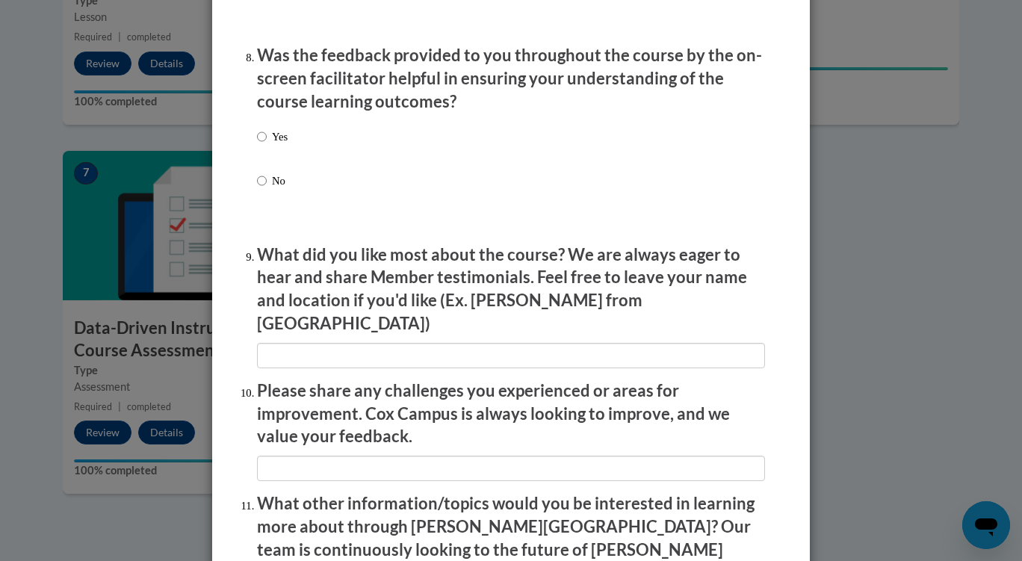
scroll to position [2301, 0]
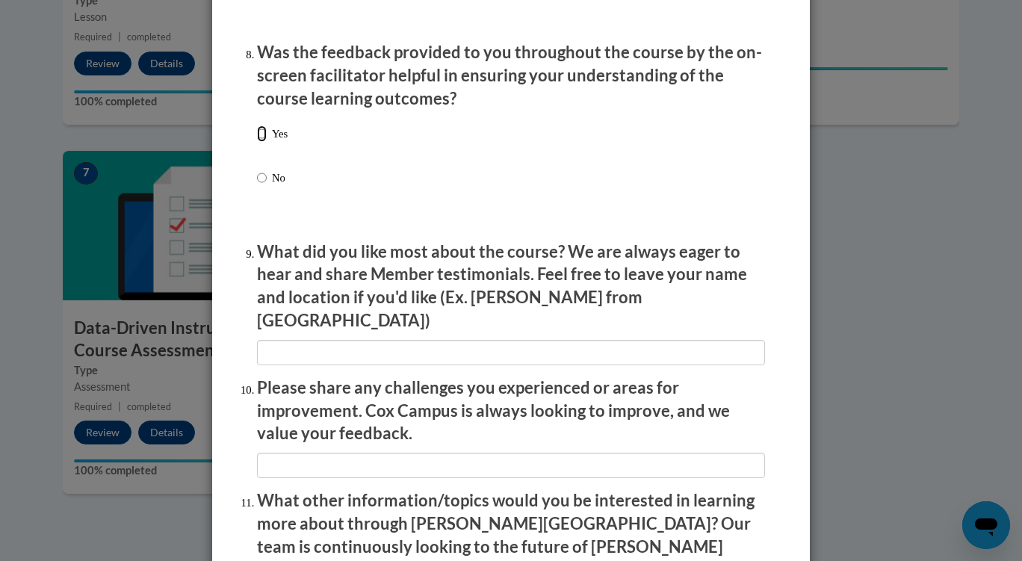
click at [257, 142] on input "Yes" at bounding box center [262, 133] width 10 height 16
radio input "true"
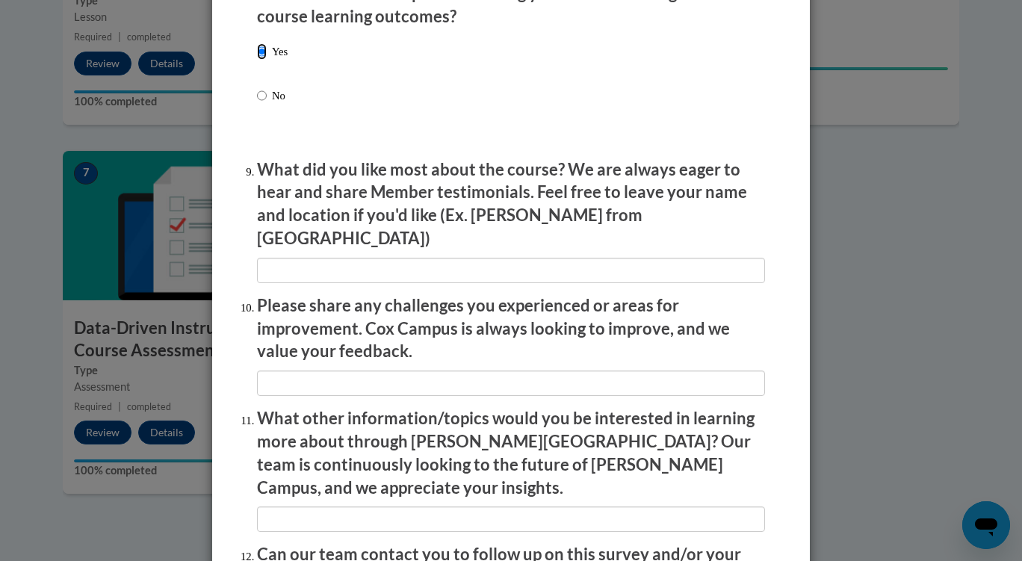
scroll to position [2546, 0]
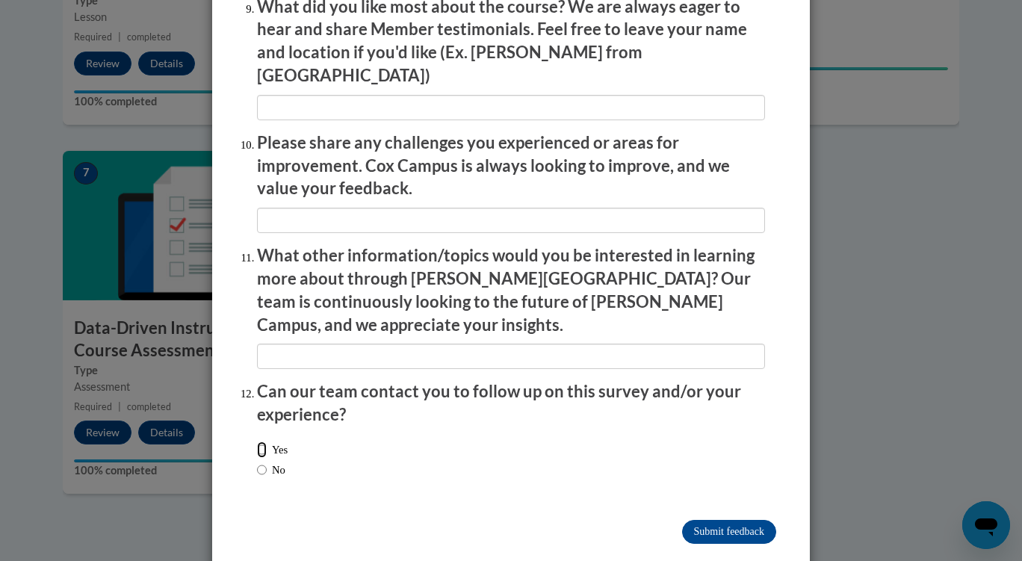
click at [260, 441] on input "Yes" at bounding box center [262, 449] width 10 height 16
radio input "true"
click at [740, 520] on input "Submit feedback" at bounding box center [729, 532] width 94 height 24
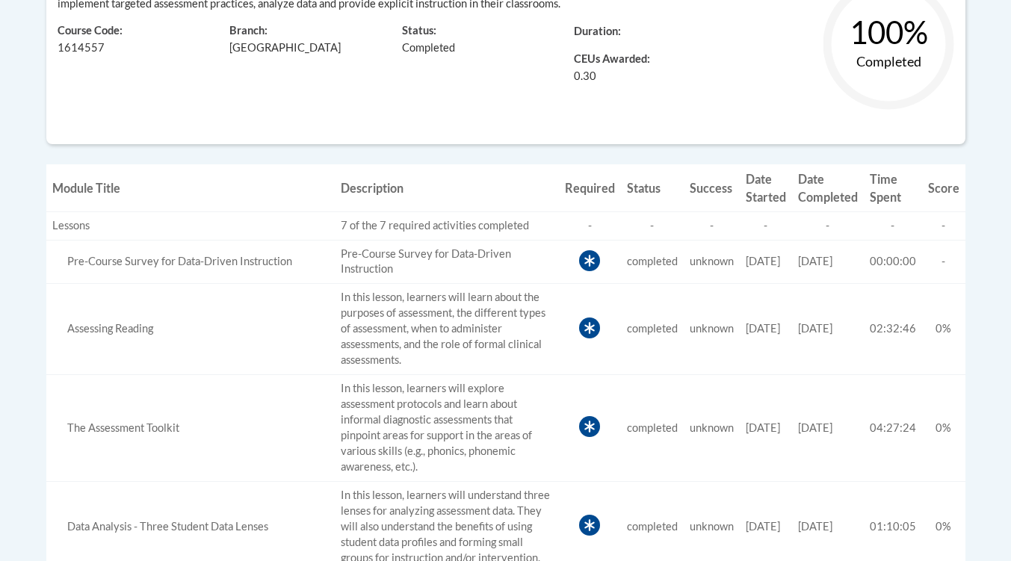
scroll to position [448, 0]
click at [579, 253] on icon at bounding box center [589, 261] width 21 height 21
click at [584, 264] on span at bounding box center [589, 265] width 21 height 13
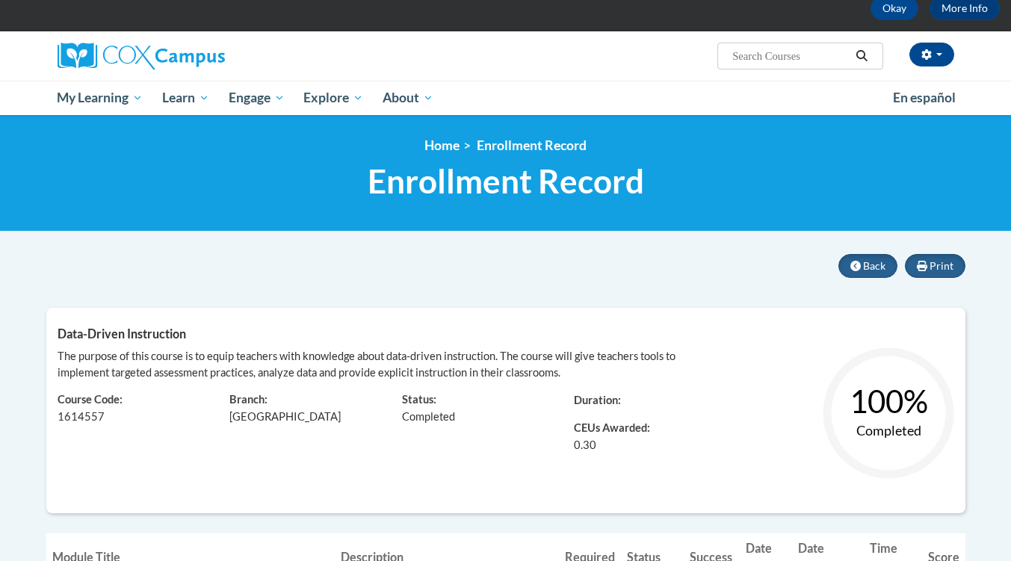
scroll to position [78, 0]
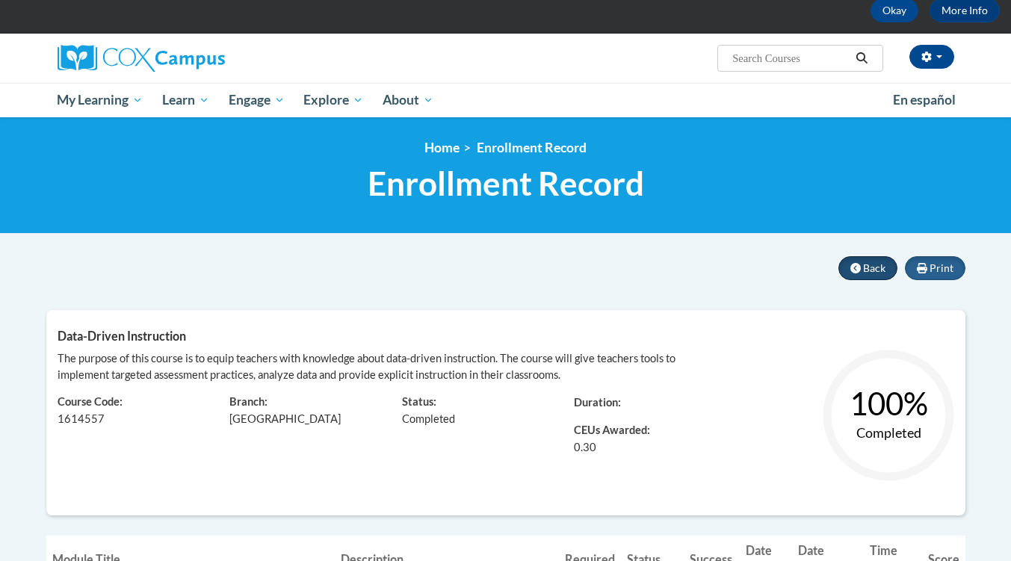
click at [866, 276] on button "Back" at bounding box center [867, 268] width 59 height 24
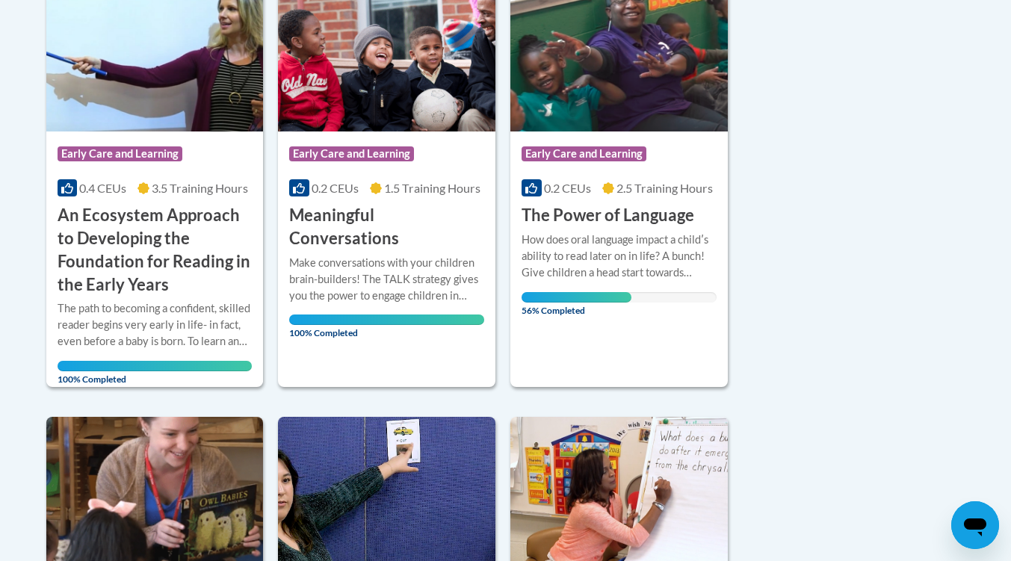
scroll to position [413, 0]
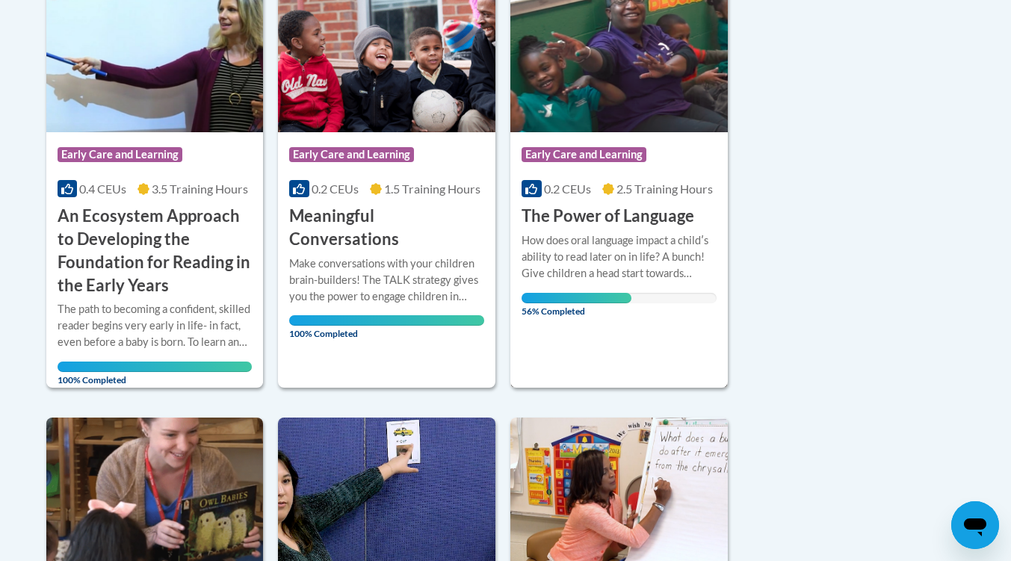
click at [578, 121] on img at bounding box center [618, 56] width 217 height 152
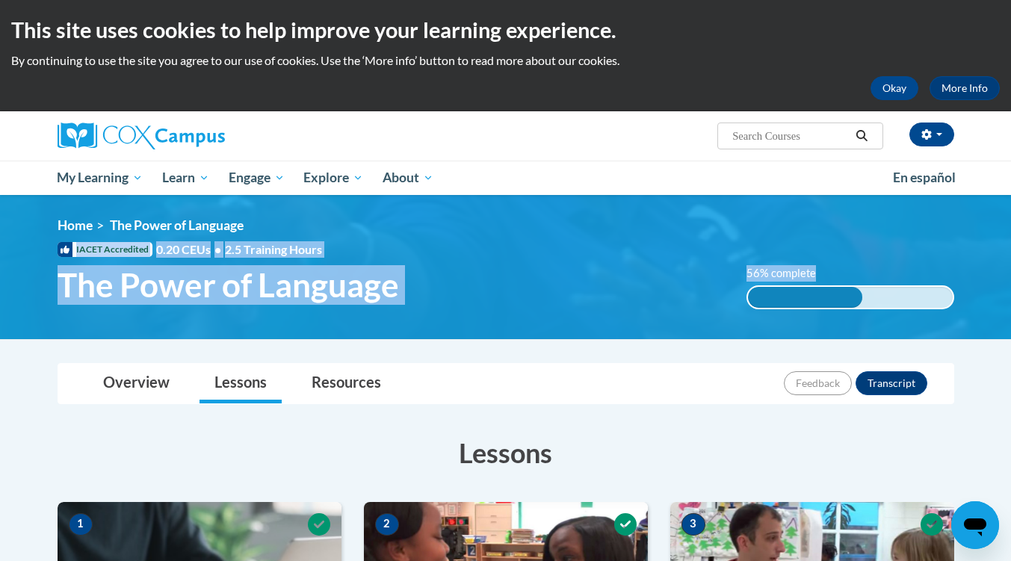
drag, startPoint x: 0, startPoint y: 0, endPoint x: 0, endPoint y: 415, distance: 414.5
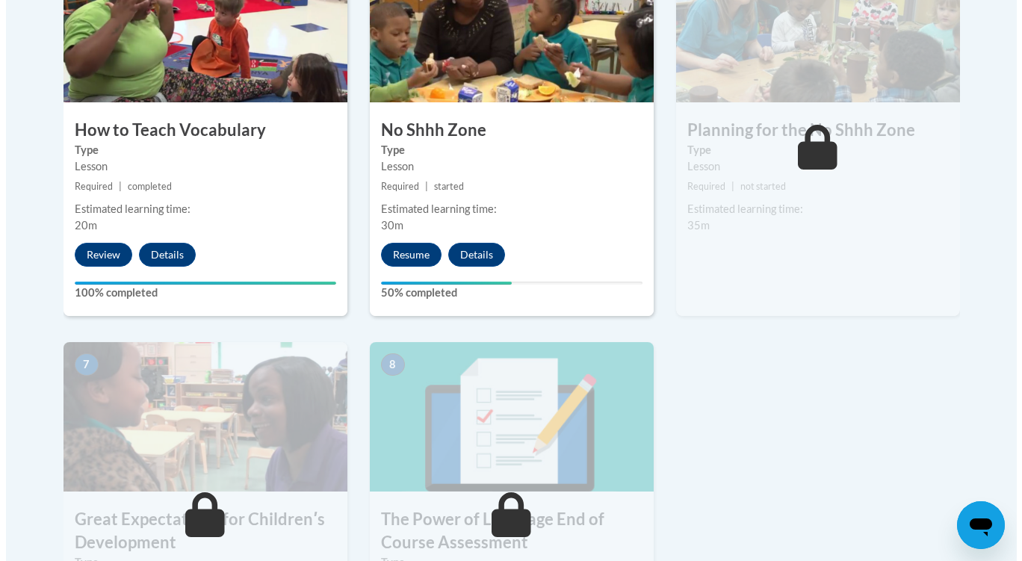
scroll to position [945, 0]
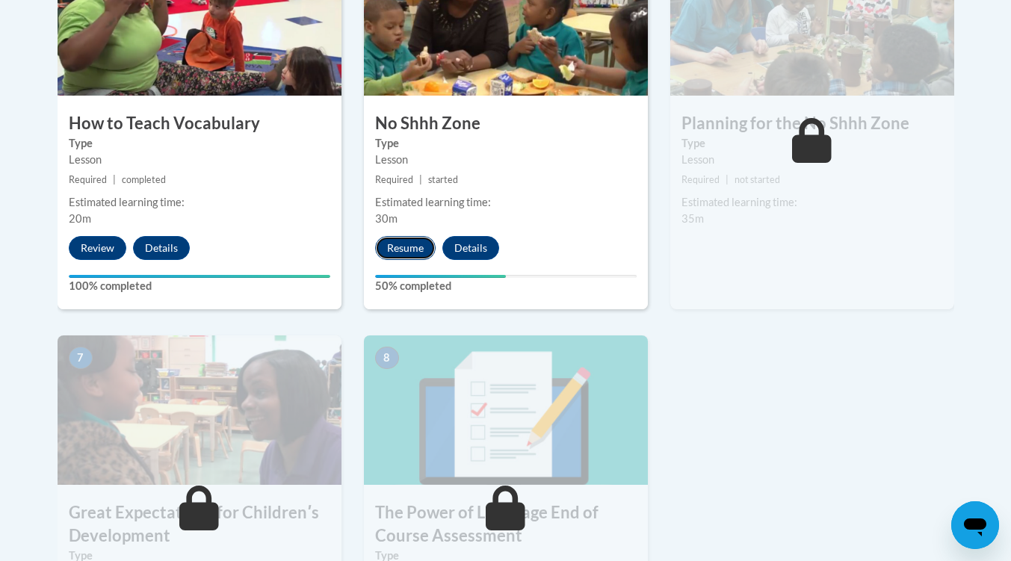
click at [412, 246] on button "Resume" at bounding box center [405, 248] width 60 height 24
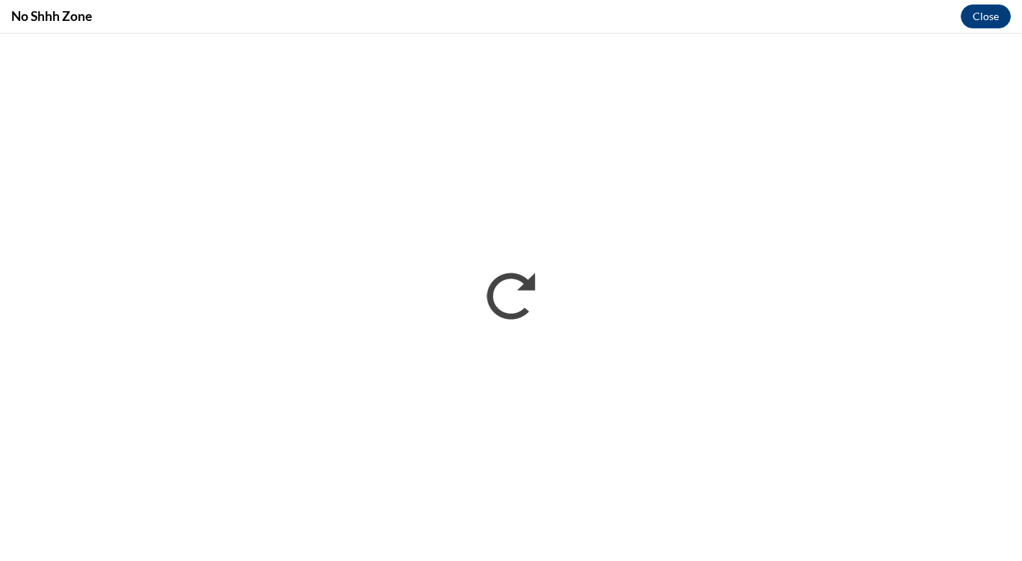
scroll to position [0, 0]
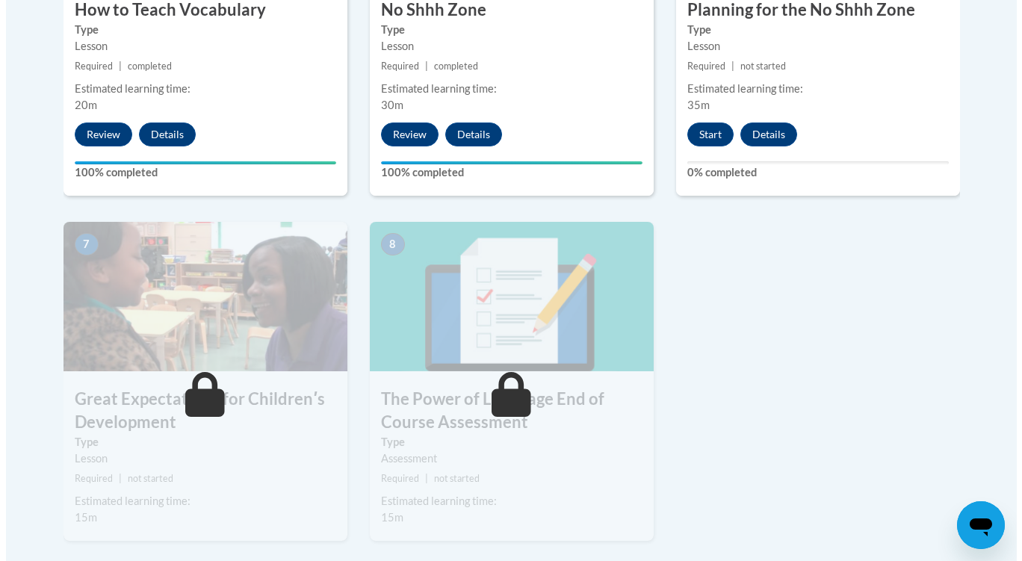
scroll to position [1059, 0]
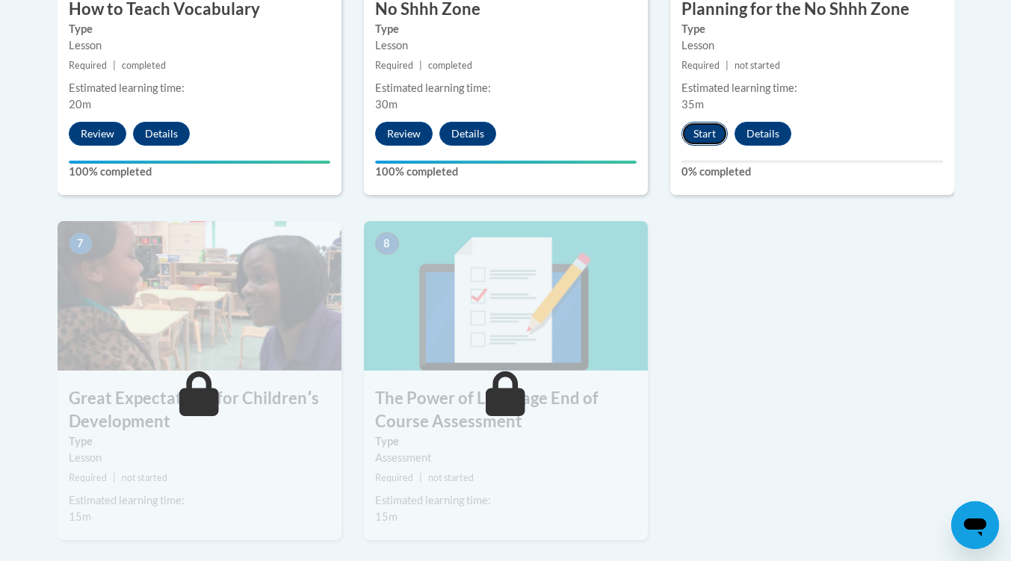
click at [697, 140] on button "Start" at bounding box center [704, 134] width 46 height 24
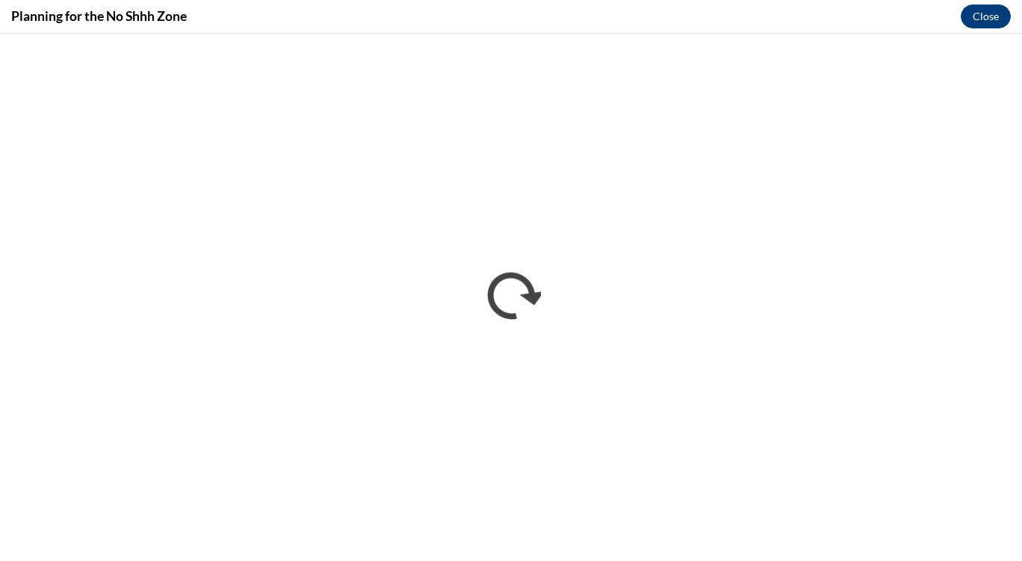
scroll to position [0, 0]
